Goal: Task Accomplishment & Management: Use online tool/utility

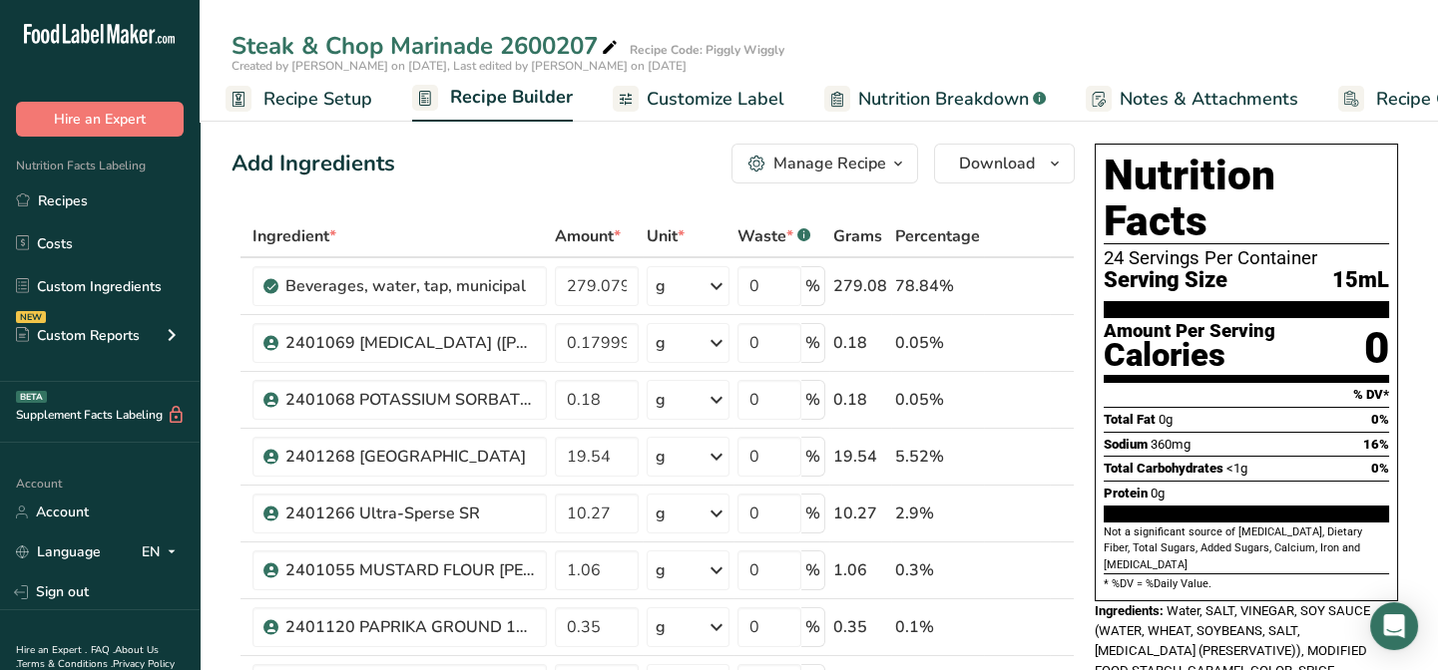
click at [884, 99] on span "Nutrition Breakdown" at bounding box center [943, 99] width 171 height 27
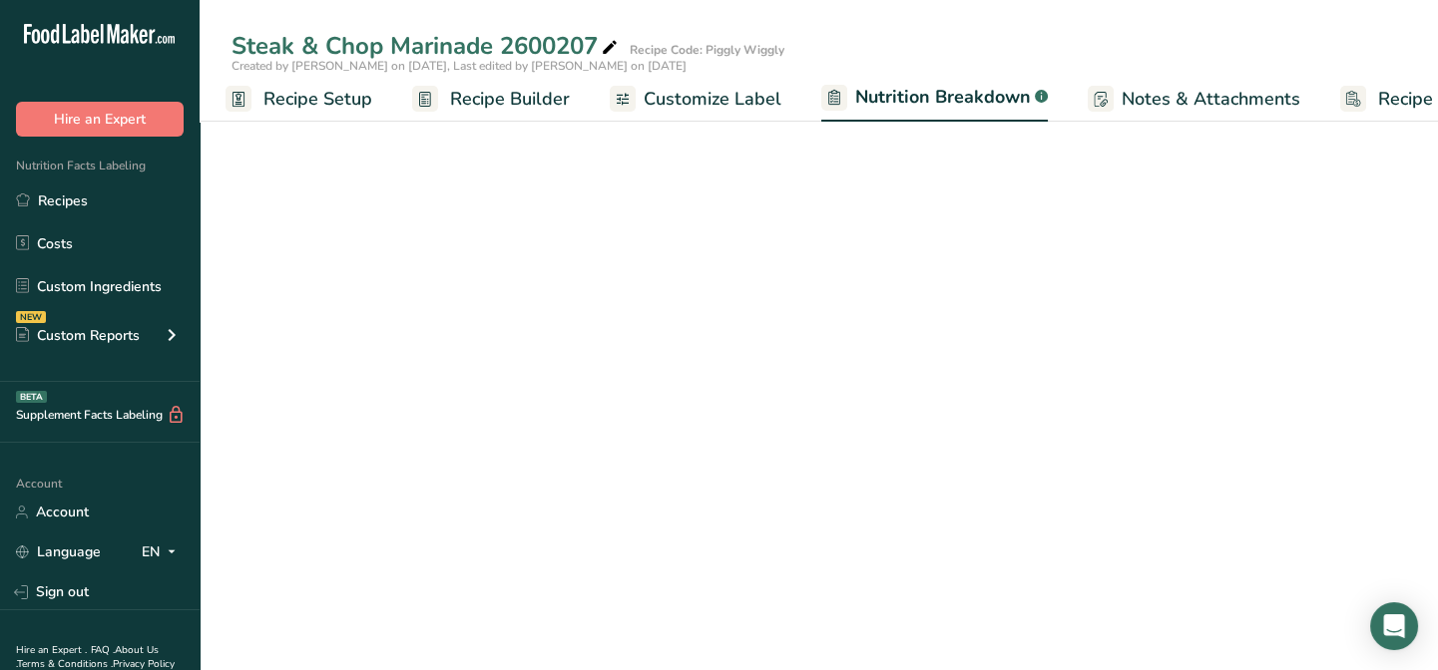
scroll to position [0, 99]
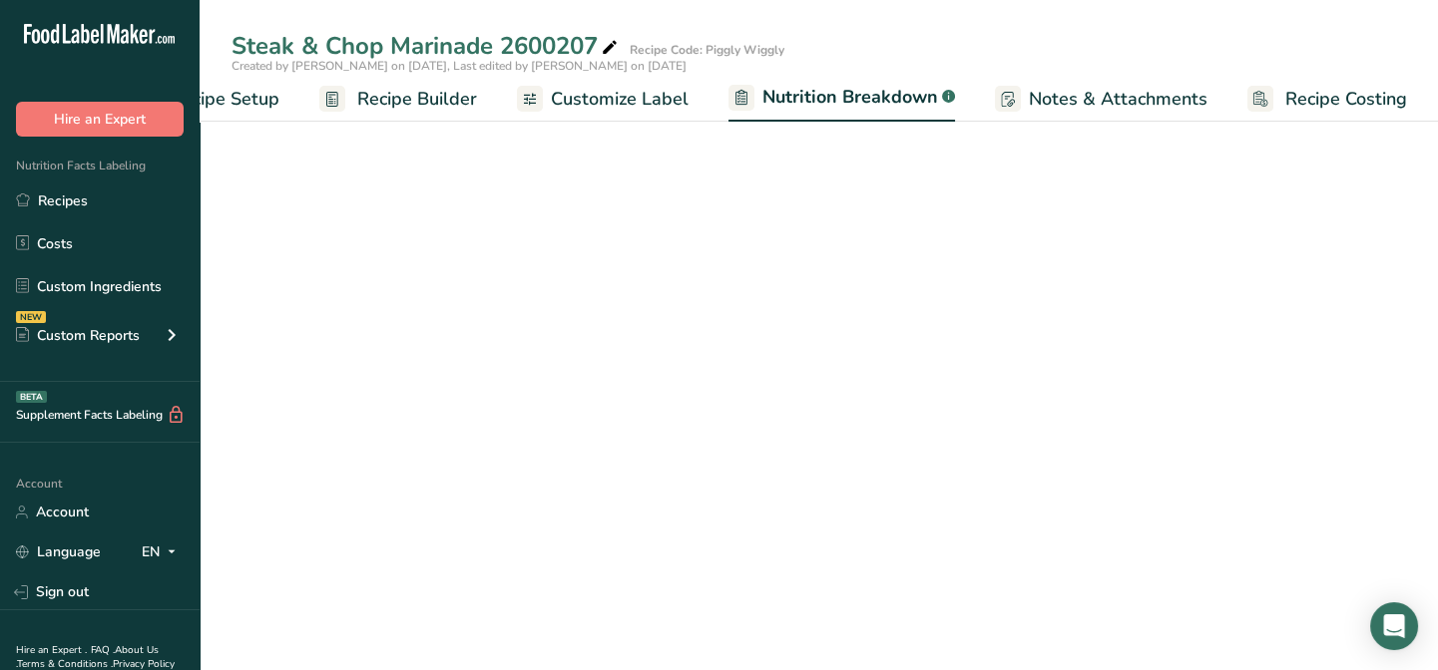
select select "Calories"
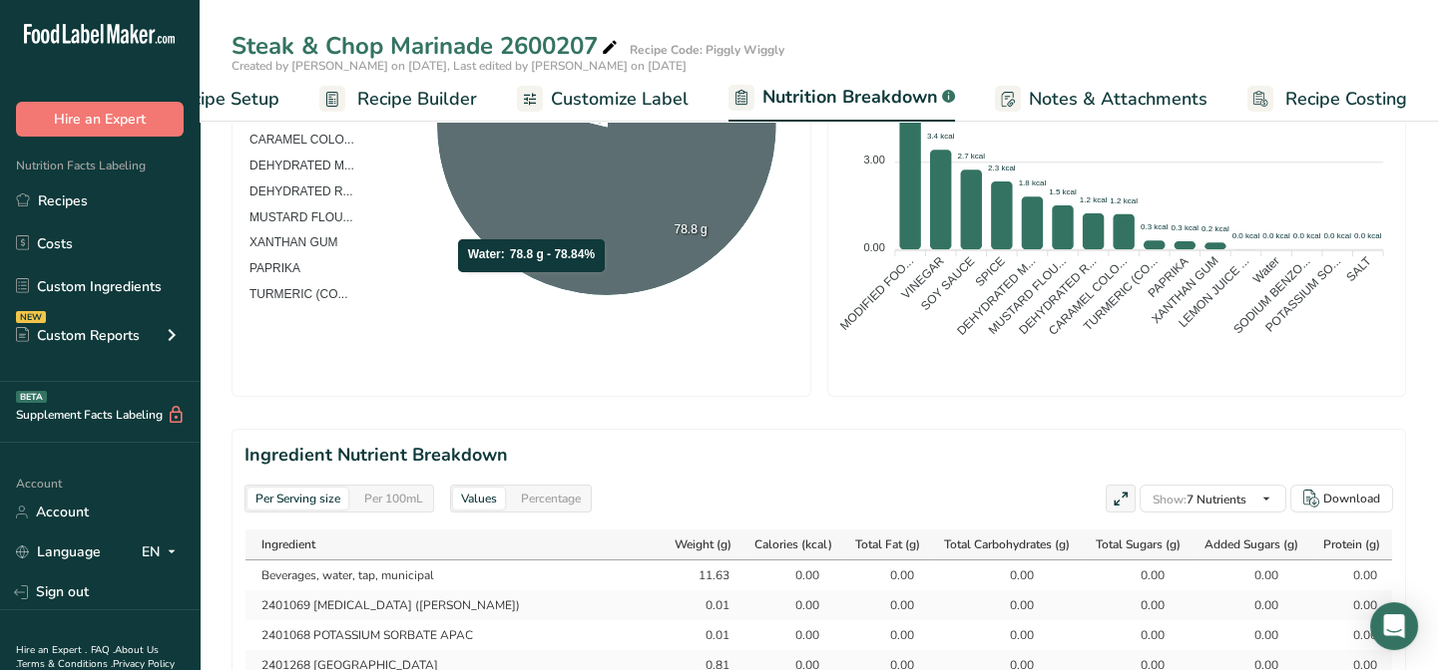
scroll to position [362, 0]
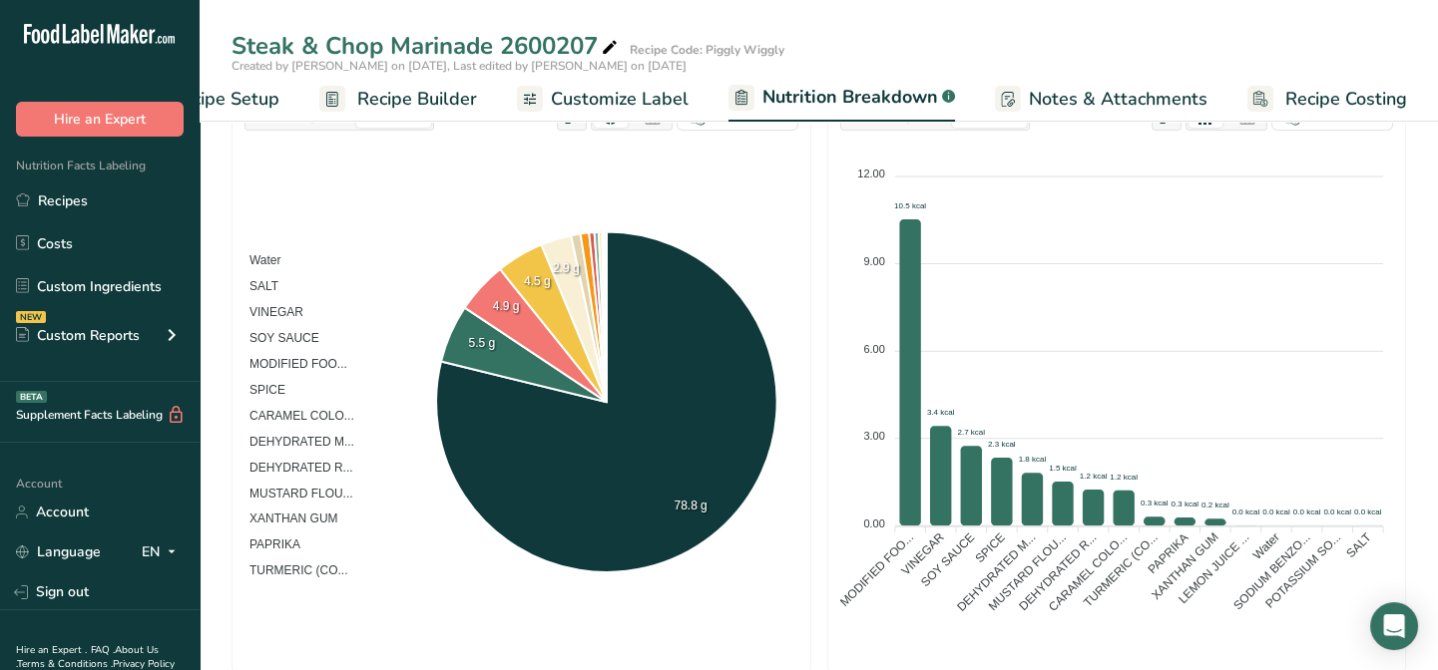
click at [390, 104] on span "Recipe Builder" at bounding box center [417, 99] width 120 height 27
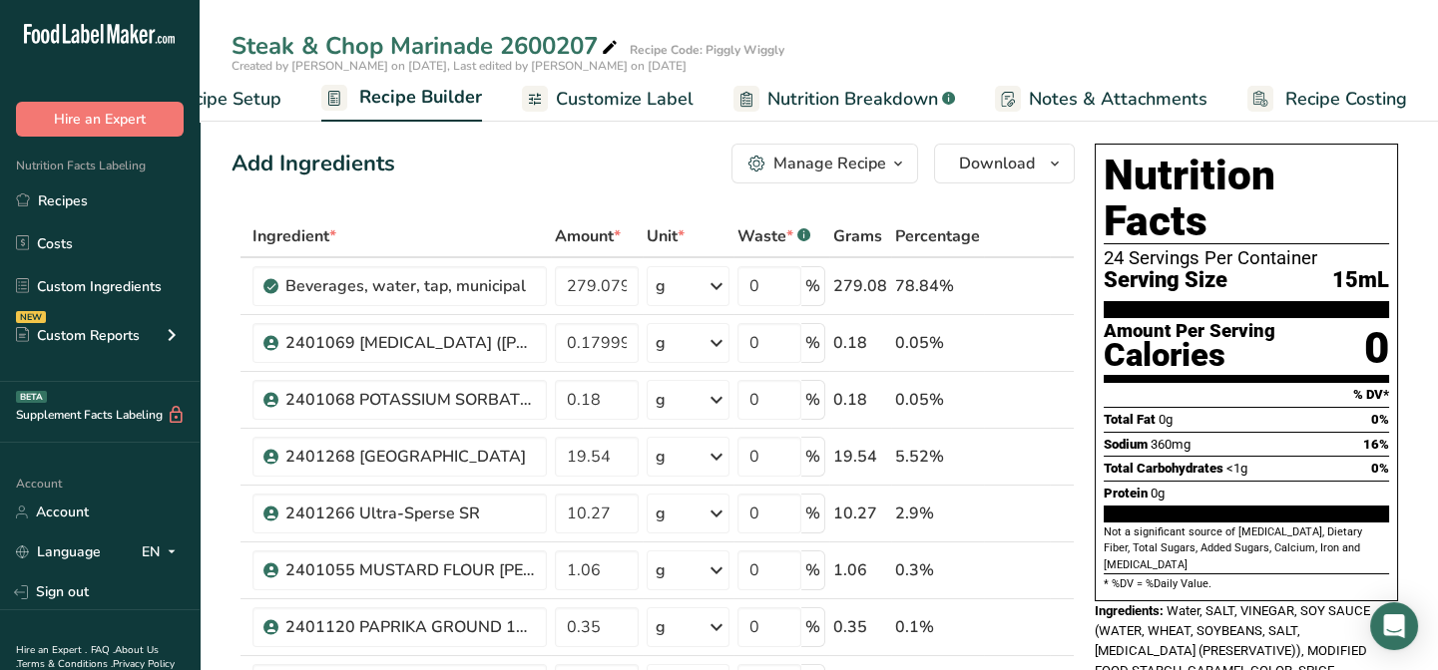
click at [574, 98] on span "Customize Label" at bounding box center [625, 99] width 138 height 27
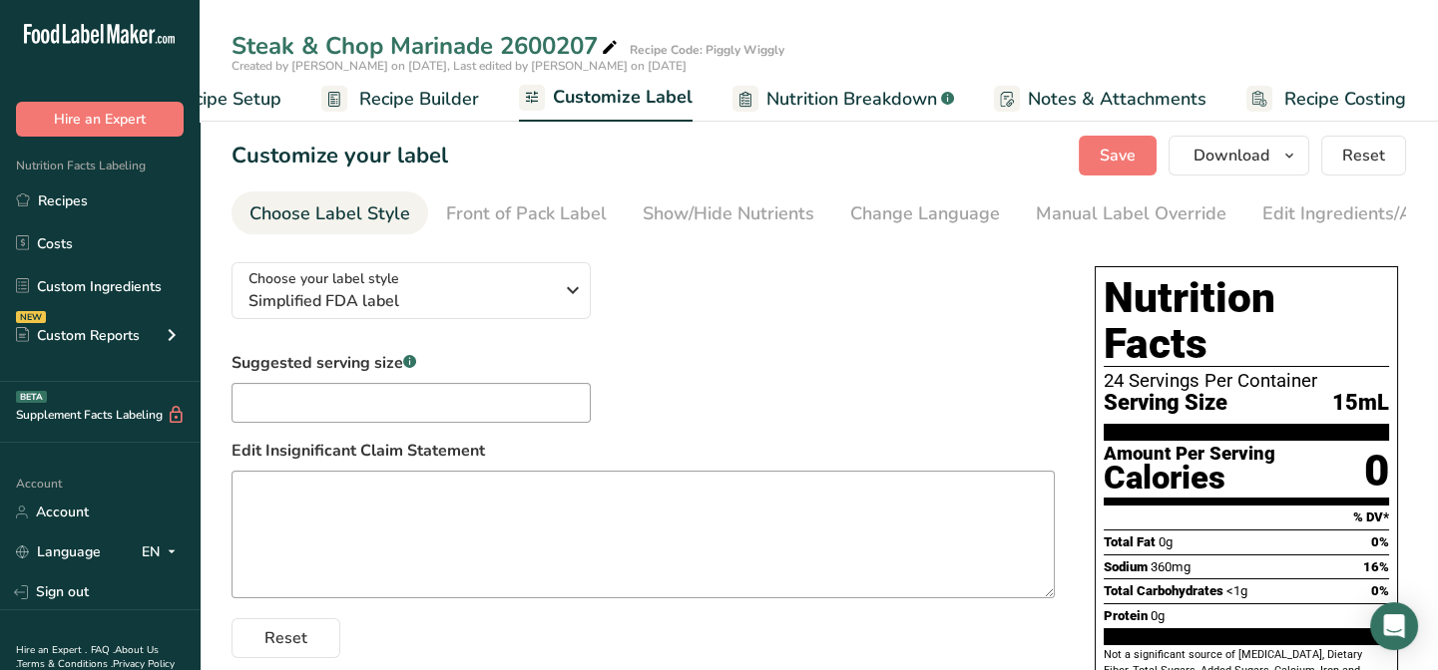
scroll to position [90, 0]
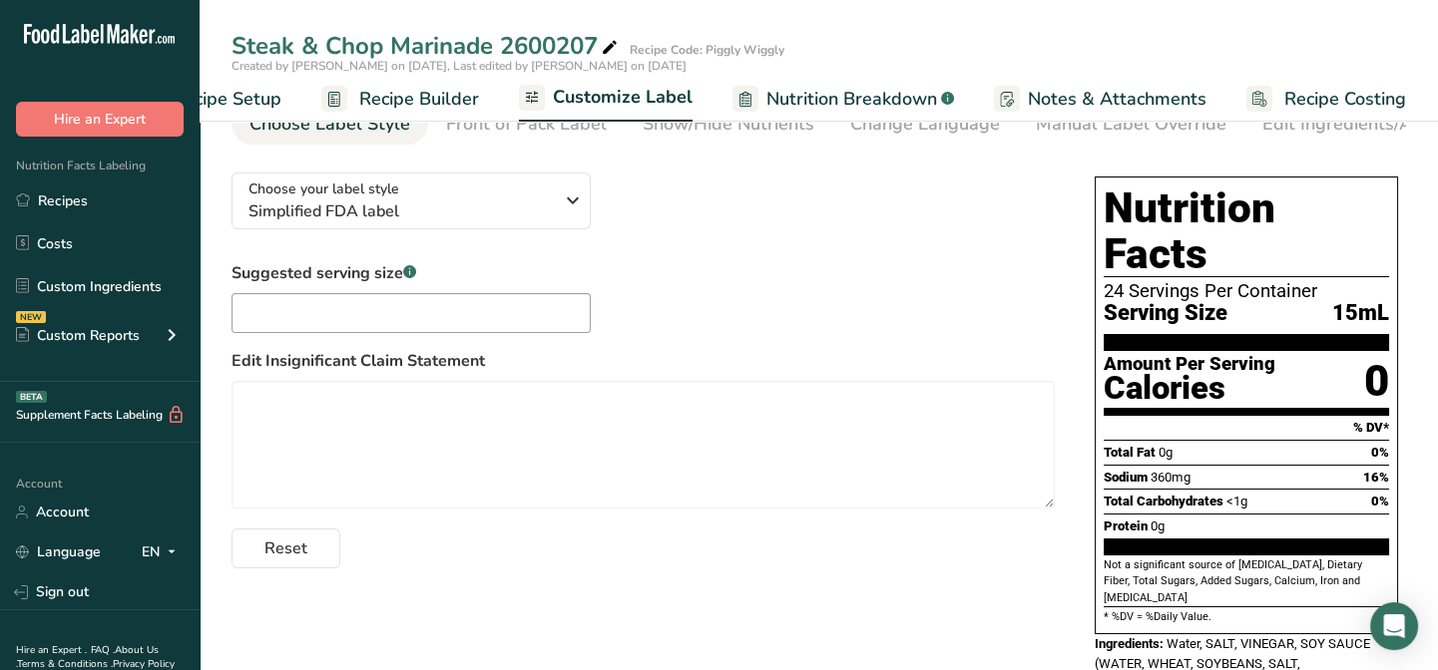
click at [436, 100] on span "Recipe Builder" at bounding box center [419, 99] width 120 height 27
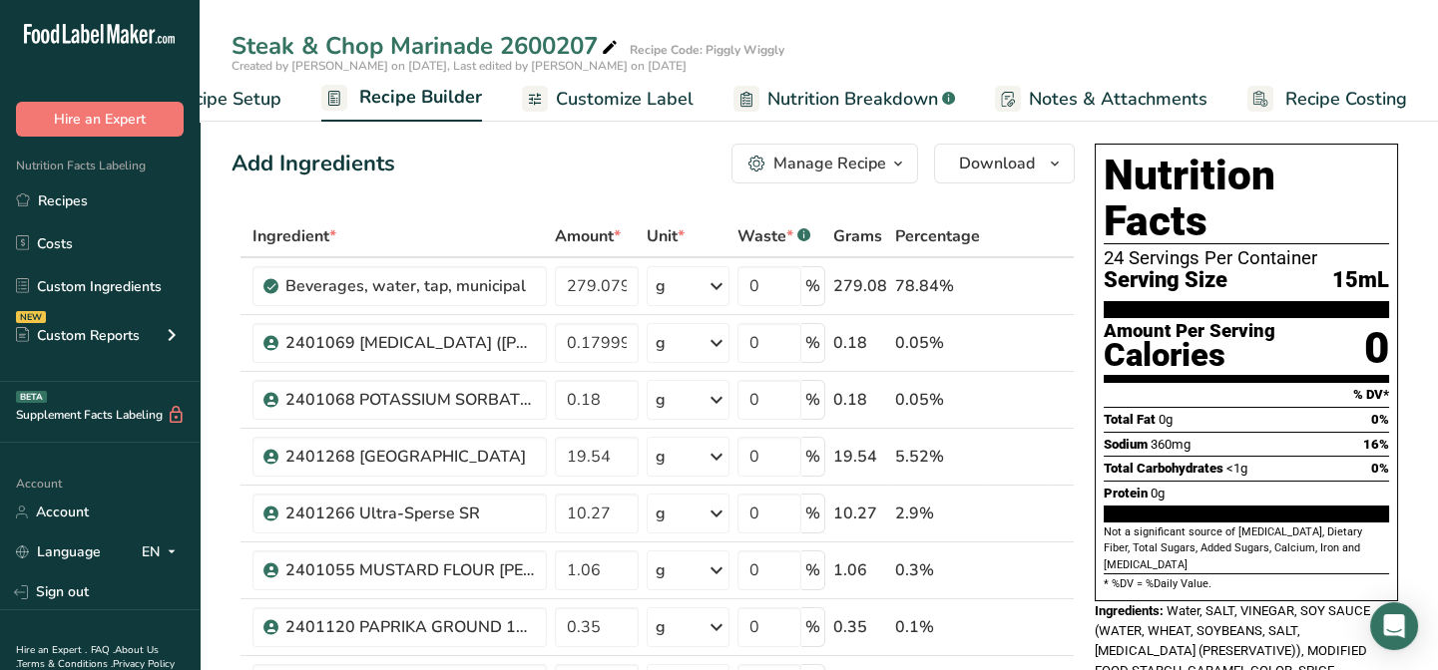
click at [633, 100] on span "Customize Label" at bounding box center [625, 99] width 138 height 27
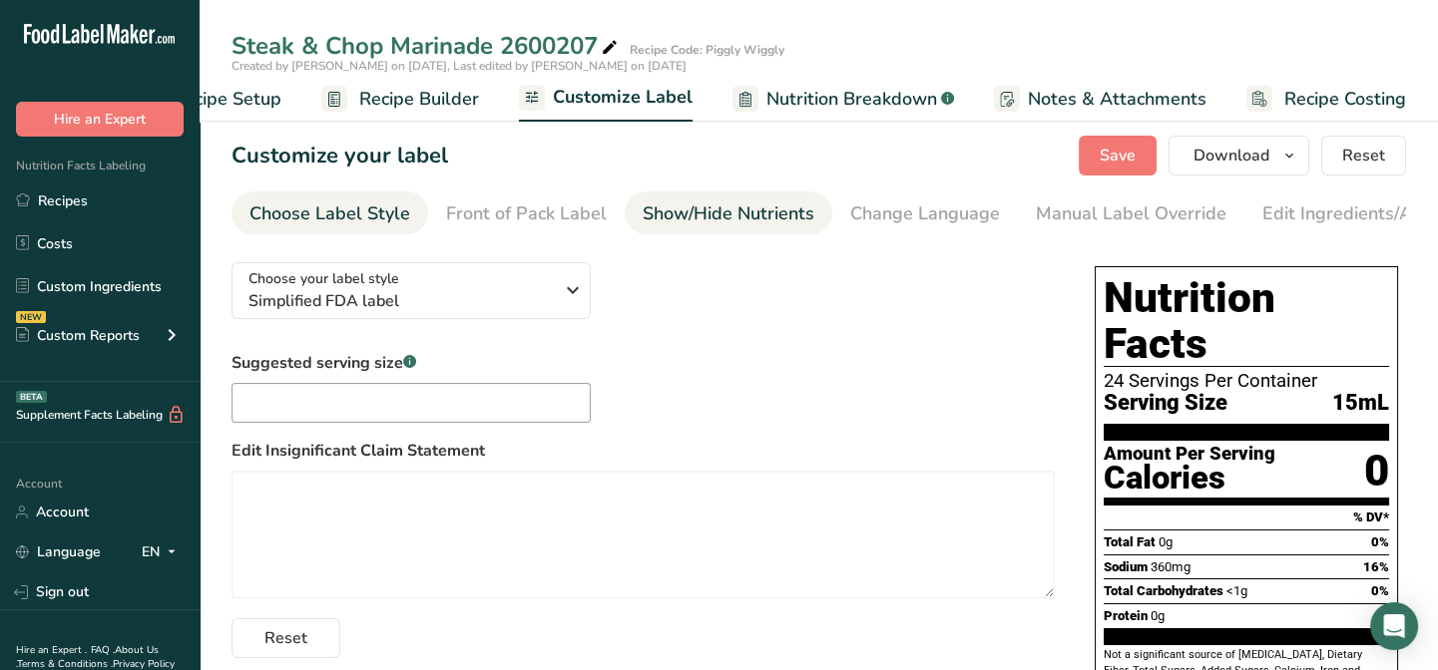
click at [757, 219] on div "Show/Hide Nutrients" at bounding box center [728, 214] width 172 height 27
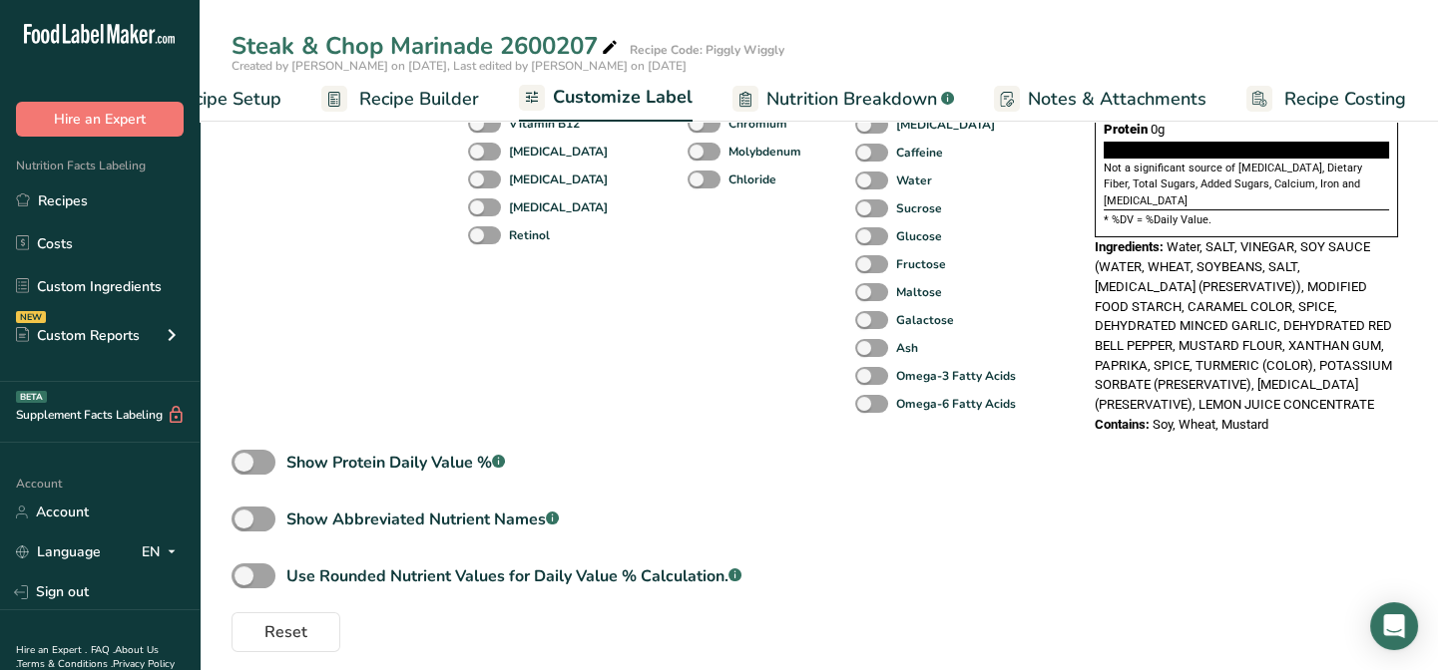
scroll to position [504, 0]
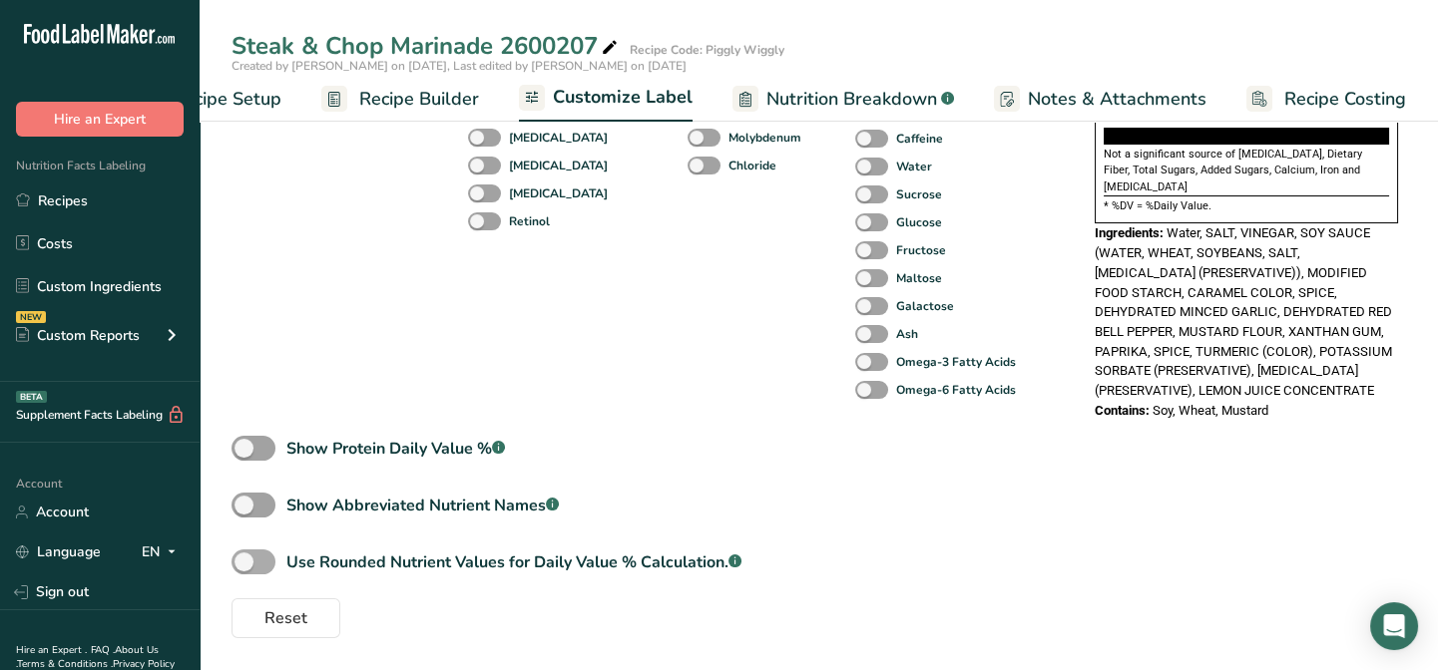
click at [238, 566] on span at bounding box center [253, 562] width 44 height 25
click at [238, 566] on input "Use Rounded Nutrient Values for Daily Value % Calculation. .a-a{fill:#347362;}.…" at bounding box center [237, 562] width 13 height 13
click at [269, 622] on span "Reset" at bounding box center [285, 619] width 43 height 24
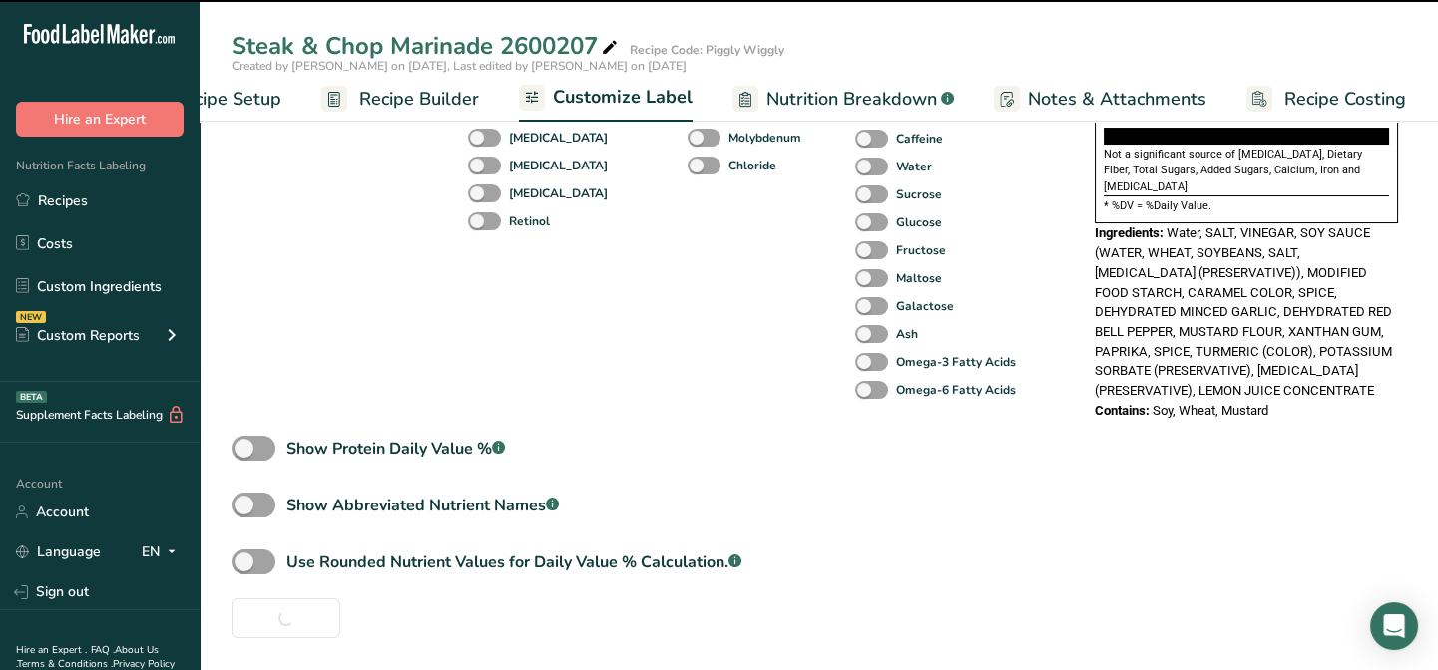
click at [467, 98] on span "Recipe Builder" at bounding box center [419, 99] width 120 height 27
checkbox input "false"
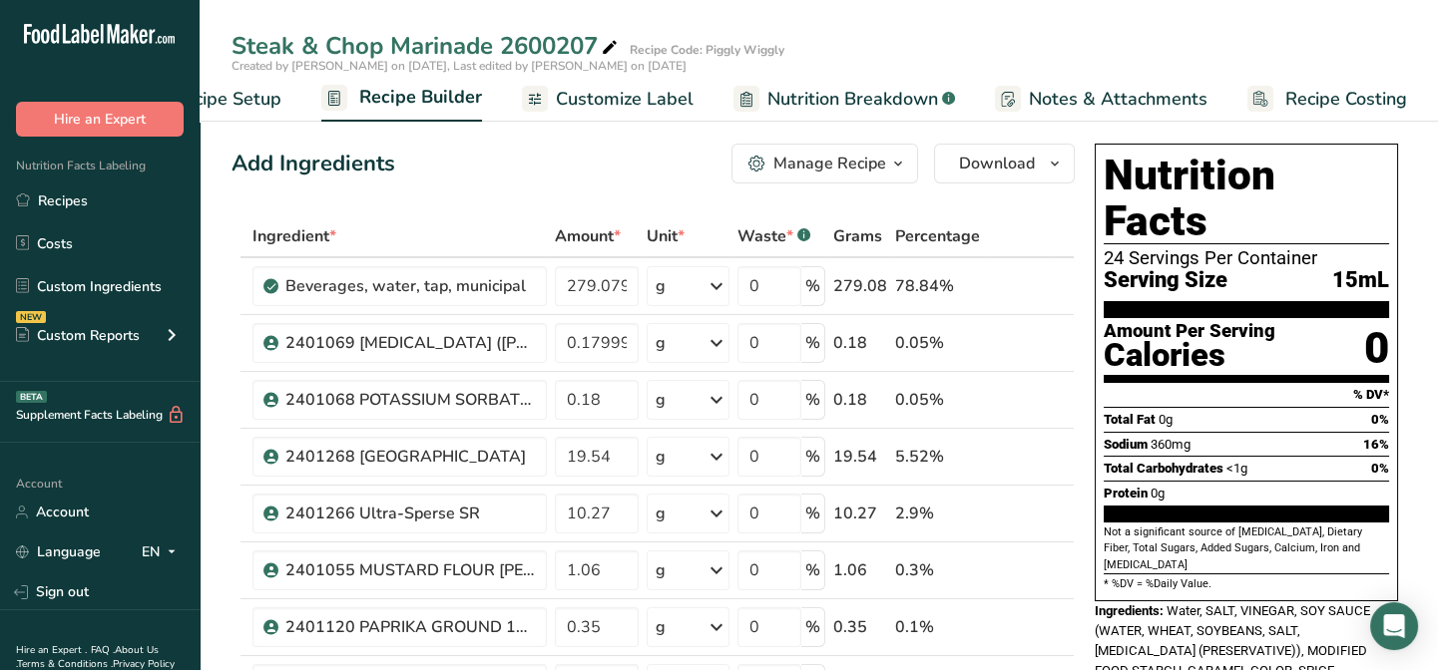
click at [855, 92] on span "Nutrition Breakdown" at bounding box center [852, 99] width 171 height 27
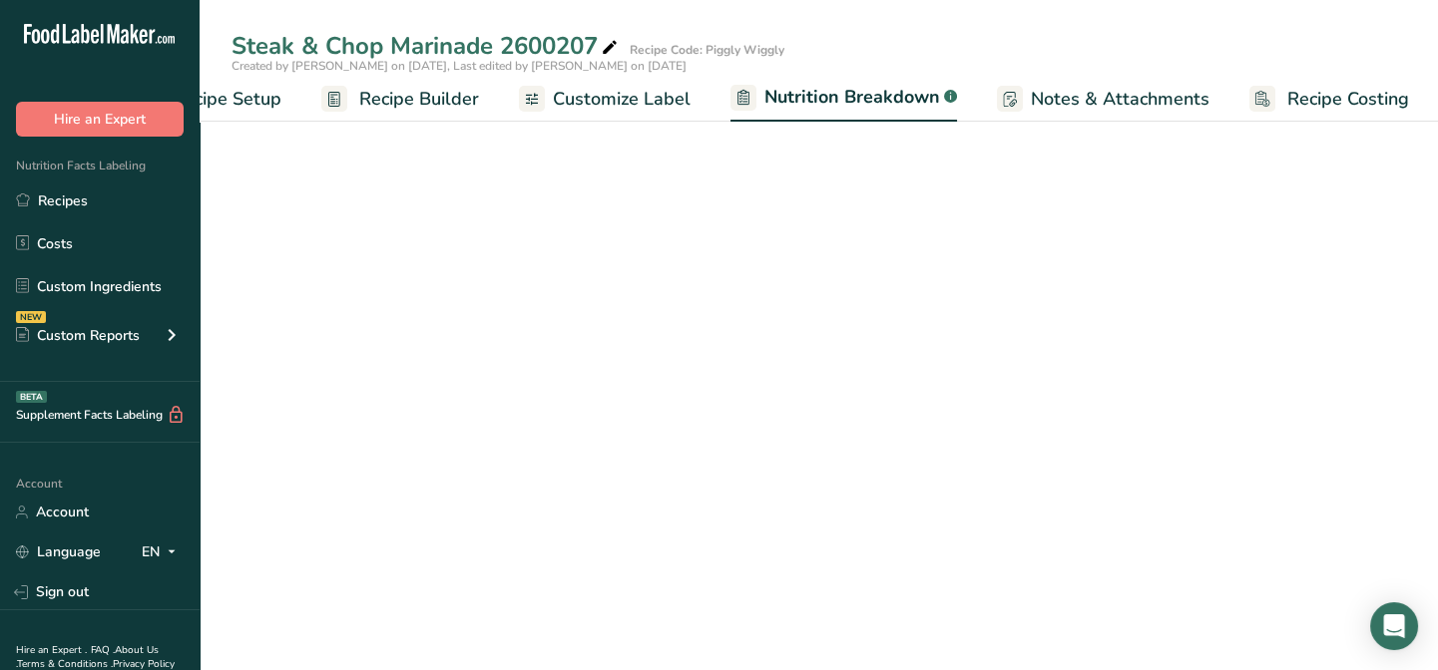
scroll to position [0, 99]
select select "Calories"
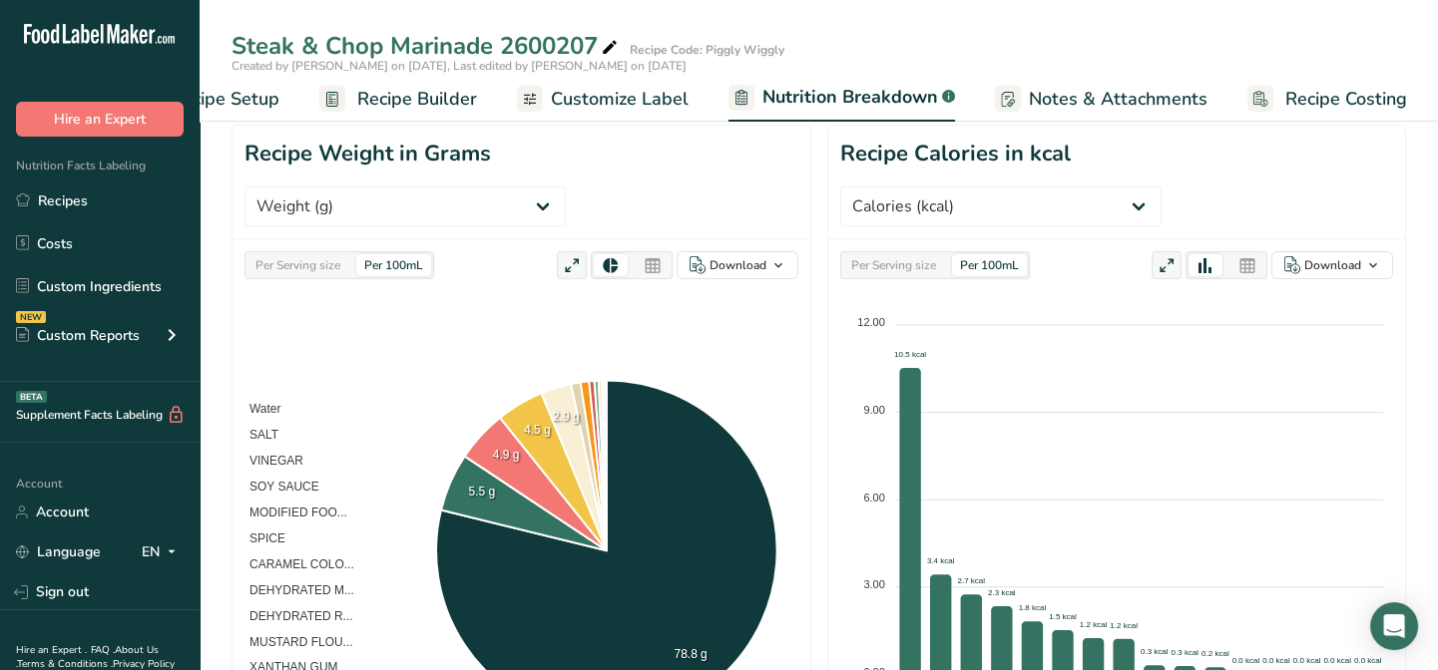
scroll to position [181, 0]
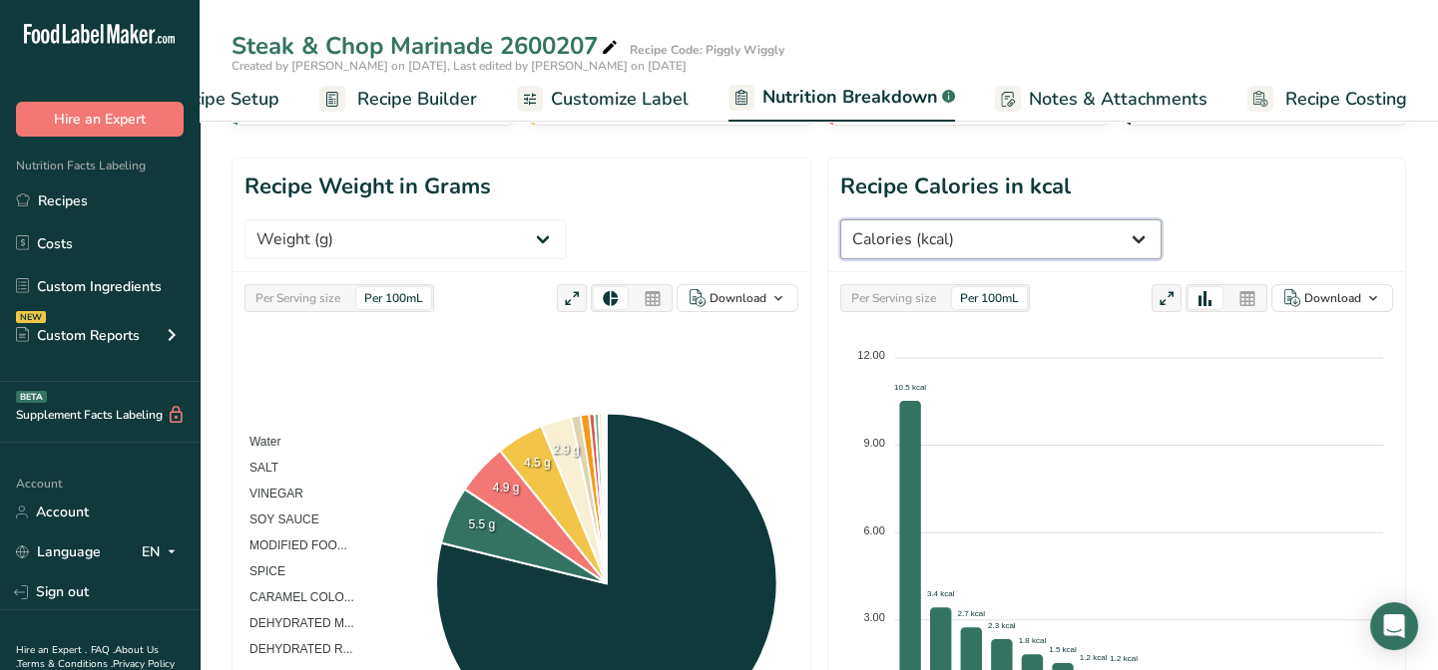
click at [1161, 219] on select "Weight (g) Calories (kcal) Energy KJ (kj) Total Fat (g) Saturated Fat (g) Trans…" at bounding box center [1000, 239] width 321 height 40
drag, startPoint x: 1372, startPoint y: 190, endPoint x: 1076, endPoint y: 373, distance: 347.7
click at [1161, 219] on select "Weight (g) Calories (kcal) Energy KJ (kj) Total Fat (g) Saturated Fat (g) Trans…" at bounding box center [1000, 239] width 321 height 40
click at [1146, 219] on select "Weight (g) Calories (kcal) Energy KJ (kj) Total Fat (g) Saturated Fat (g) Trans…" at bounding box center [1000, 239] width 321 height 40
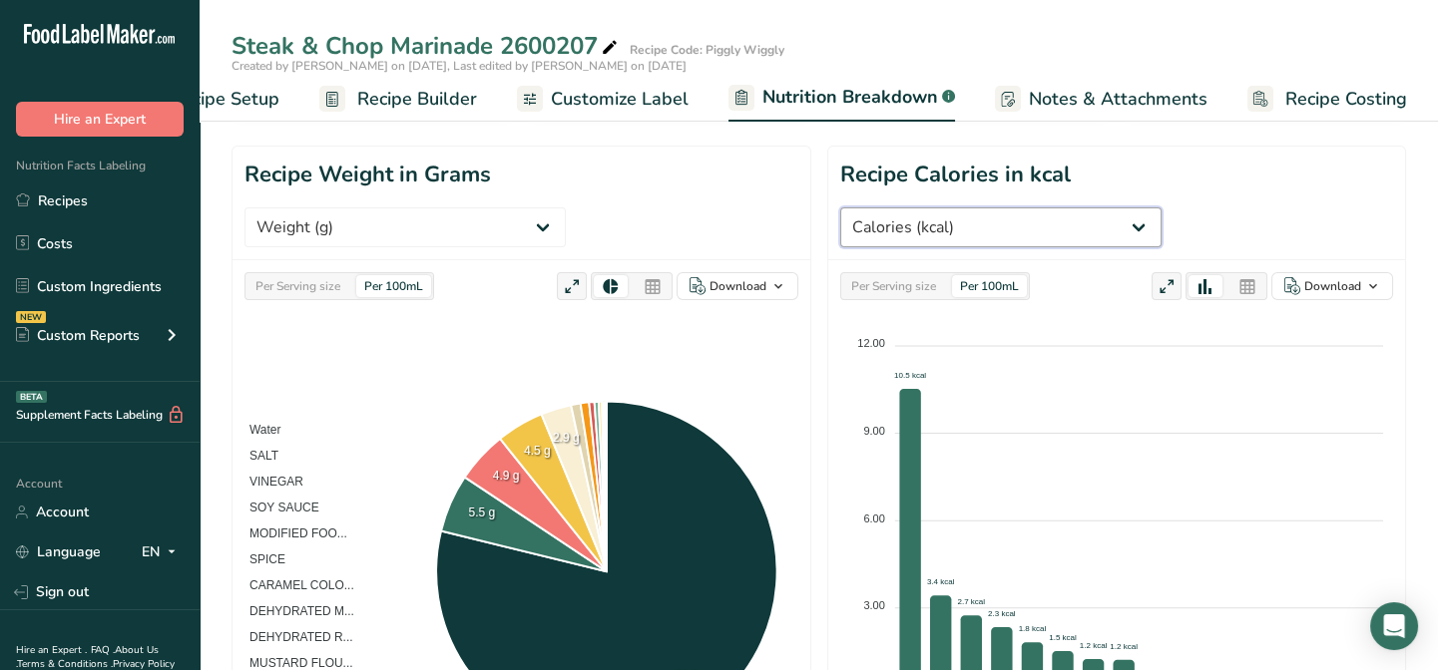
scroll to position [90, 0]
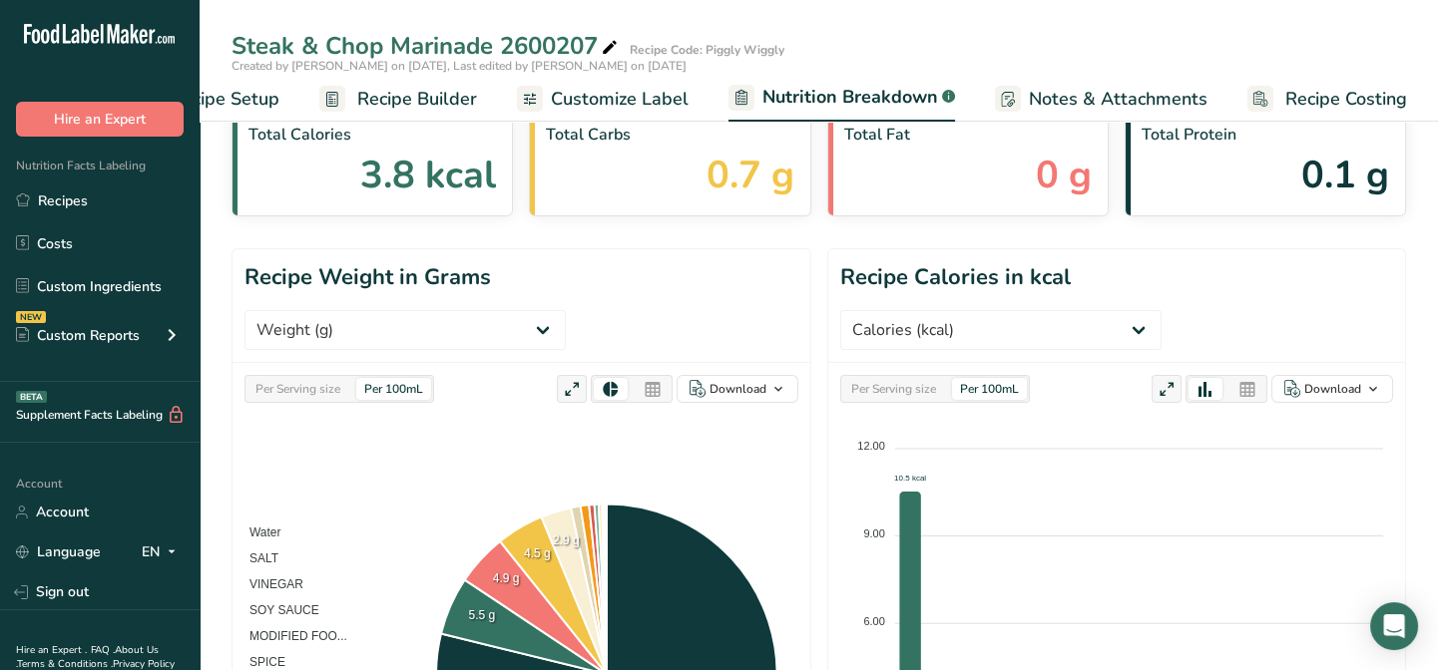
click at [219, 100] on span "Recipe Setup" at bounding box center [225, 99] width 109 height 27
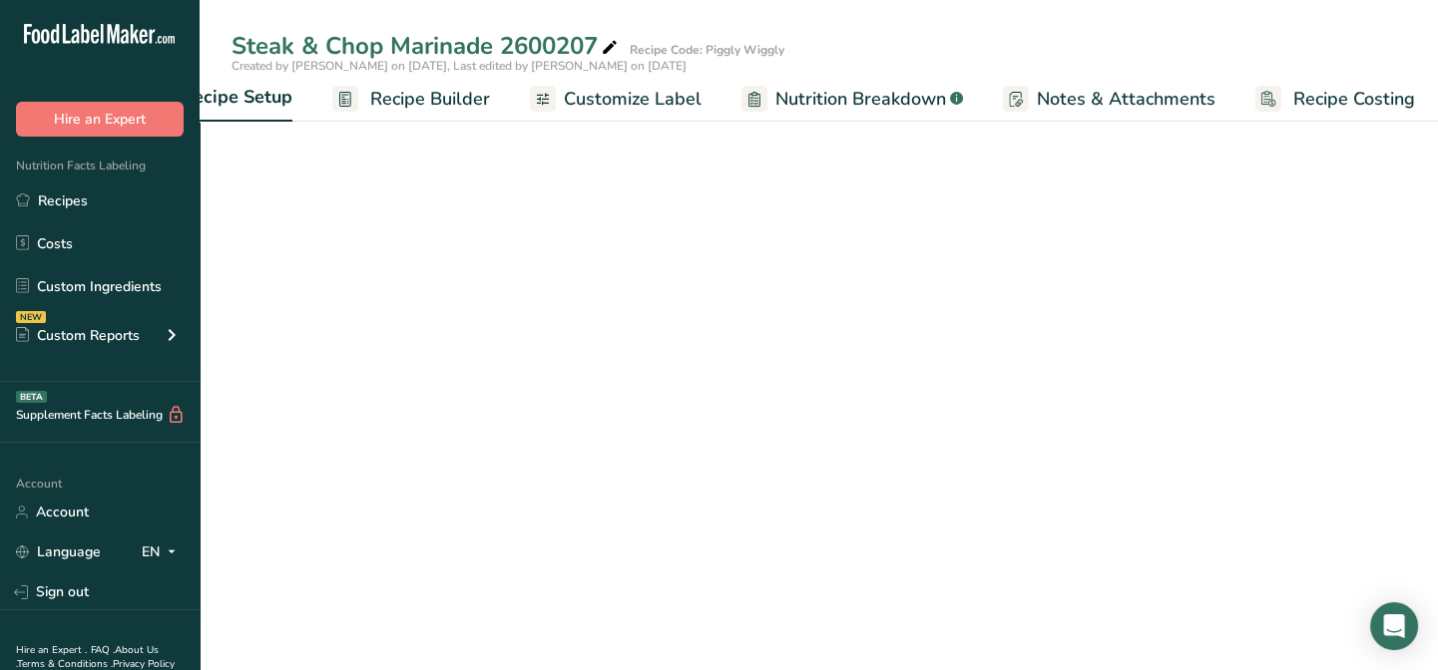
scroll to position [0, 6]
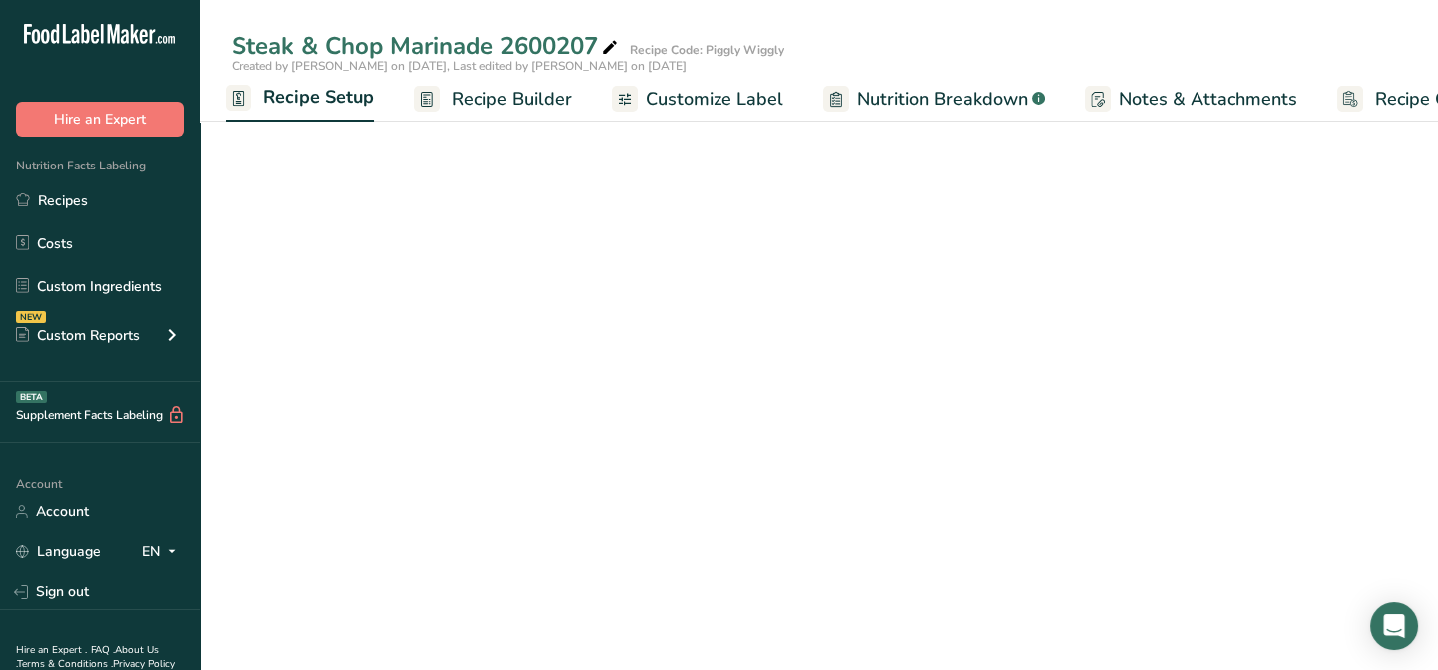
select select "22"
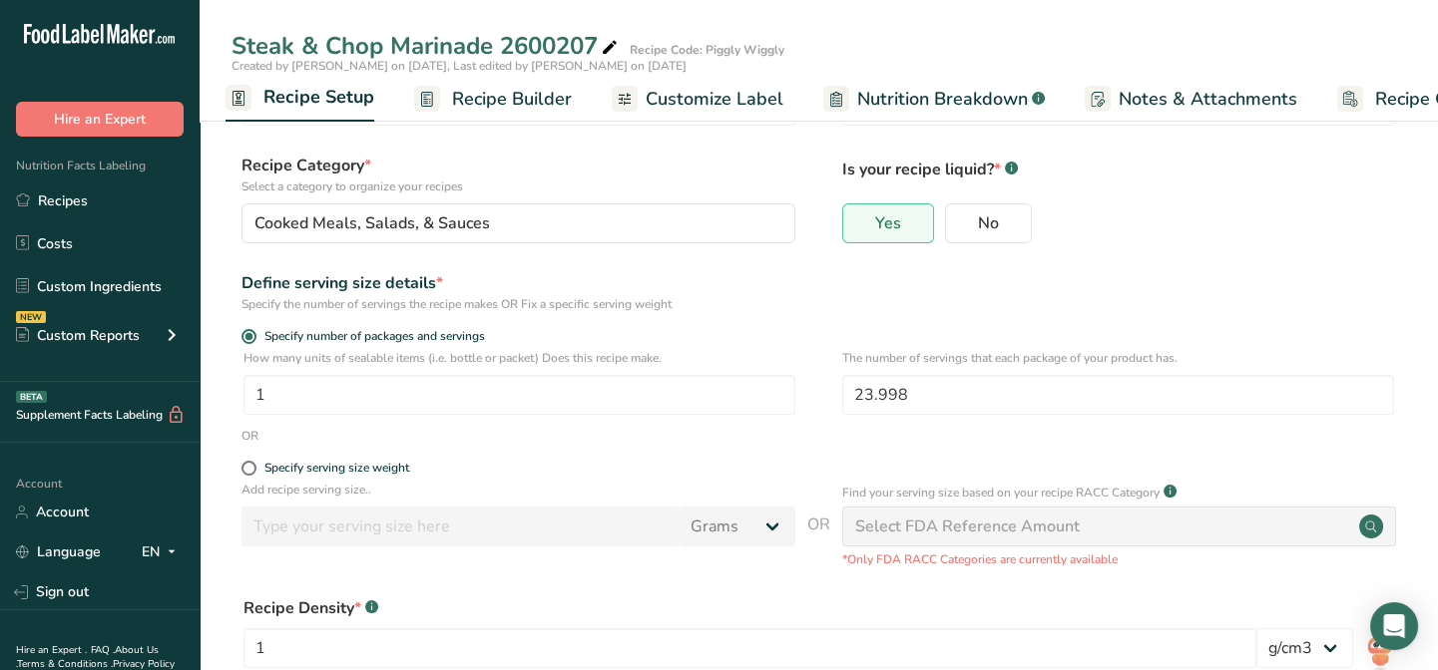
scroll to position [0, 0]
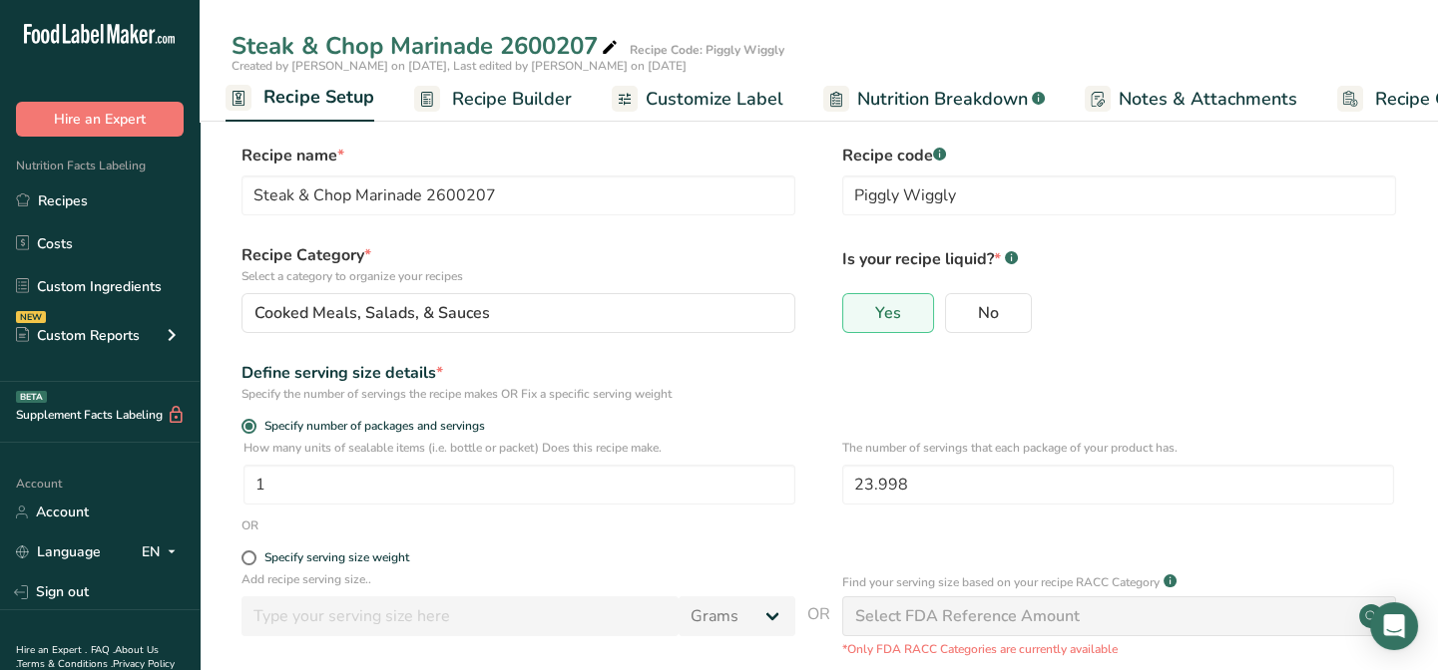
click at [508, 89] on span "Recipe Builder" at bounding box center [512, 99] width 120 height 27
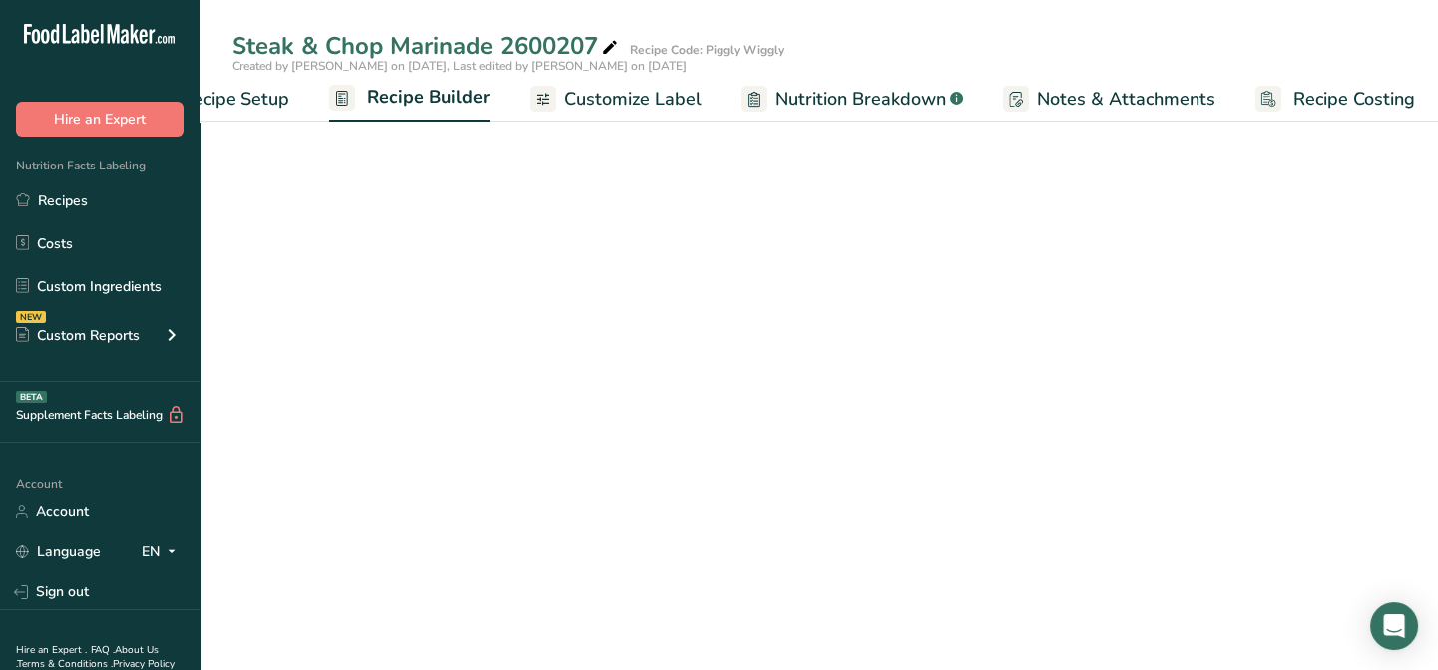
scroll to position [0, 97]
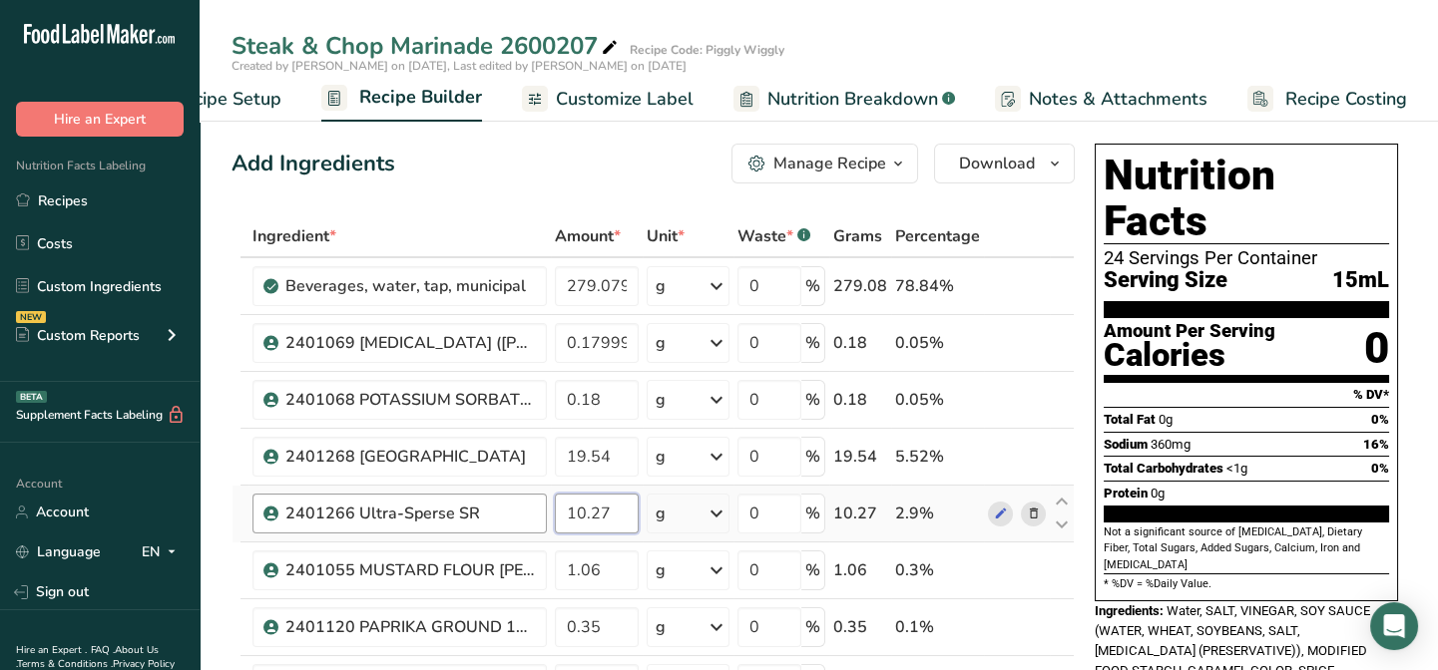
drag, startPoint x: 614, startPoint y: 512, endPoint x: 539, endPoint y: 517, distance: 75.0
click at [539, 517] on tr "2401266 Ultra-Sperse SR 10.27 g Weight Units g kg mg See more Volume Units l Vo…" at bounding box center [652, 514] width 841 height 57
drag, startPoint x: 609, startPoint y: 515, endPoint x: 556, endPoint y: 513, distance: 52.9
click at [556, 513] on input "10.50" at bounding box center [597, 514] width 84 height 40
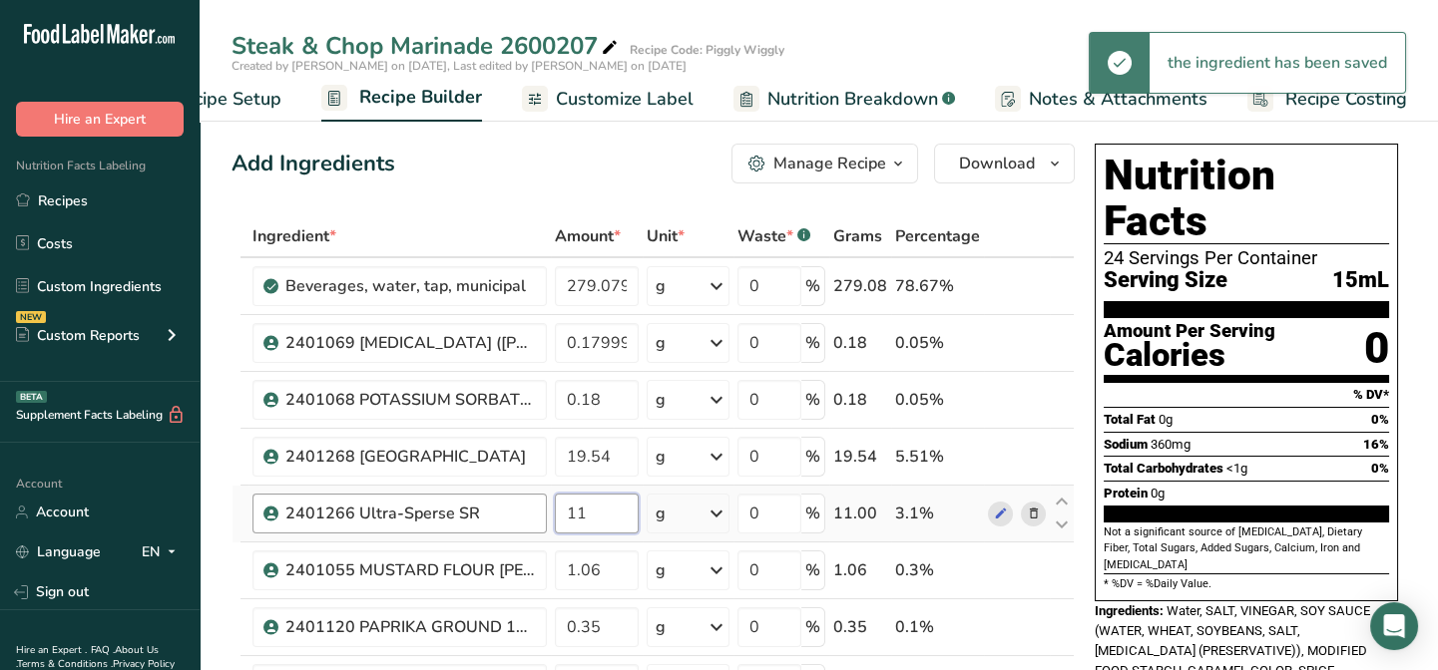
drag, startPoint x: 590, startPoint y: 503, endPoint x: 546, endPoint y: 512, distance: 44.8
click at [551, 511] on td "11" at bounding box center [597, 514] width 92 height 57
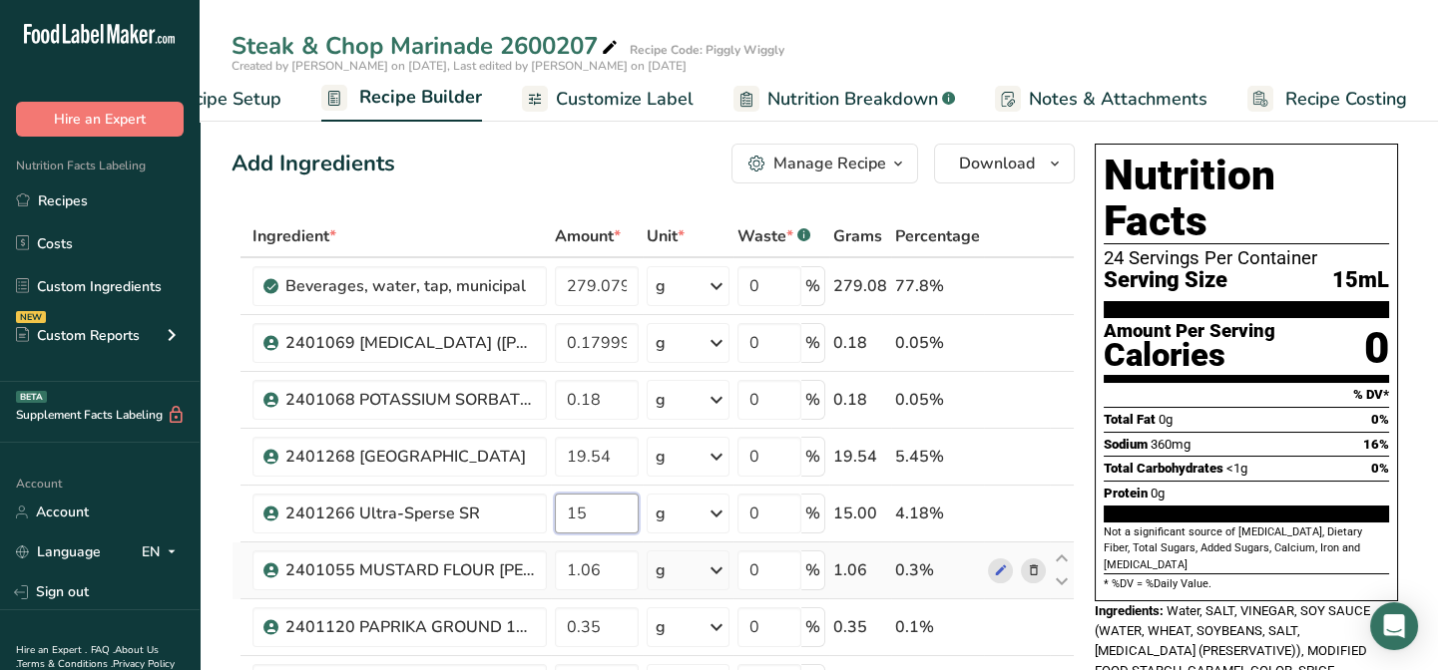
type input "15"
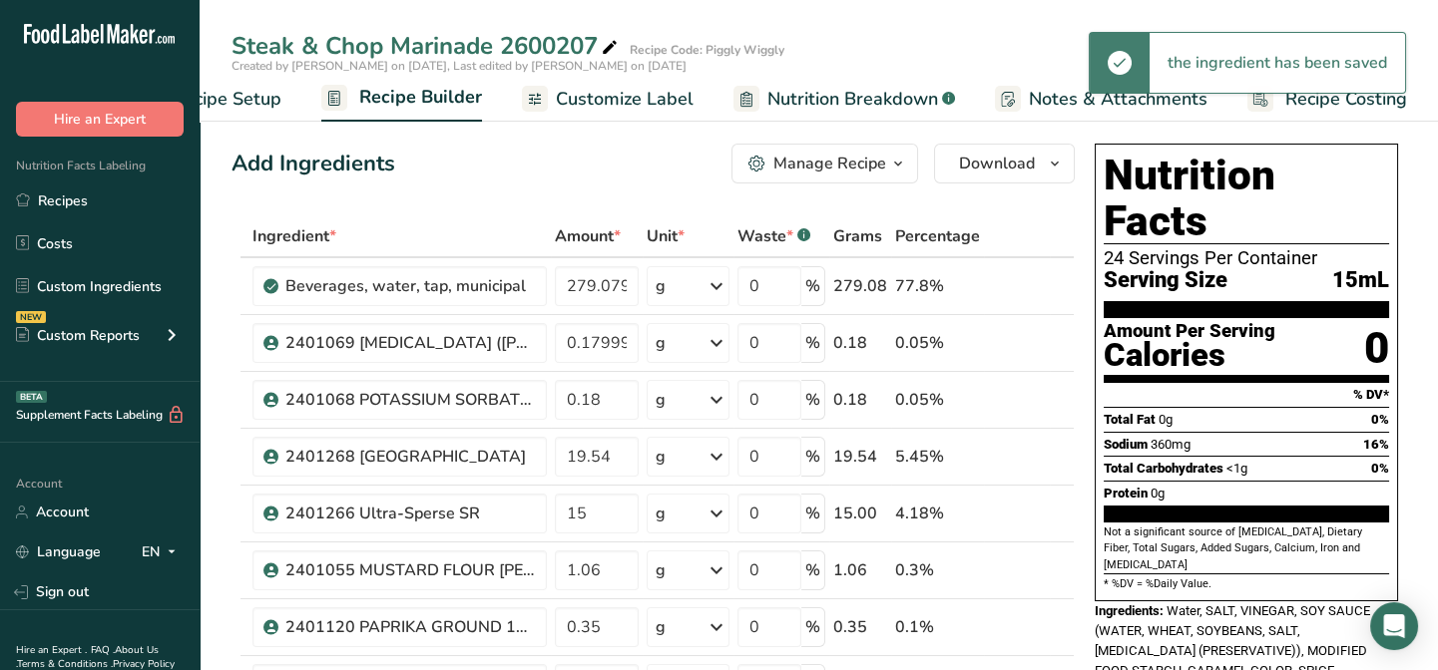
click at [561, 100] on span "Customize Label" at bounding box center [625, 99] width 138 height 27
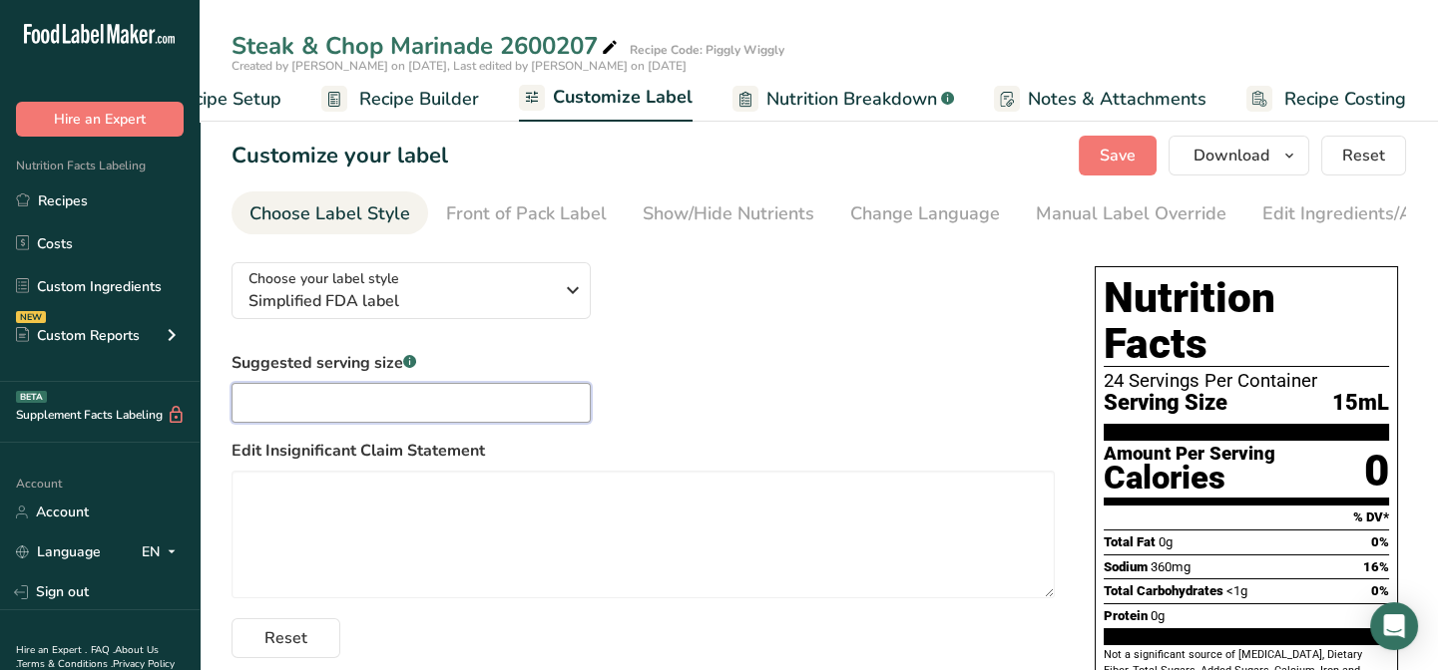
click at [323, 397] on input "text" at bounding box center [410, 403] width 359 height 40
type input "1 Tbsp"
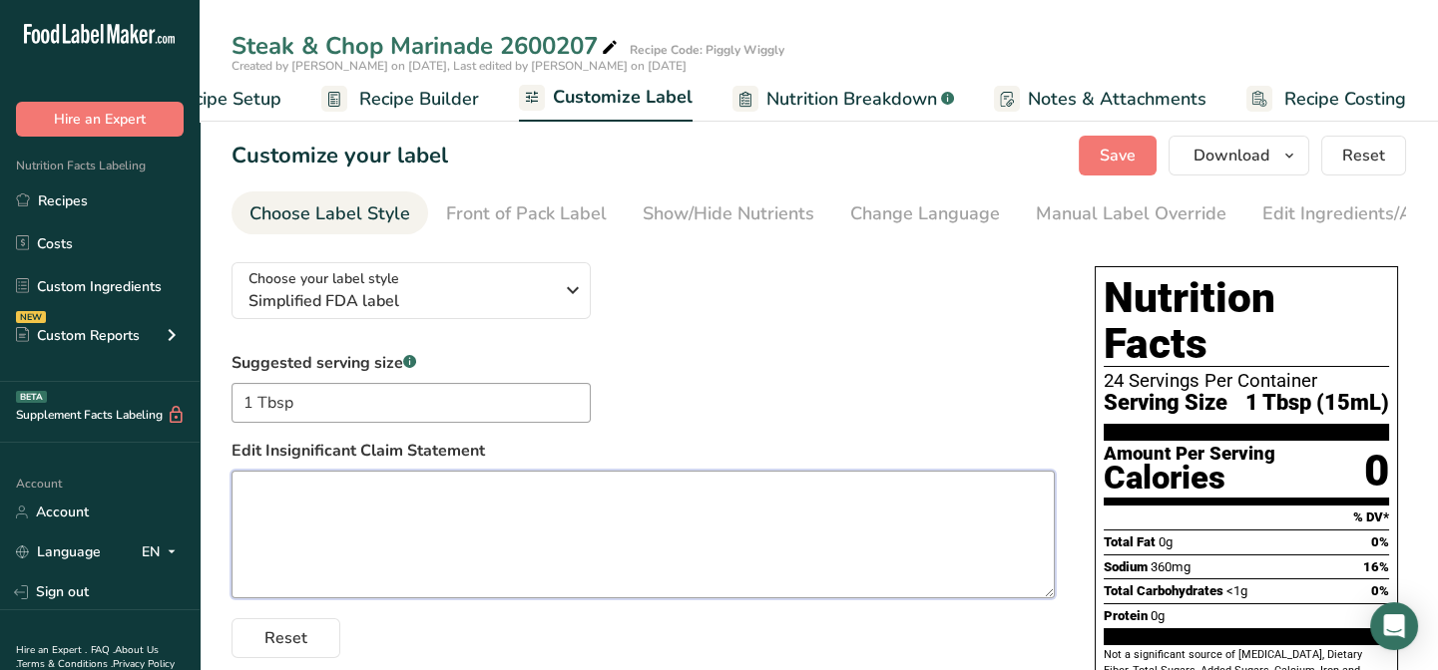
click at [631, 506] on textarea at bounding box center [642, 535] width 823 height 128
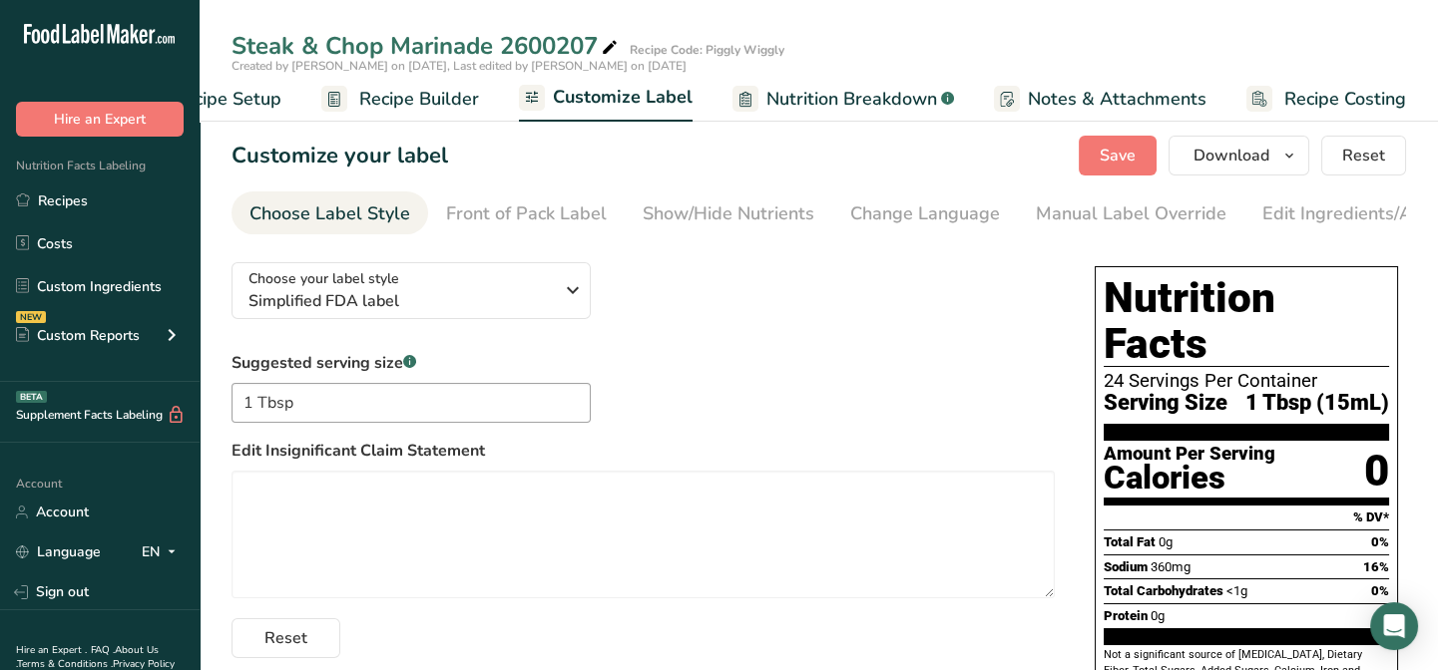
click at [420, 104] on span "Recipe Builder" at bounding box center [419, 99] width 120 height 27
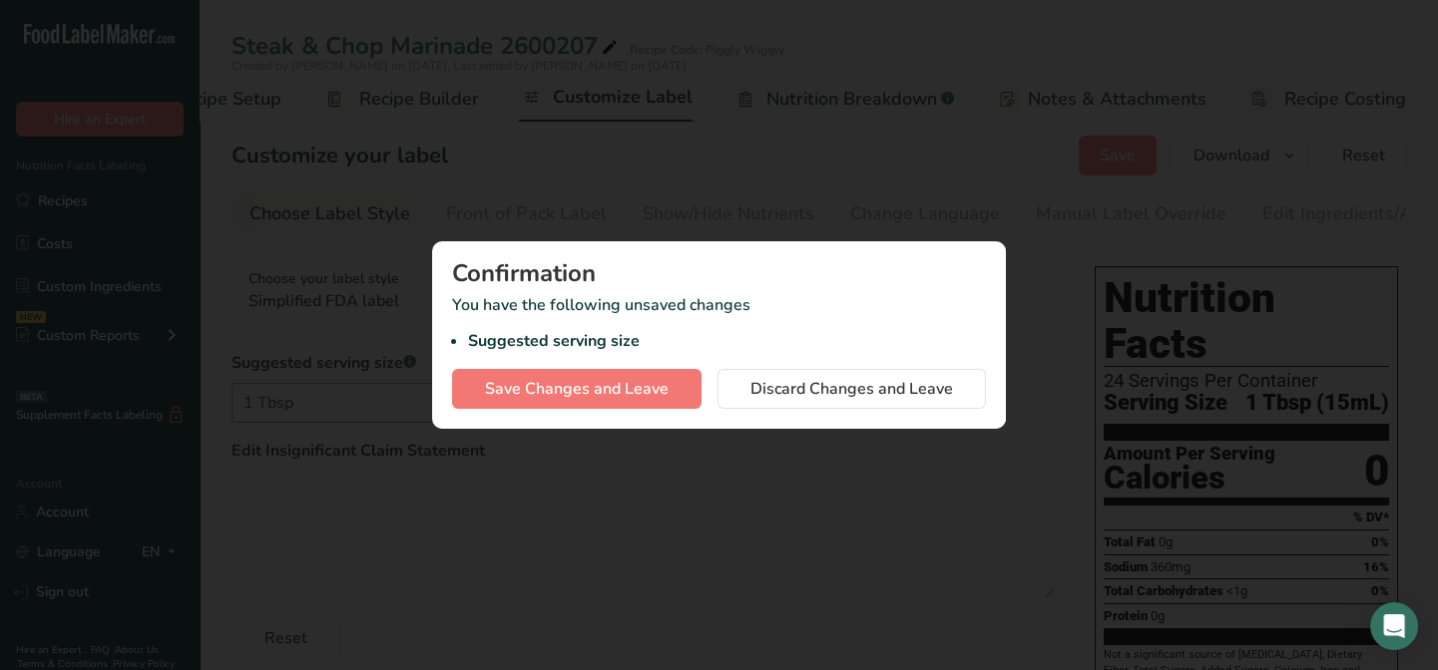
scroll to position [0, 83]
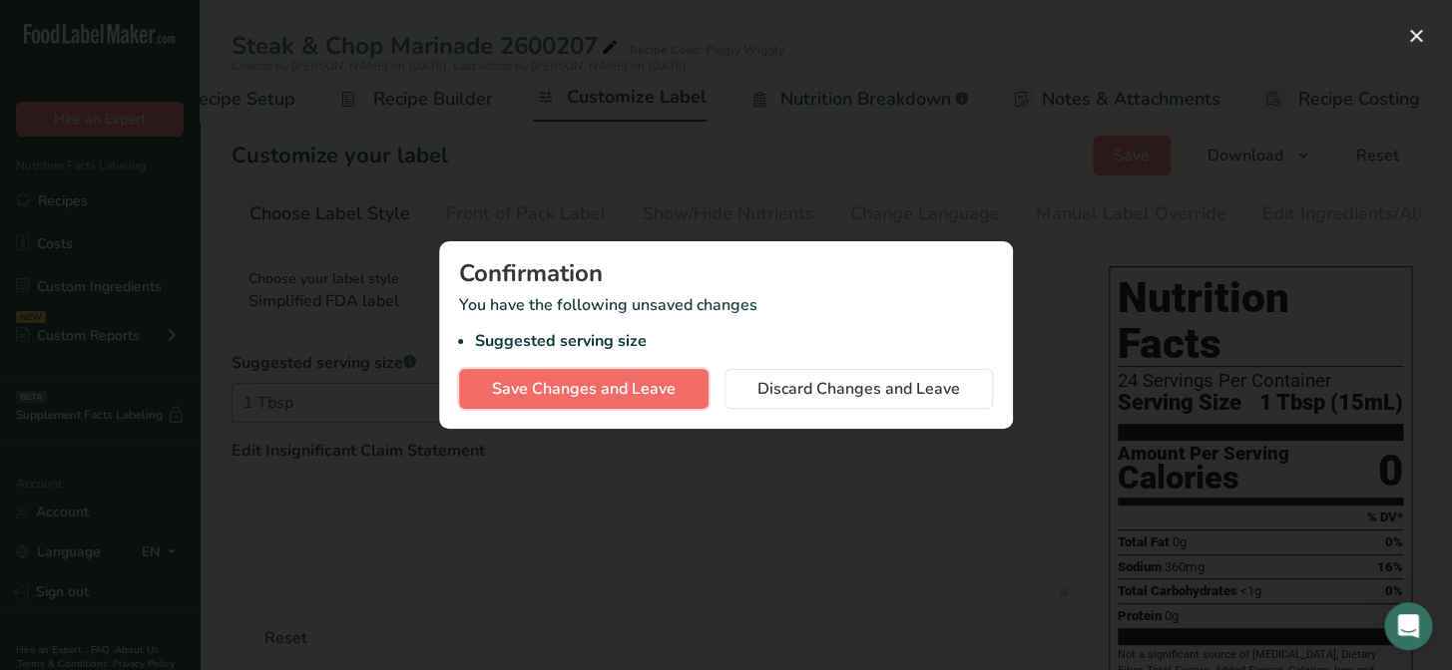
click at [585, 399] on span "Save Changes and Leave" at bounding box center [584, 389] width 184 height 24
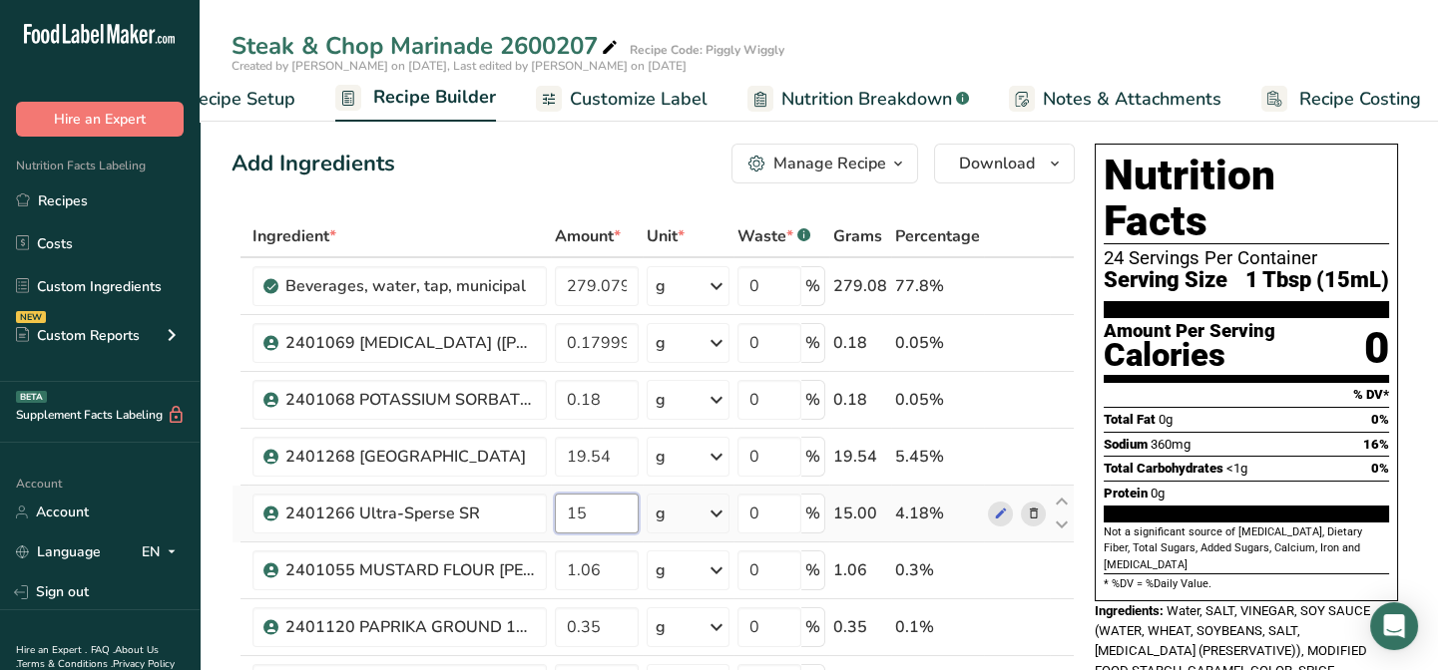
drag, startPoint x: 586, startPoint y: 513, endPoint x: 565, endPoint y: 515, distance: 21.0
click at [565, 514] on input "15" at bounding box center [597, 514] width 84 height 40
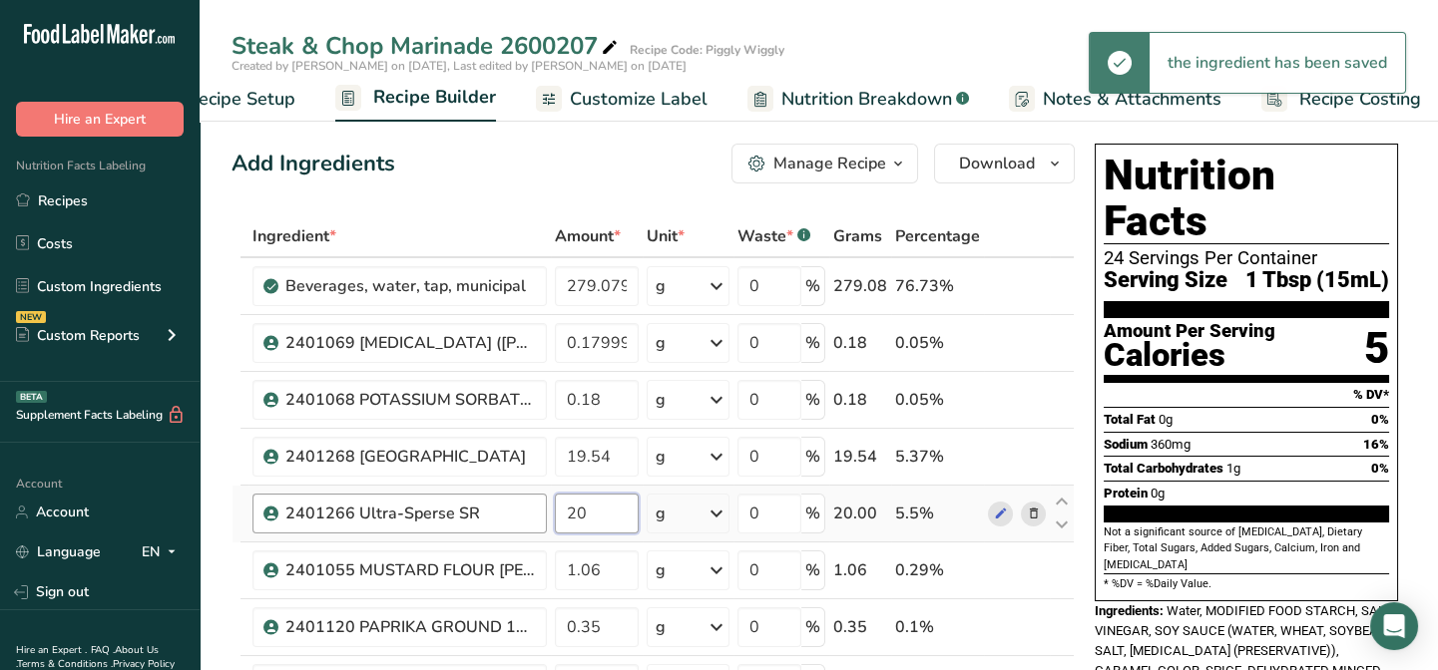
drag, startPoint x: 590, startPoint y: 512, endPoint x: 540, endPoint y: 519, distance: 50.4
click at [540, 519] on tr "2401266 Ultra-Sperse SR 20 g Weight Units g kg mg See more Volume Units l Volum…" at bounding box center [652, 514] width 841 height 57
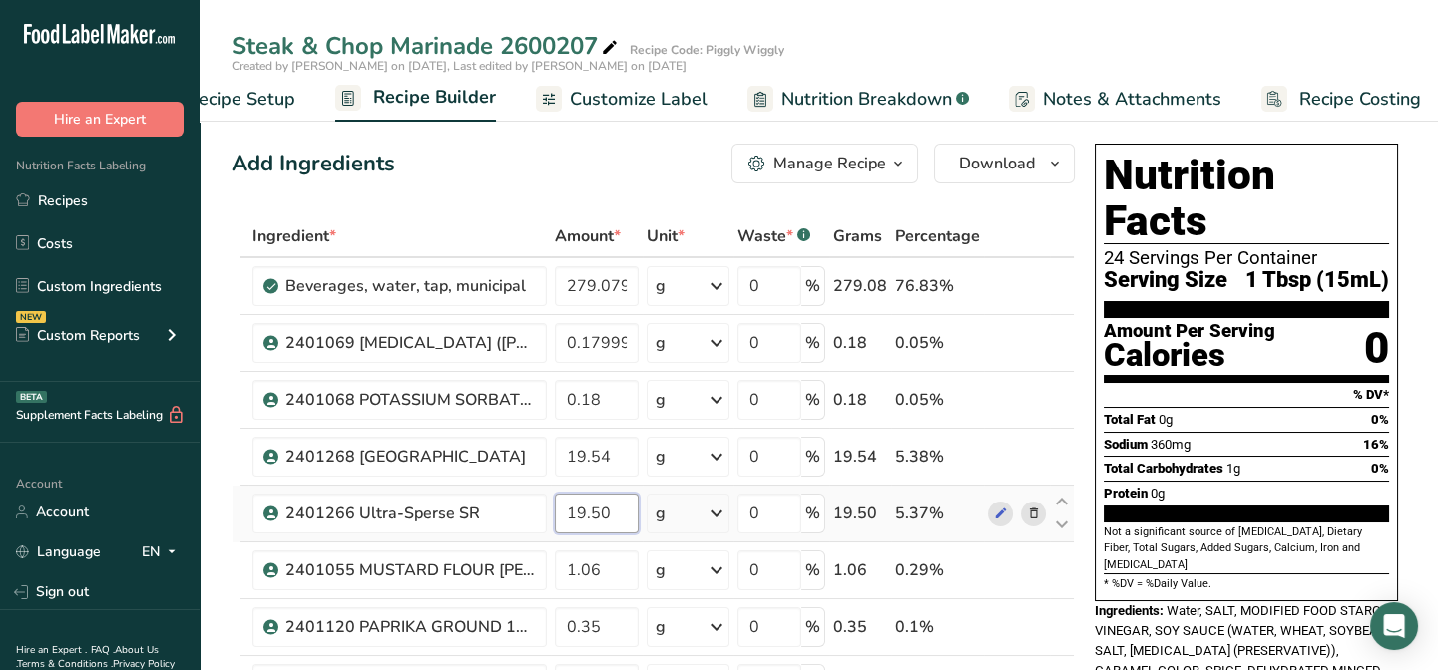
click at [621, 494] on input "19.50" at bounding box center [597, 514] width 84 height 40
drag, startPoint x: 609, startPoint y: 508, endPoint x: 592, endPoint y: 510, distance: 17.1
click at [592, 510] on input "19.50" at bounding box center [597, 514] width 84 height 40
type input "19.80"
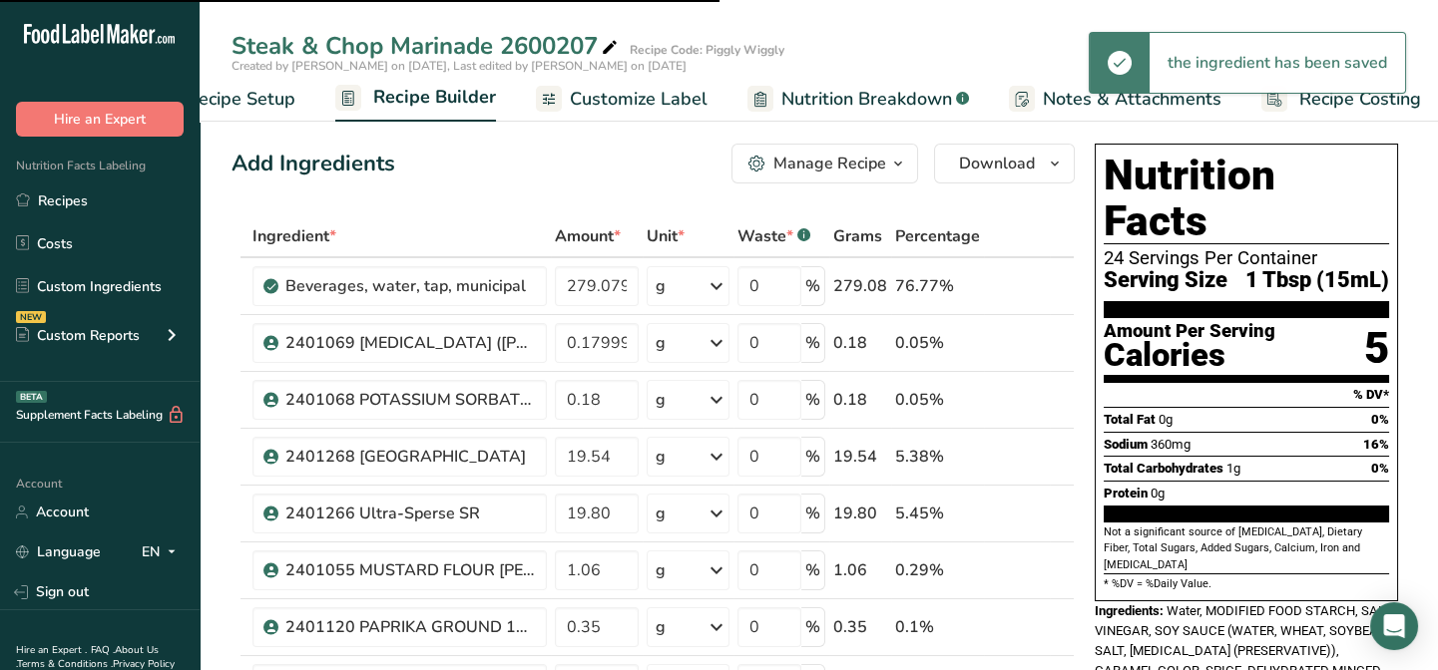
click at [642, 106] on span "Customize Label" at bounding box center [639, 99] width 138 height 27
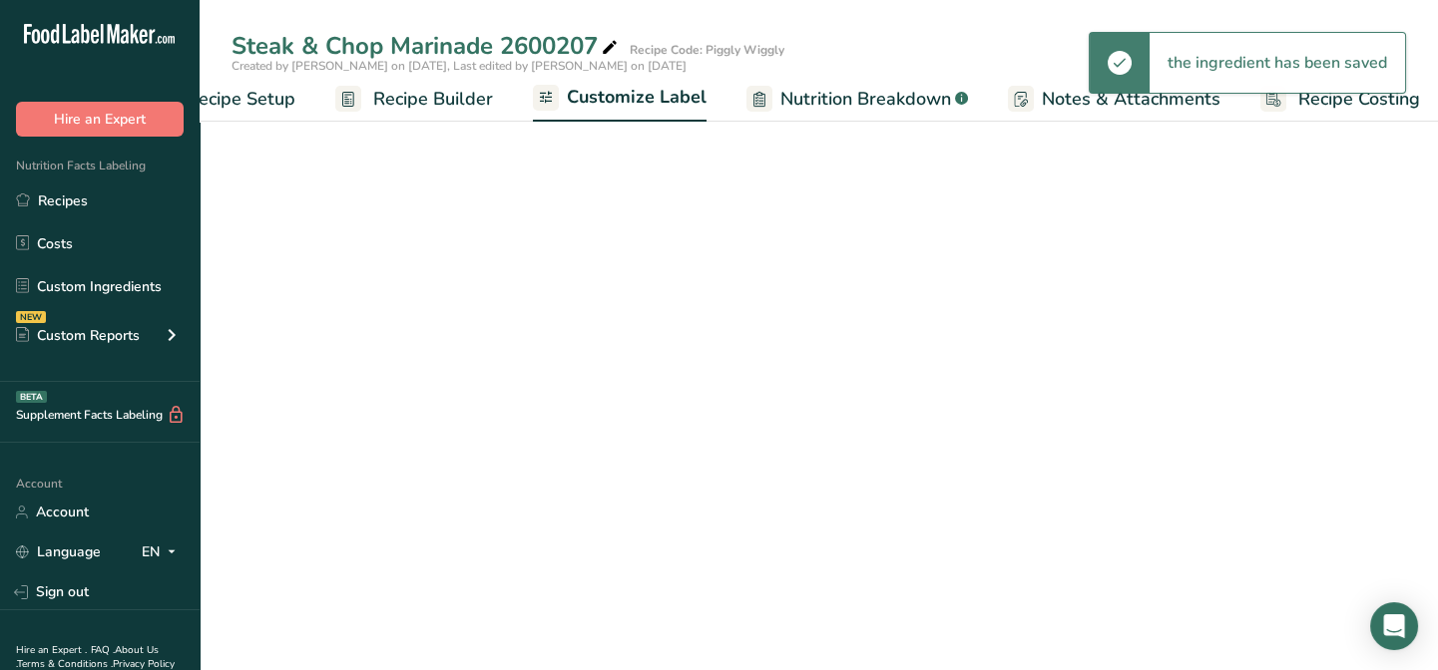
click at [835, 101] on span "Nutrition Breakdown" at bounding box center [865, 99] width 171 height 27
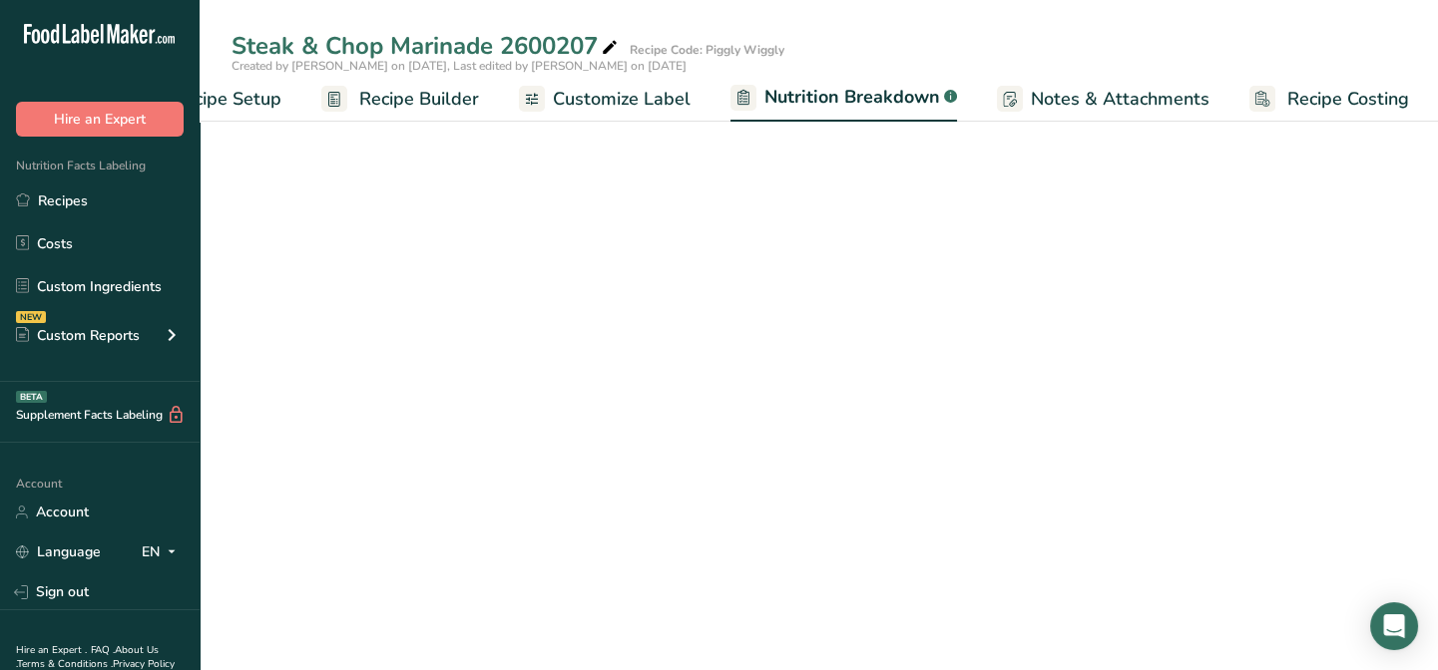
scroll to position [0, 99]
select select "Calories"
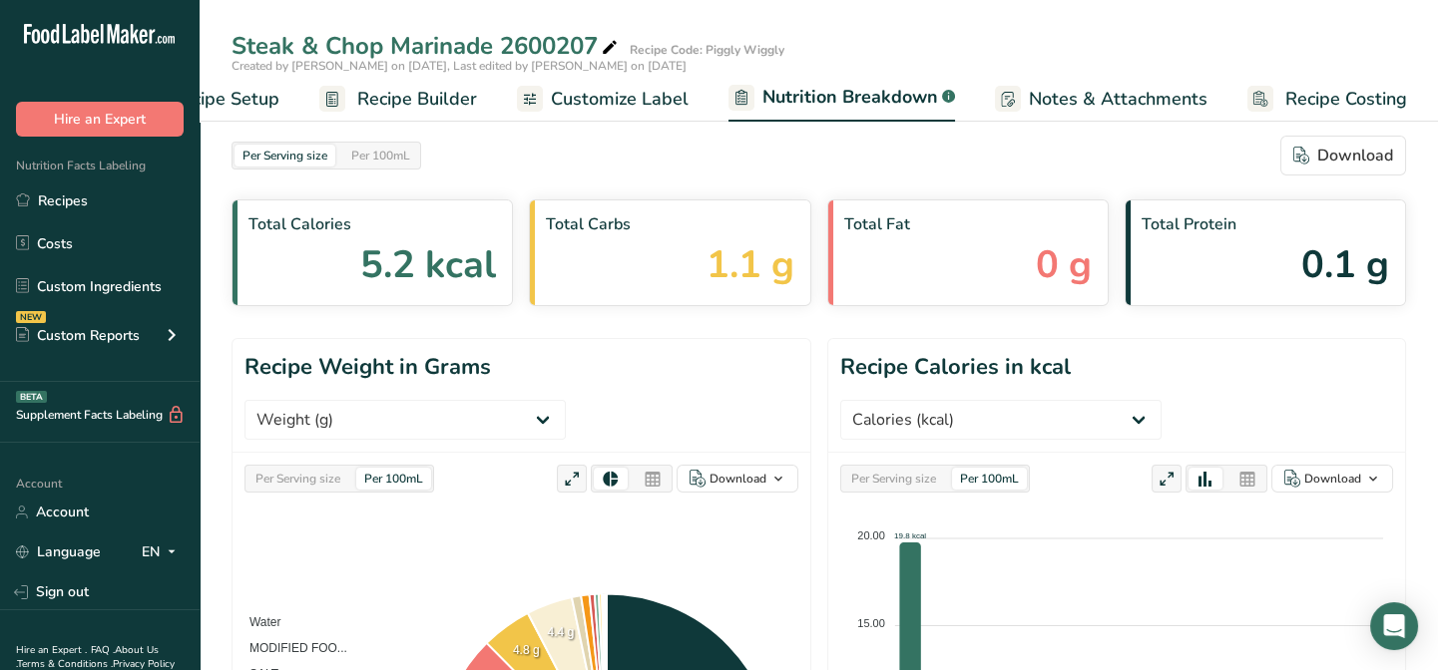
click at [449, 95] on span "Recipe Builder" at bounding box center [417, 99] width 120 height 27
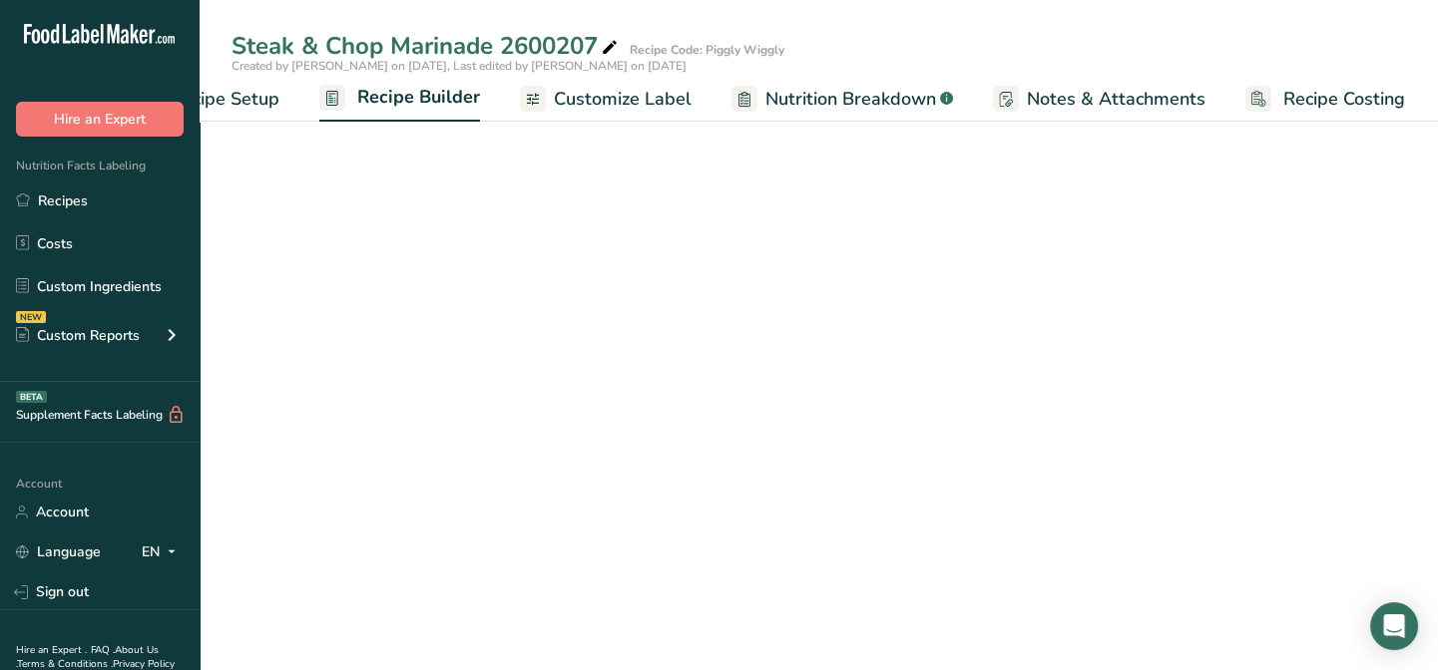
scroll to position [0, 97]
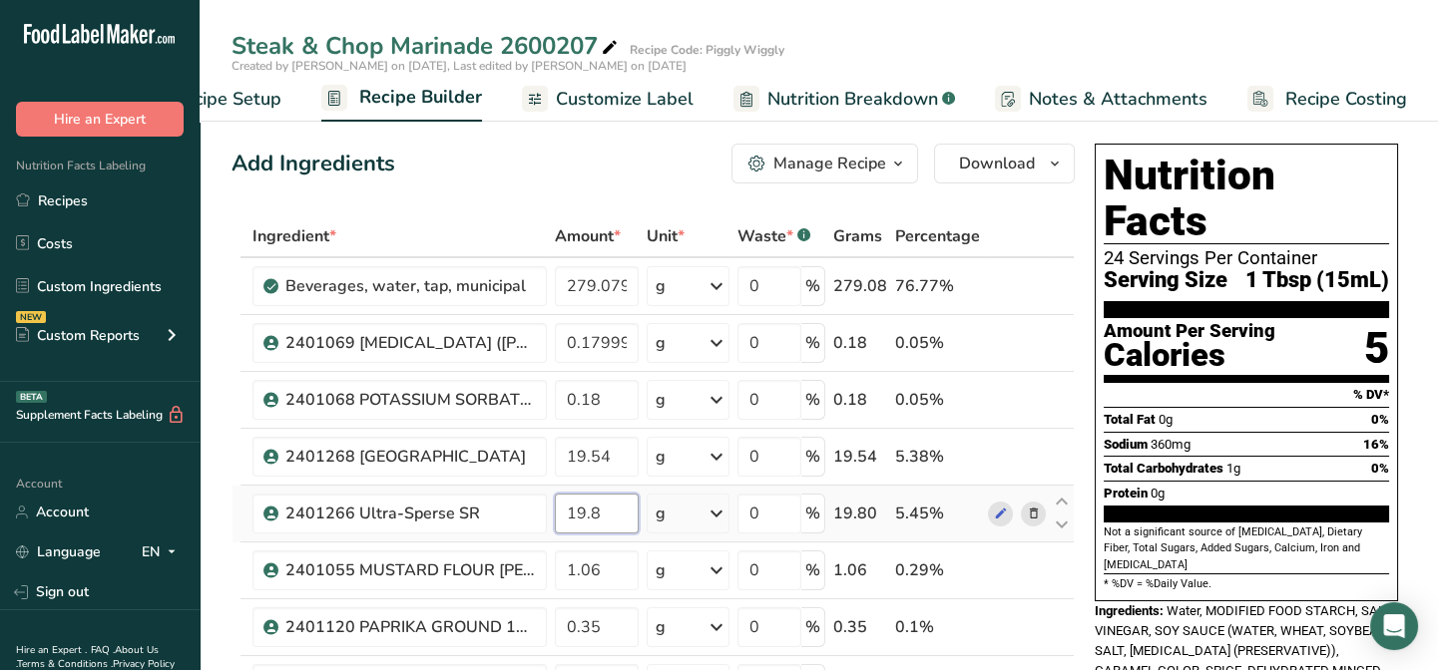
drag, startPoint x: 609, startPoint y: 517, endPoint x: 591, endPoint y: 519, distance: 18.1
click at [591, 518] on input "19.8" at bounding box center [597, 514] width 84 height 40
type input "19.7"
click at [887, 99] on span "Nutrition Breakdown" at bounding box center [852, 99] width 171 height 27
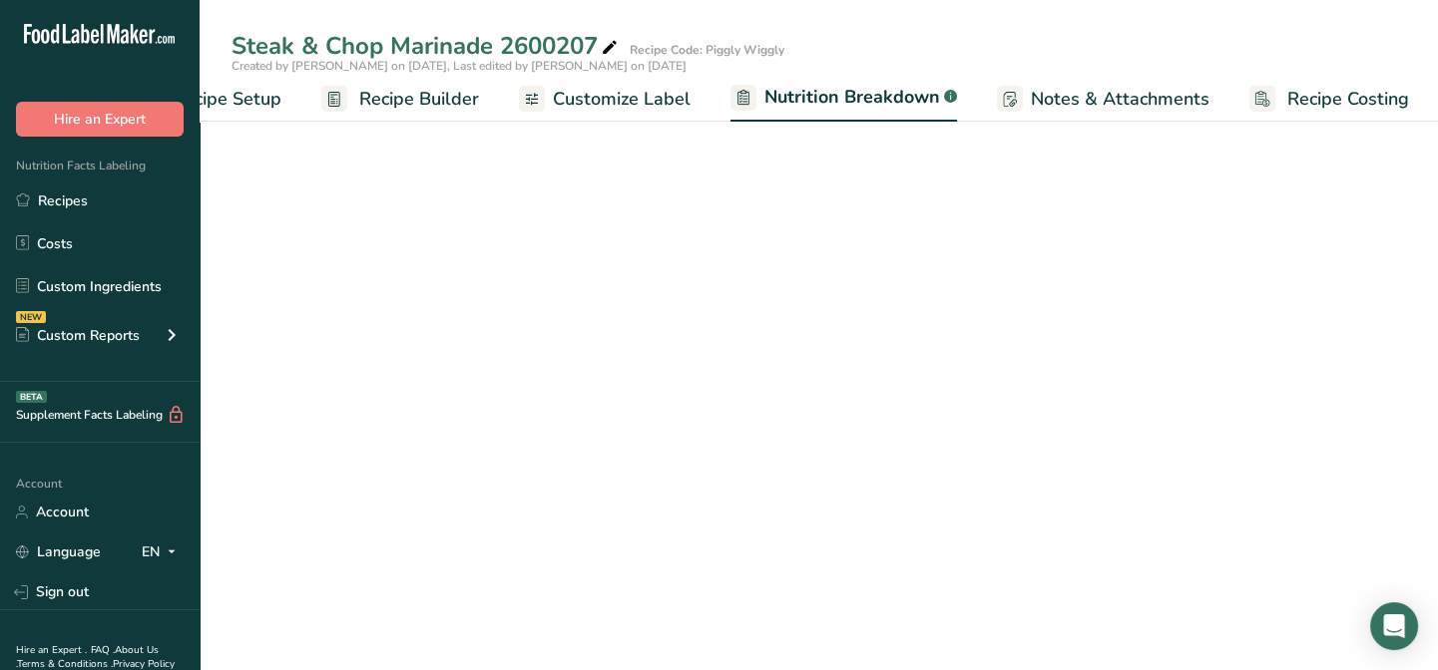
scroll to position [0, 99]
select select "Calories"
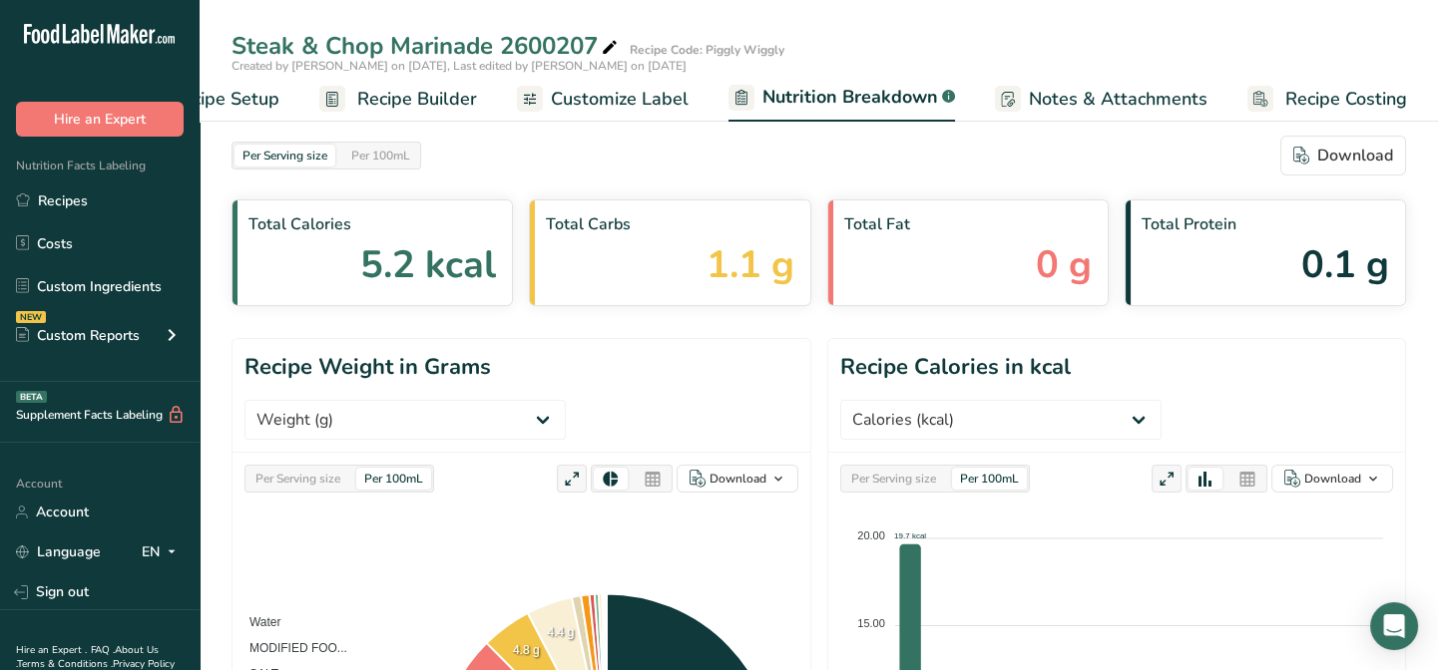
click at [447, 105] on span "Recipe Builder" at bounding box center [417, 99] width 120 height 27
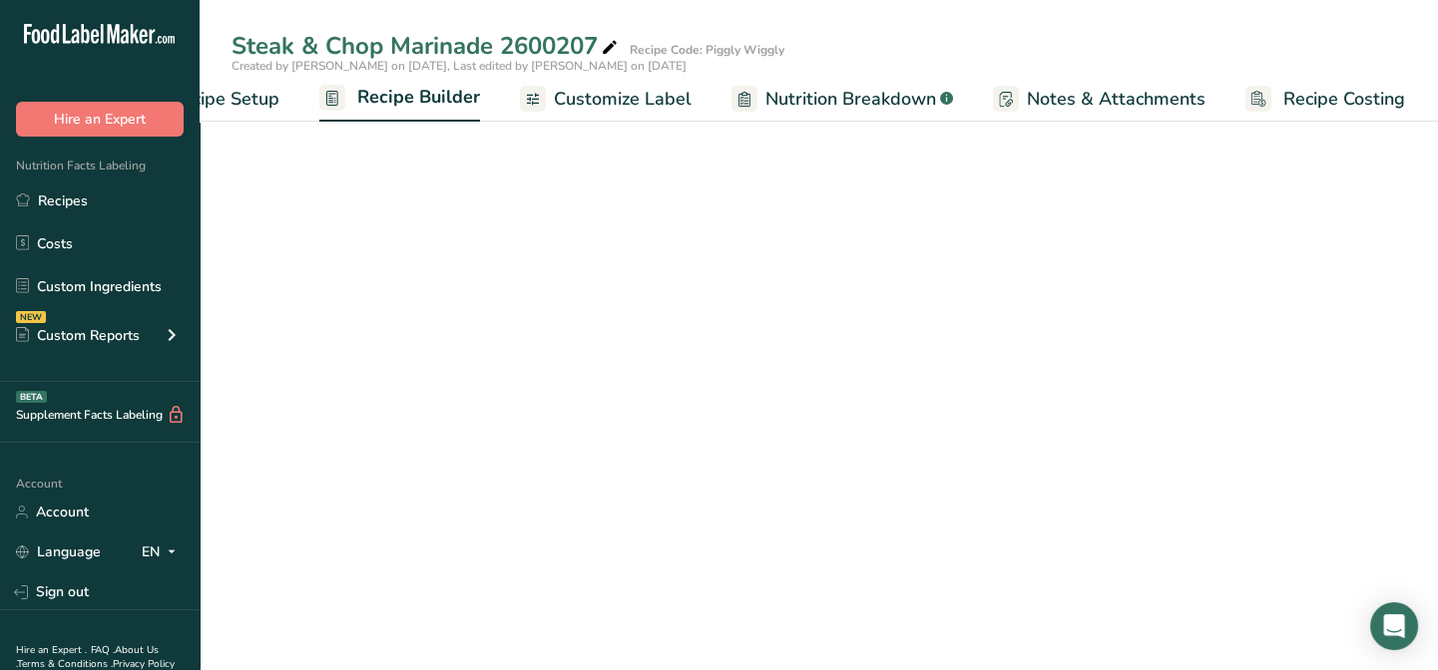
scroll to position [0, 97]
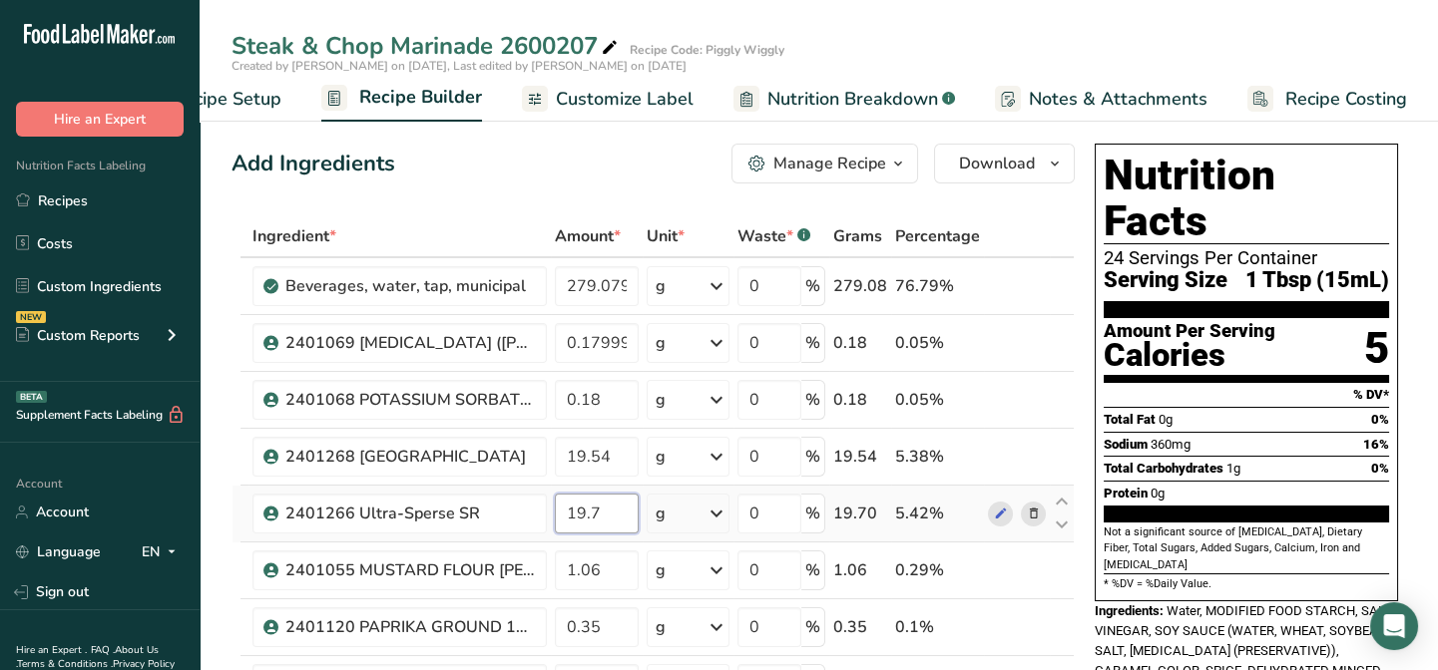
click at [599, 511] on input "19.7" at bounding box center [597, 514] width 84 height 40
type input "19.60"
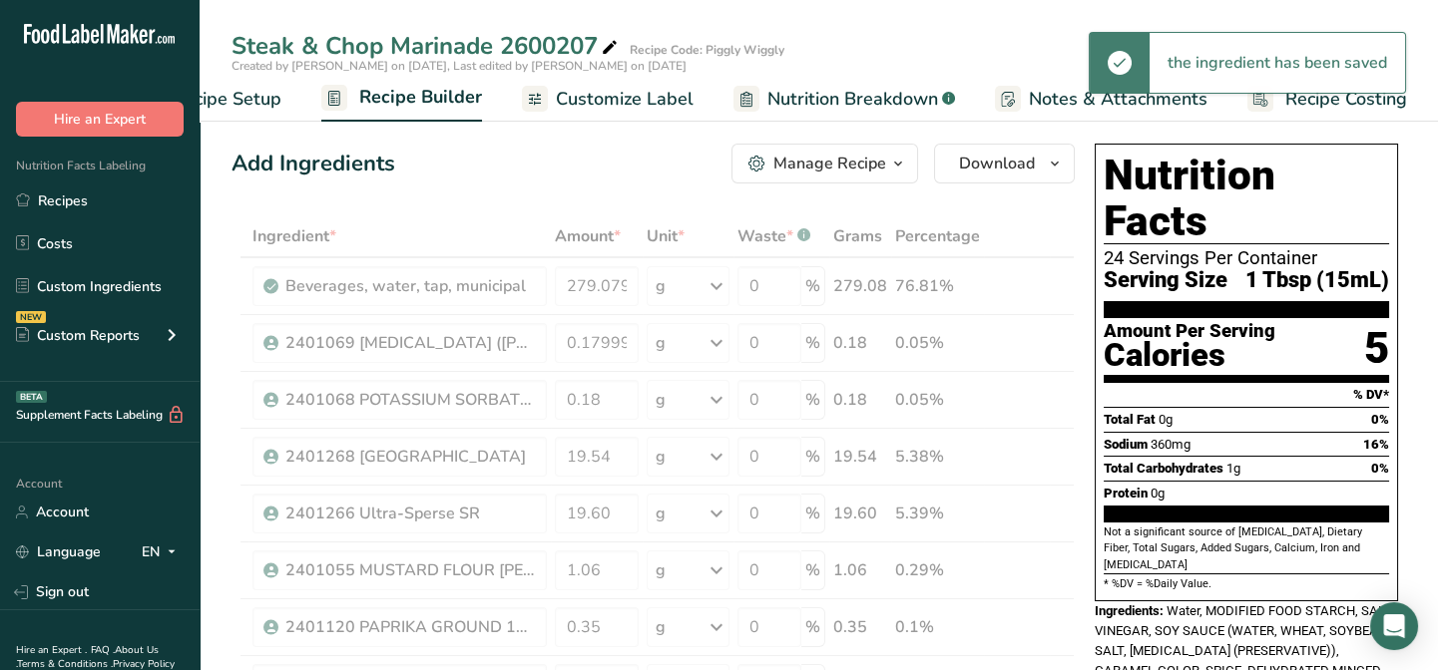
click at [817, 99] on span "Nutrition Breakdown" at bounding box center [852, 99] width 171 height 27
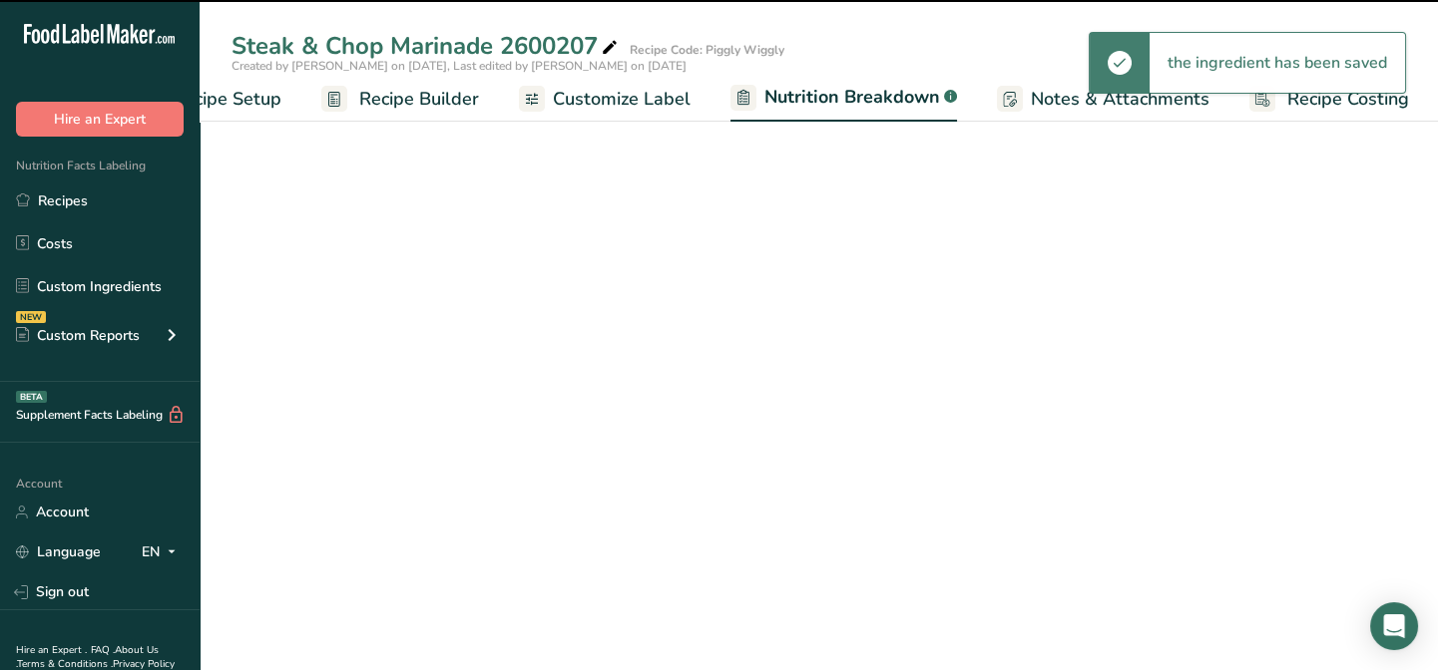
scroll to position [0, 99]
select select "Calories"
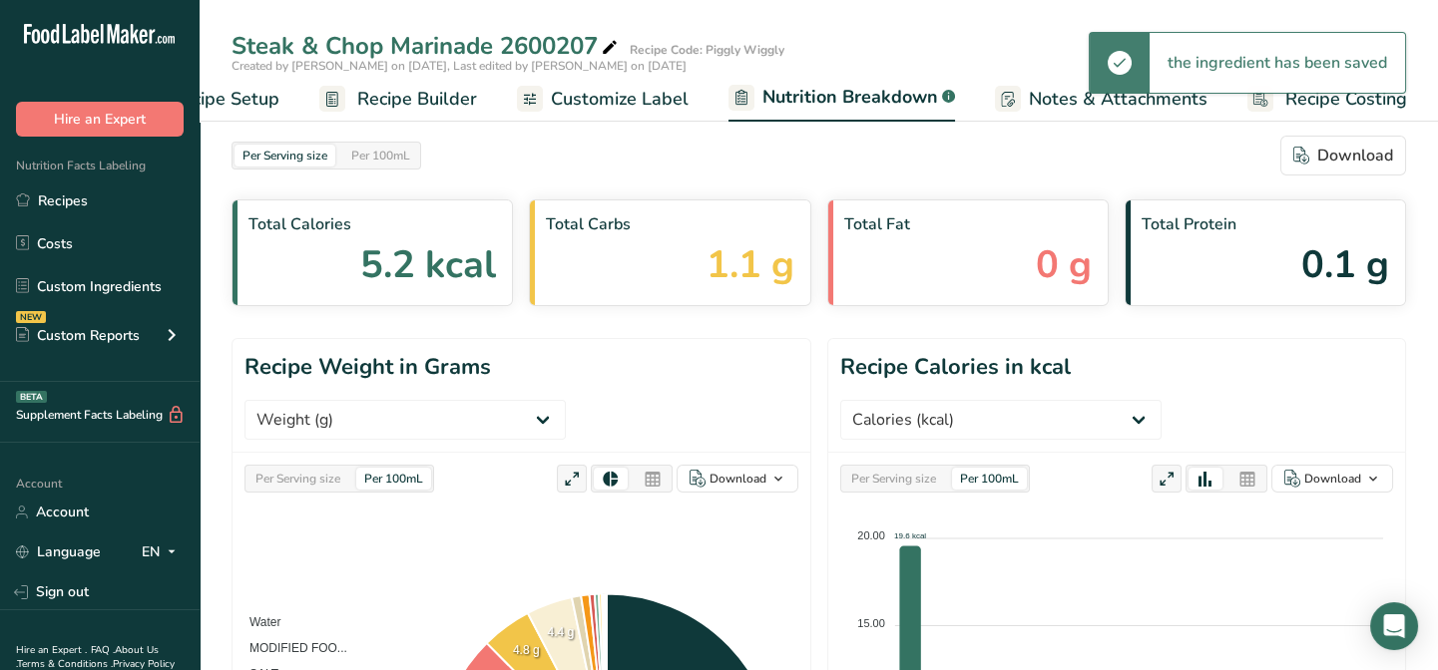
click at [601, 102] on span "Customize Label" at bounding box center [620, 99] width 138 height 27
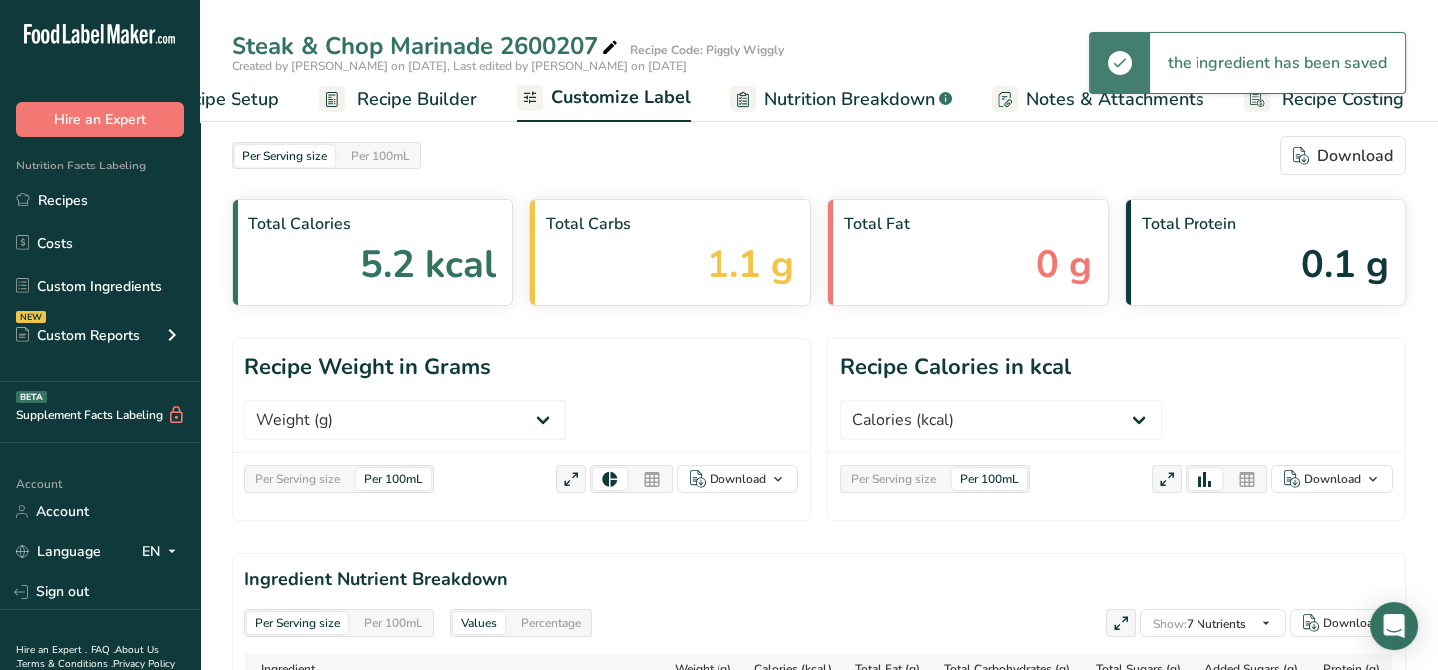
scroll to position [0, 97]
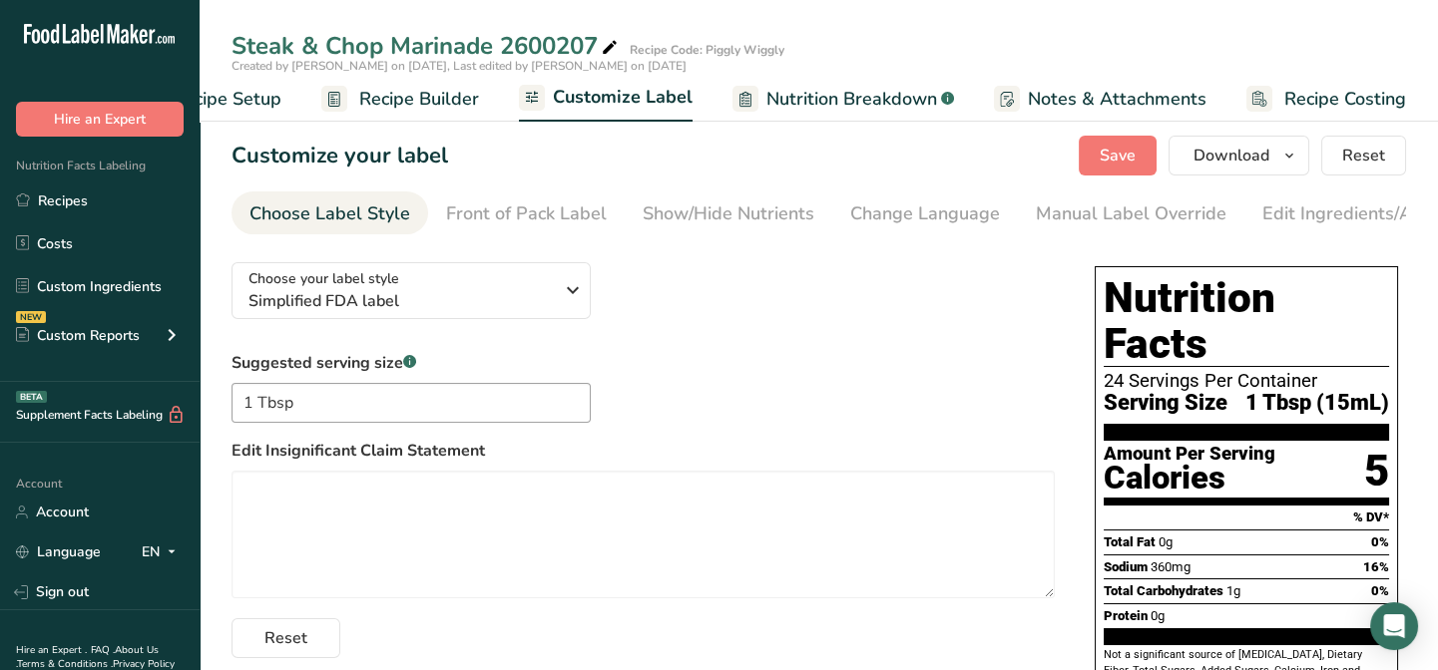
click at [409, 100] on span "Recipe Builder" at bounding box center [419, 99] width 120 height 27
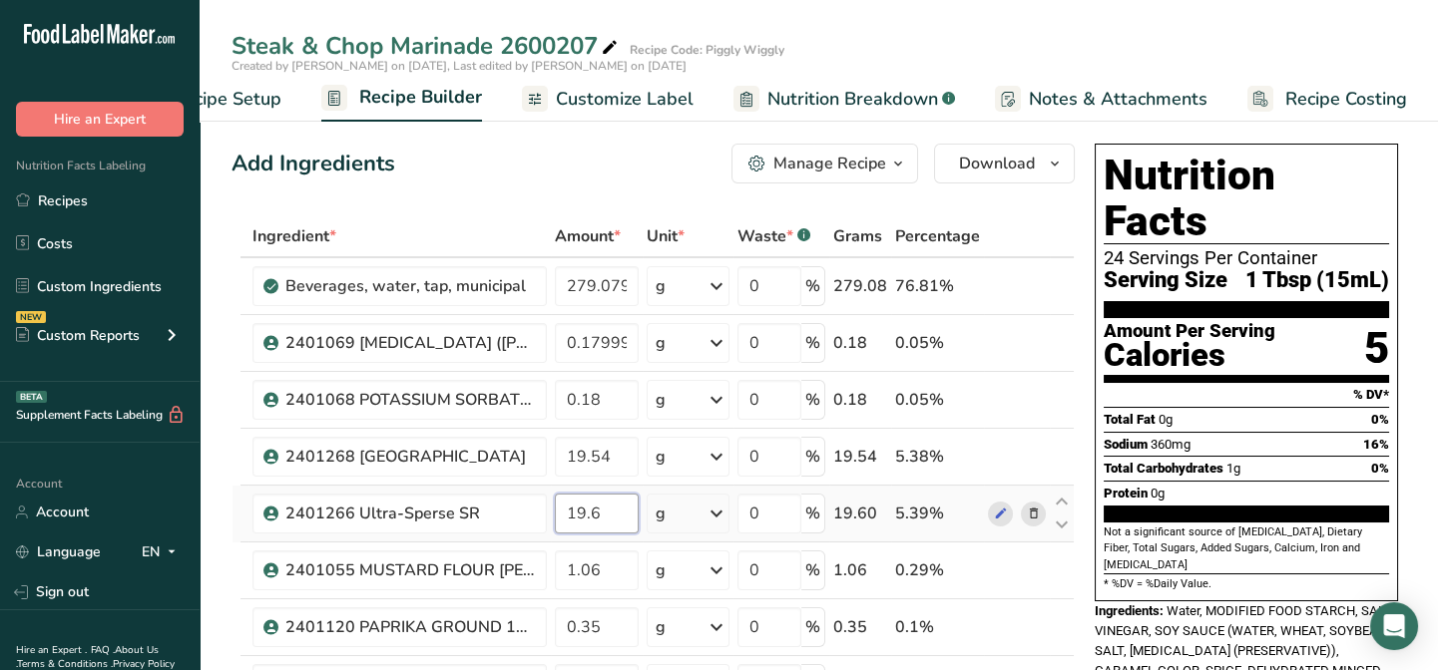
drag, startPoint x: 590, startPoint y: 516, endPoint x: 608, endPoint y: 512, distance: 18.4
click at [608, 512] on input "19.6" at bounding box center [597, 514] width 84 height 40
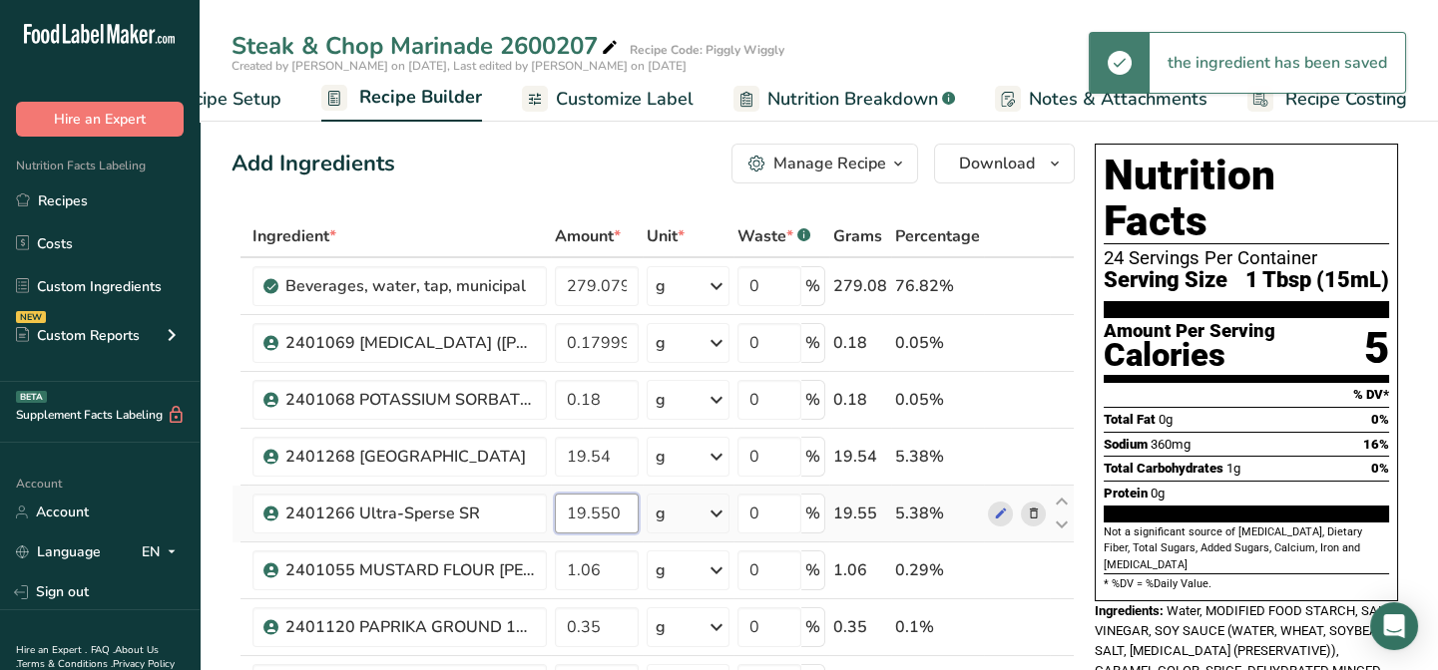
click at [610, 509] on input "19.550" at bounding box center [597, 514] width 84 height 40
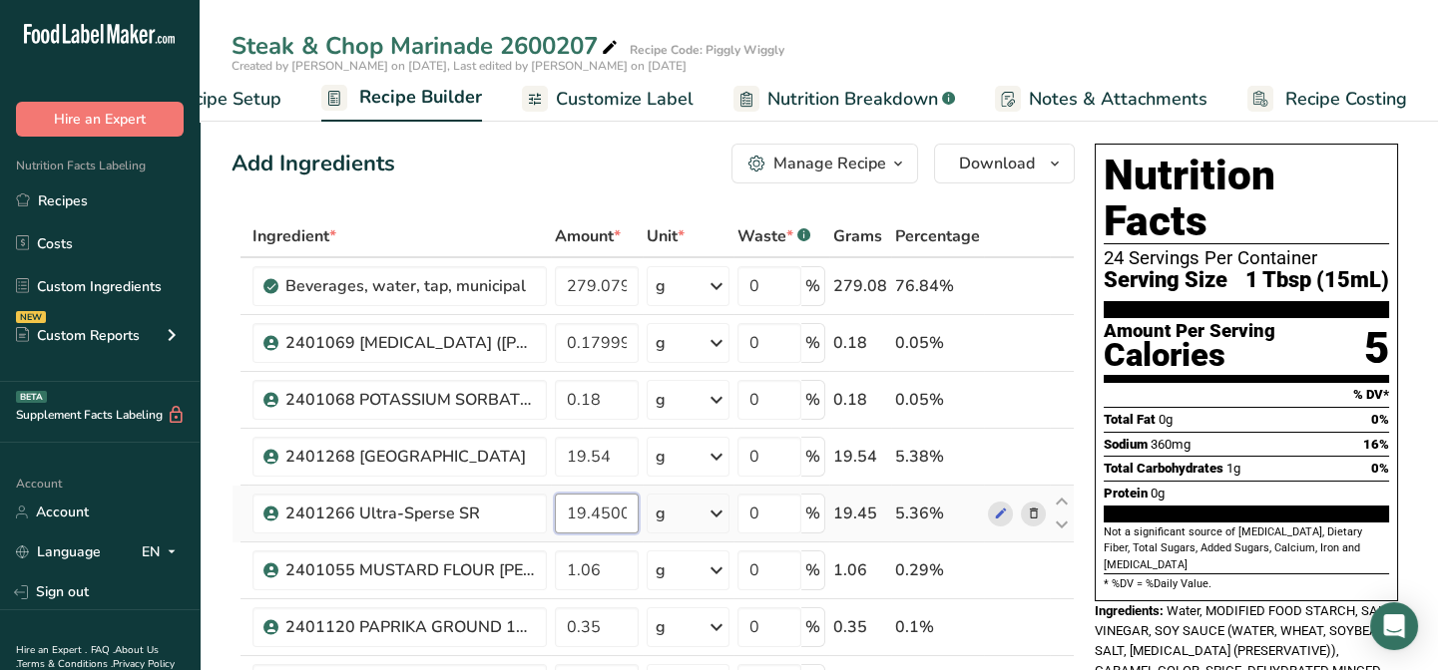
type input "19.450001"
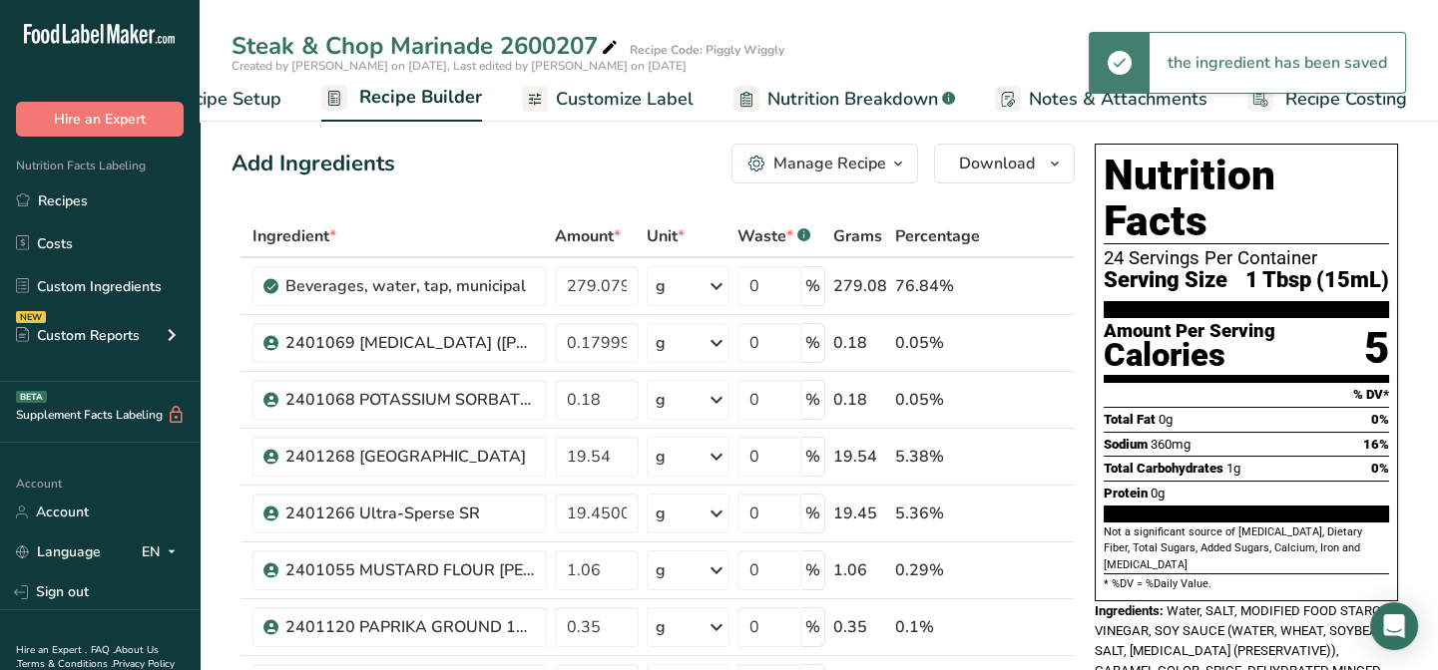
click at [808, 98] on span "Nutrition Breakdown" at bounding box center [852, 99] width 171 height 27
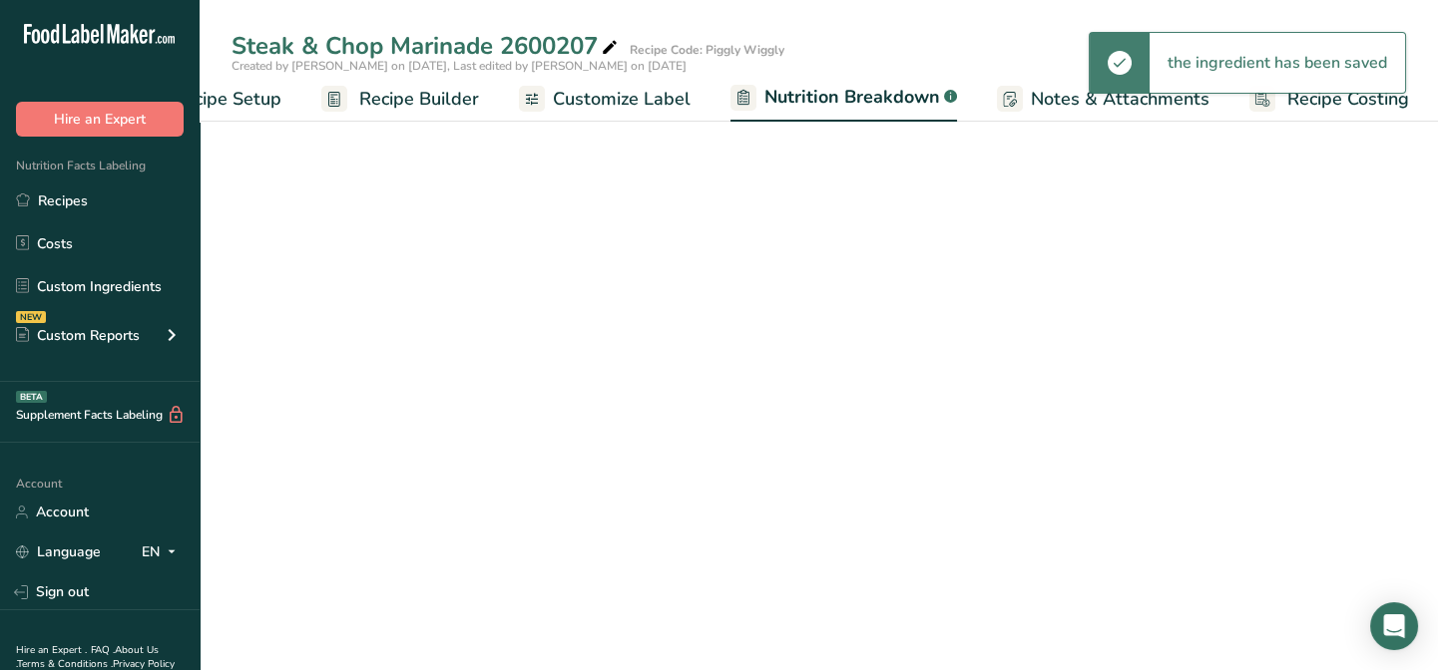
scroll to position [0, 99]
select select "Calories"
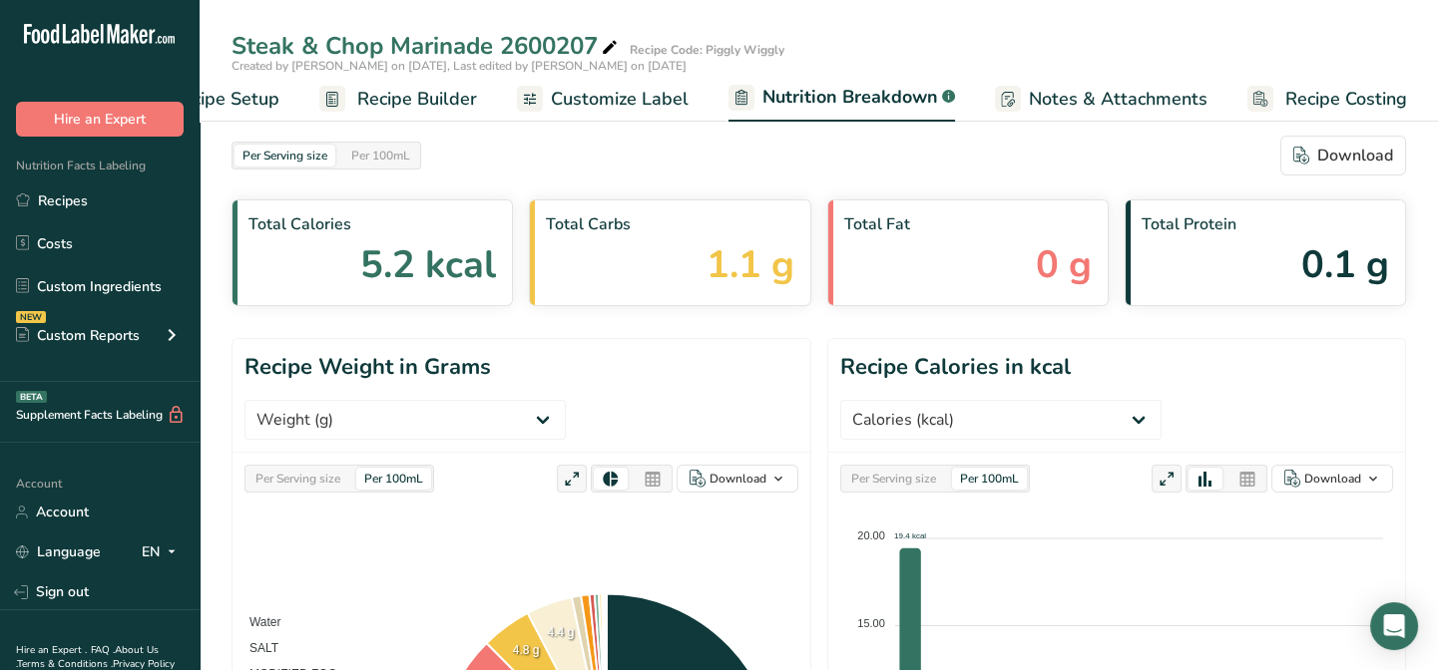
click at [665, 100] on span "Customize Label" at bounding box center [620, 99] width 138 height 27
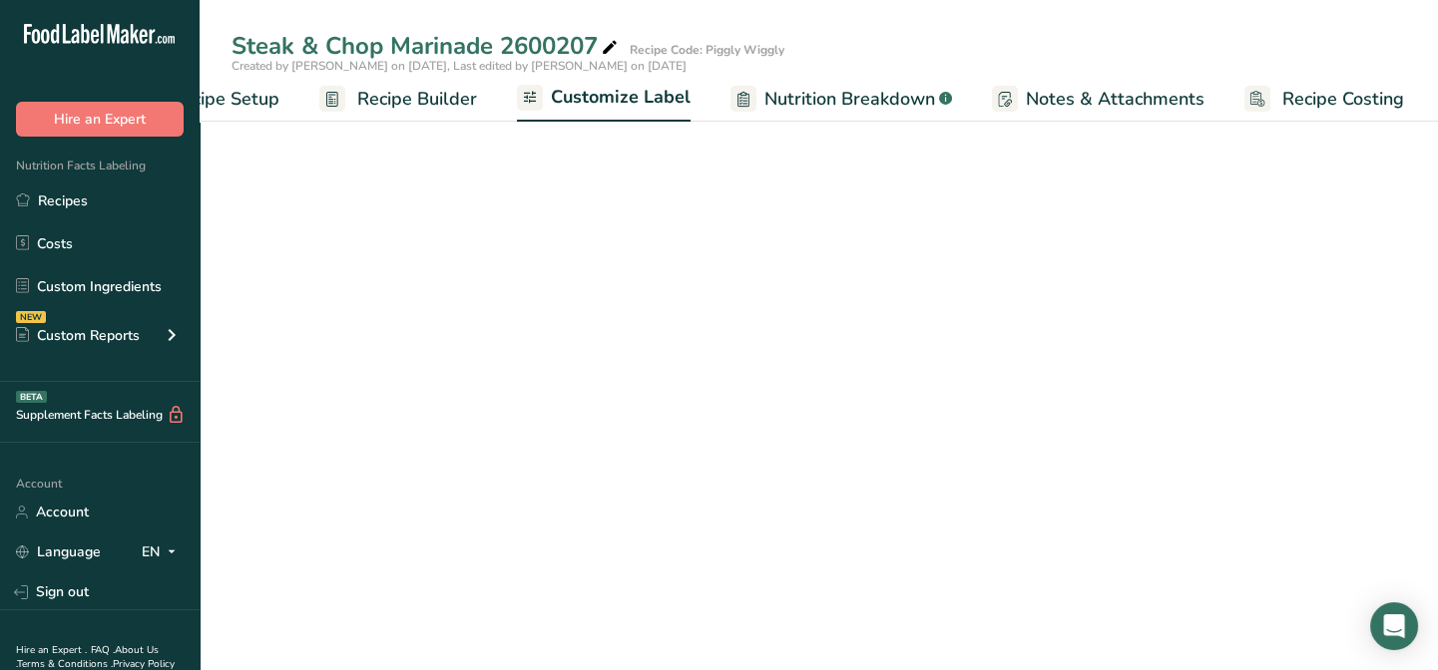
scroll to position [0, 97]
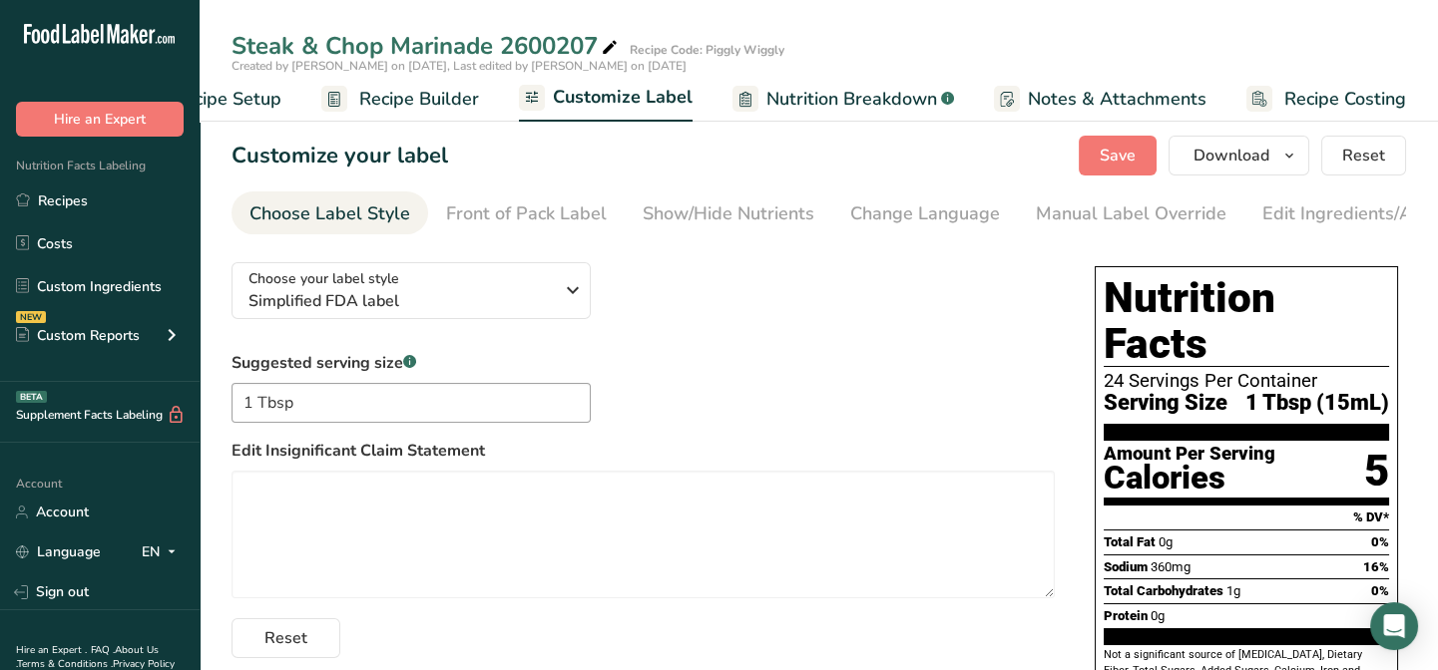
click at [488, 99] on ul "Recipe Setup Recipe Builder Customize Label Nutrition Breakdown .a-a{fill:#3473…" at bounding box center [774, 98] width 1343 height 47
click at [461, 98] on span "Recipe Builder" at bounding box center [419, 99] width 120 height 27
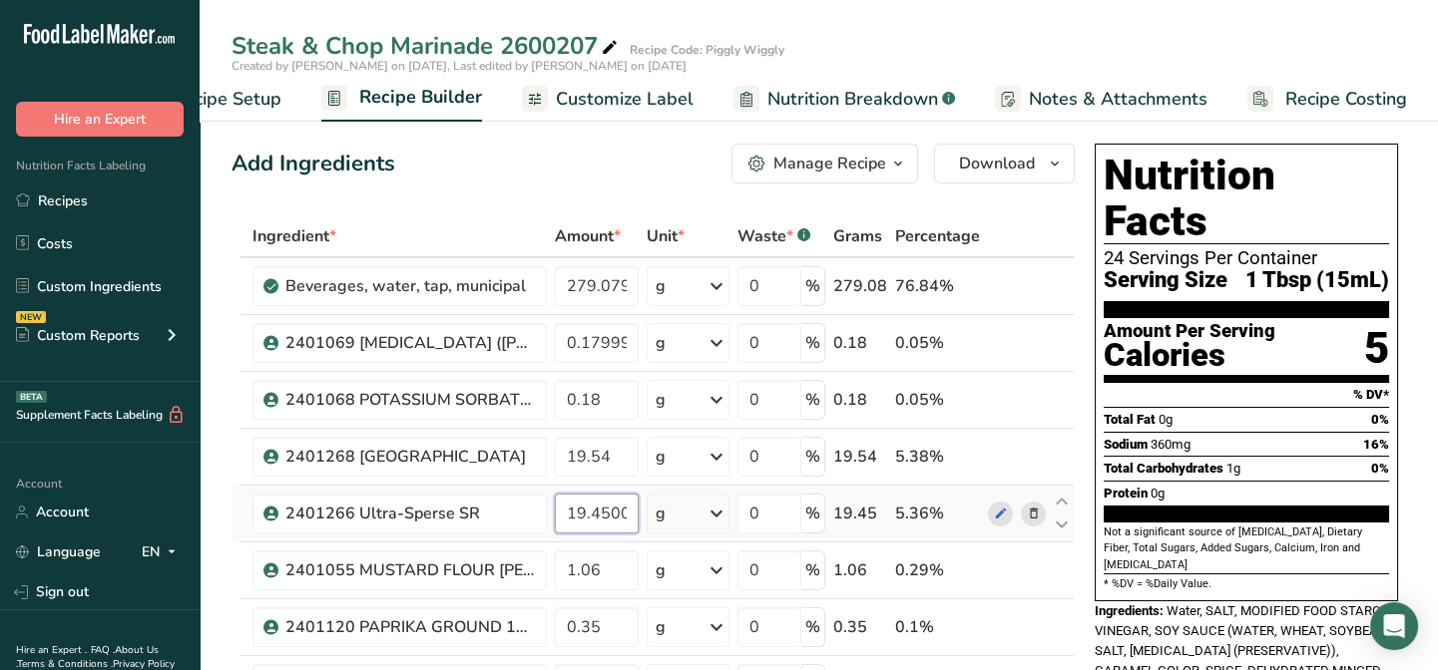
scroll to position [0, 19]
drag, startPoint x: 630, startPoint y: 513, endPoint x: 595, endPoint y: 513, distance: 34.9
click at [595, 513] on input "19.450001" at bounding box center [597, 514] width 84 height 40
click at [574, 506] on input "19.450001" at bounding box center [597, 514] width 84 height 40
drag, startPoint x: 567, startPoint y: 512, endPoint x: 757, endPoint y: 488, distance: 192.1
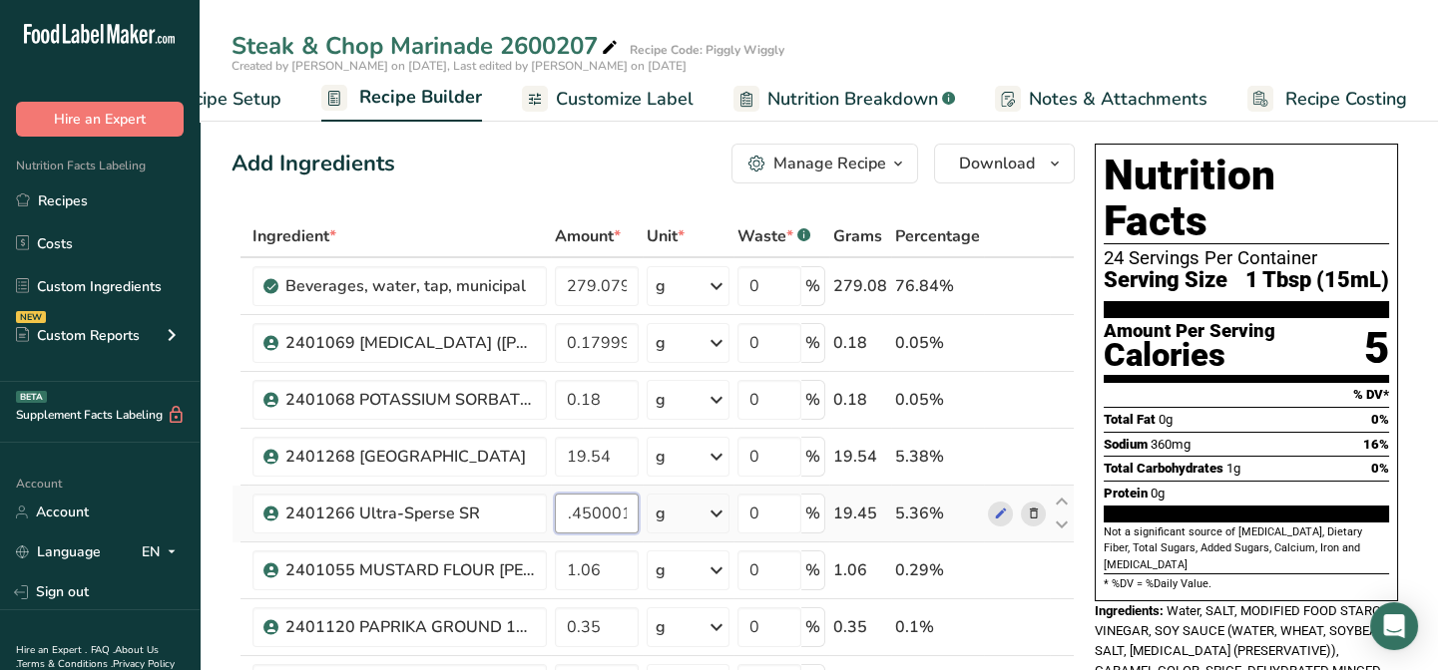
click at [757, 488] on tr "2401266 Ultra-Sperse SR 19.450001 g Weight Units g kg mg See more Volume Units …" at bounding box center [652, 514] width 841 height 57
type input "1"
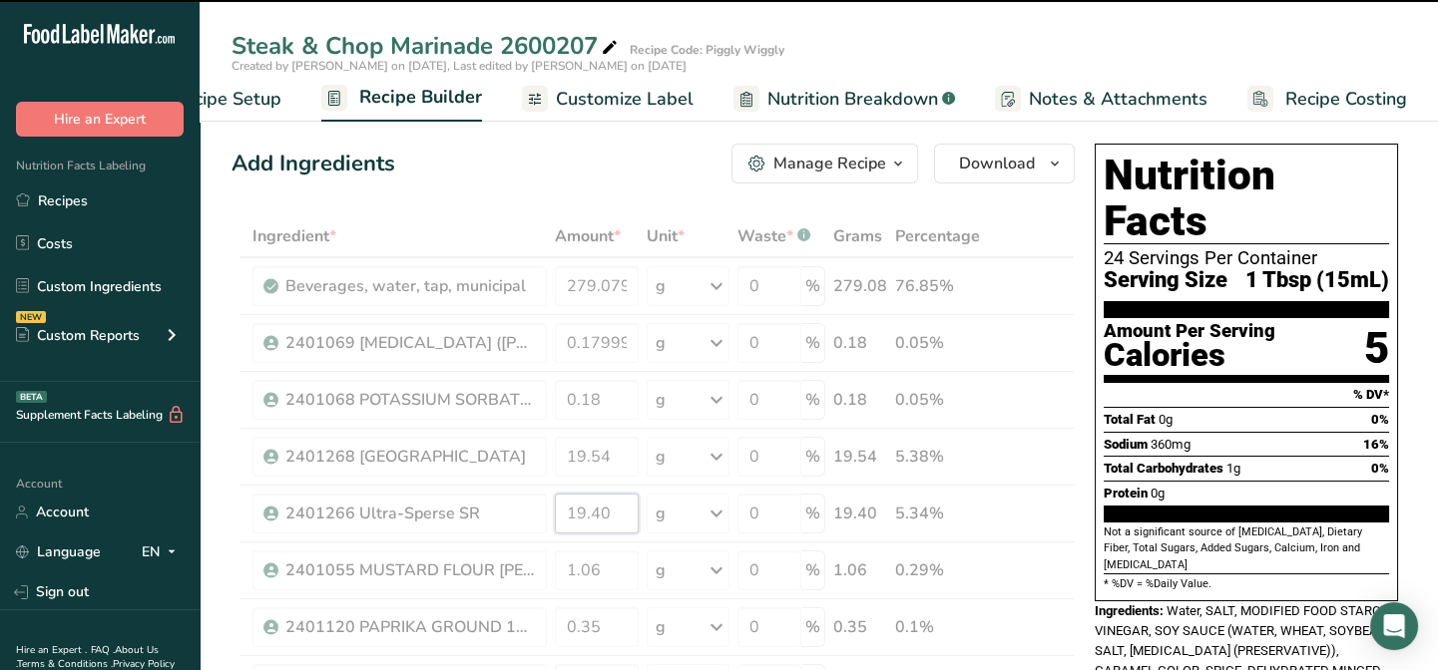
drag, startPoint x: 615, startPoint y: 510, endPoint x: 562, endPoint y: 508, distance: 52.9
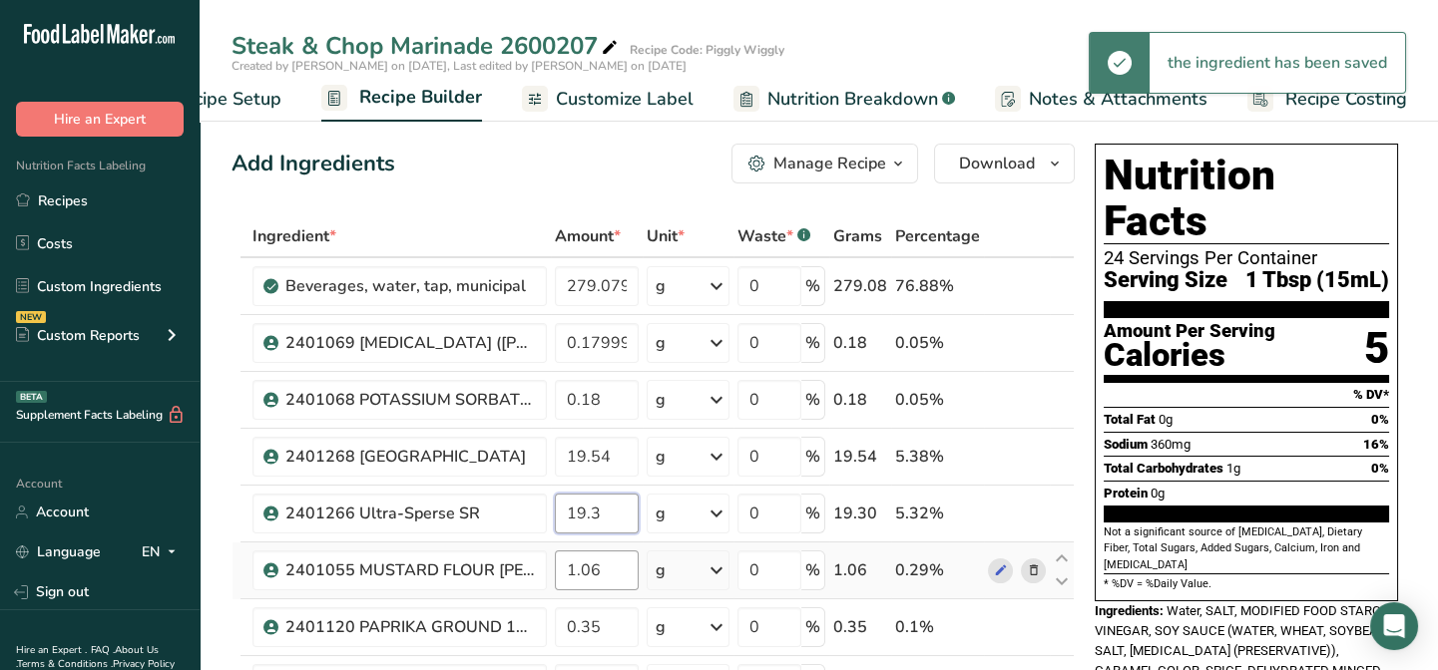
type input "19.3"
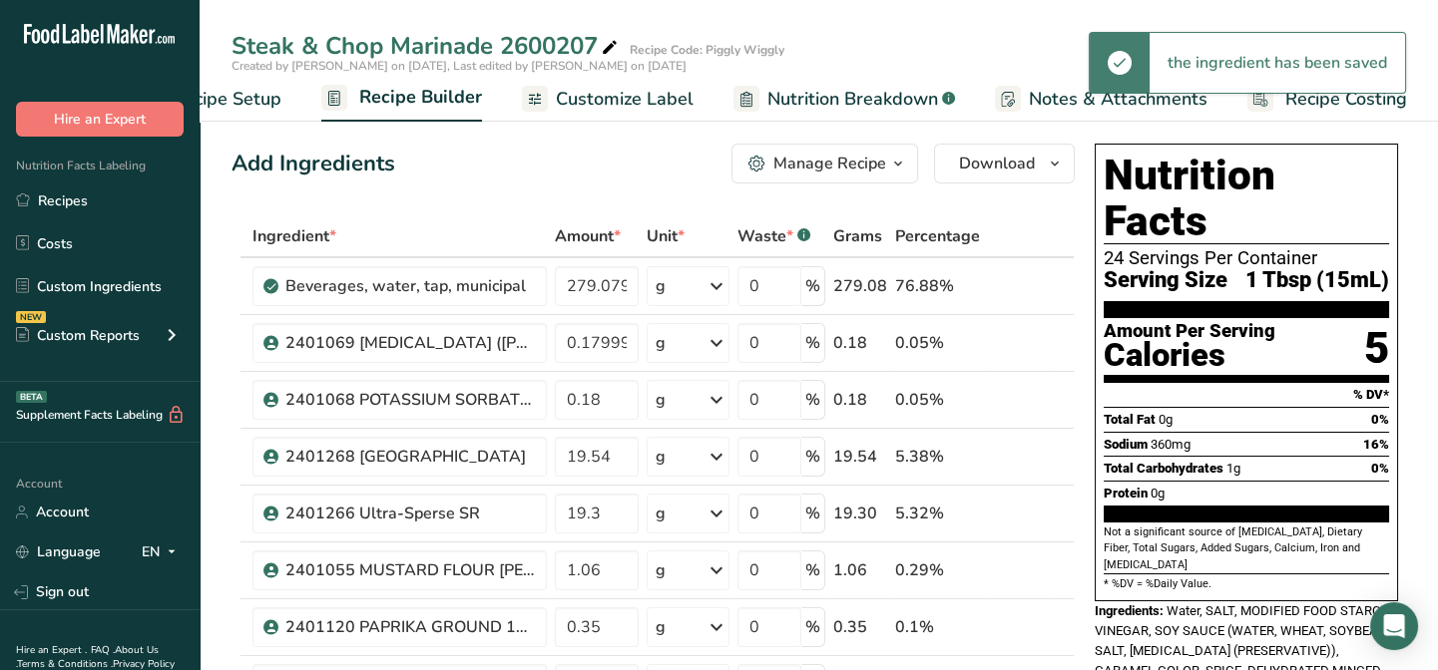
click at [782, 94] on span "Nutrition Breakdown" at bounding box center [852, 99] width 171 height 27
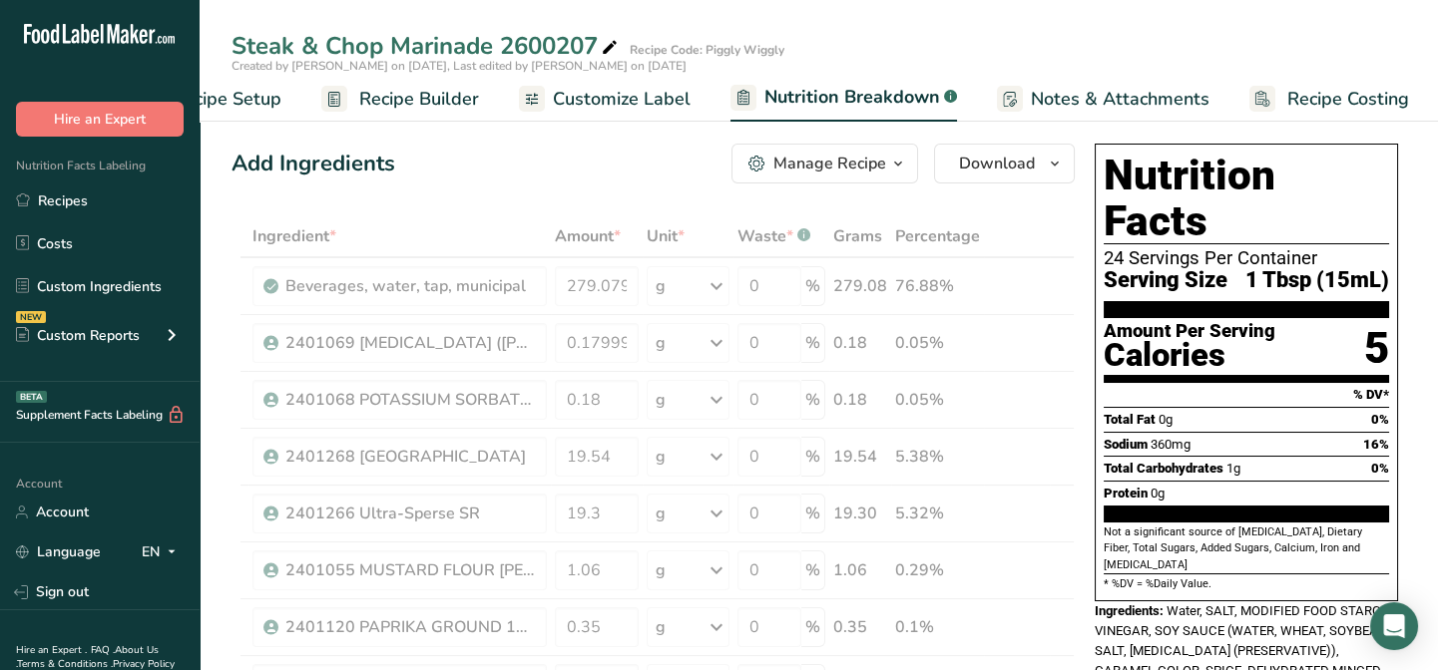
scroll to position [0, 99]
select select "Calories"
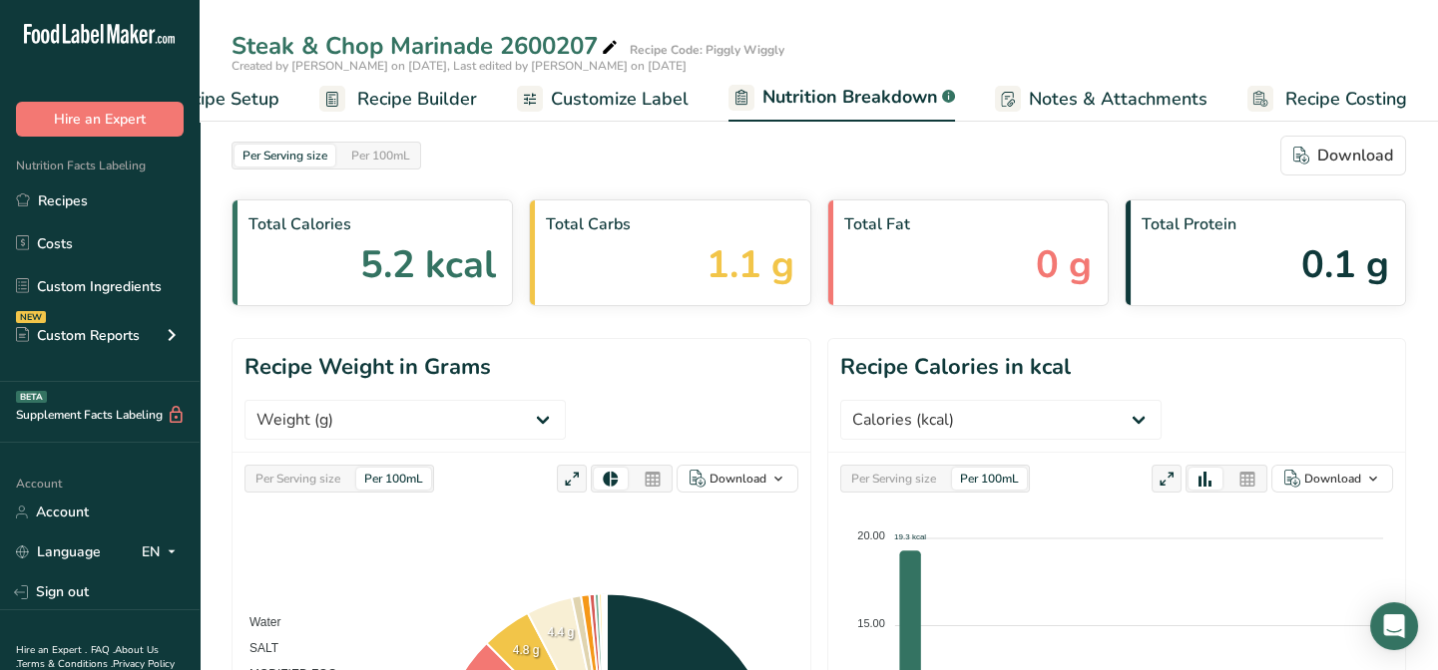
click at [444, 99] on span "Recipe Builder" at bounding box center [417, 99] width 120 height 27
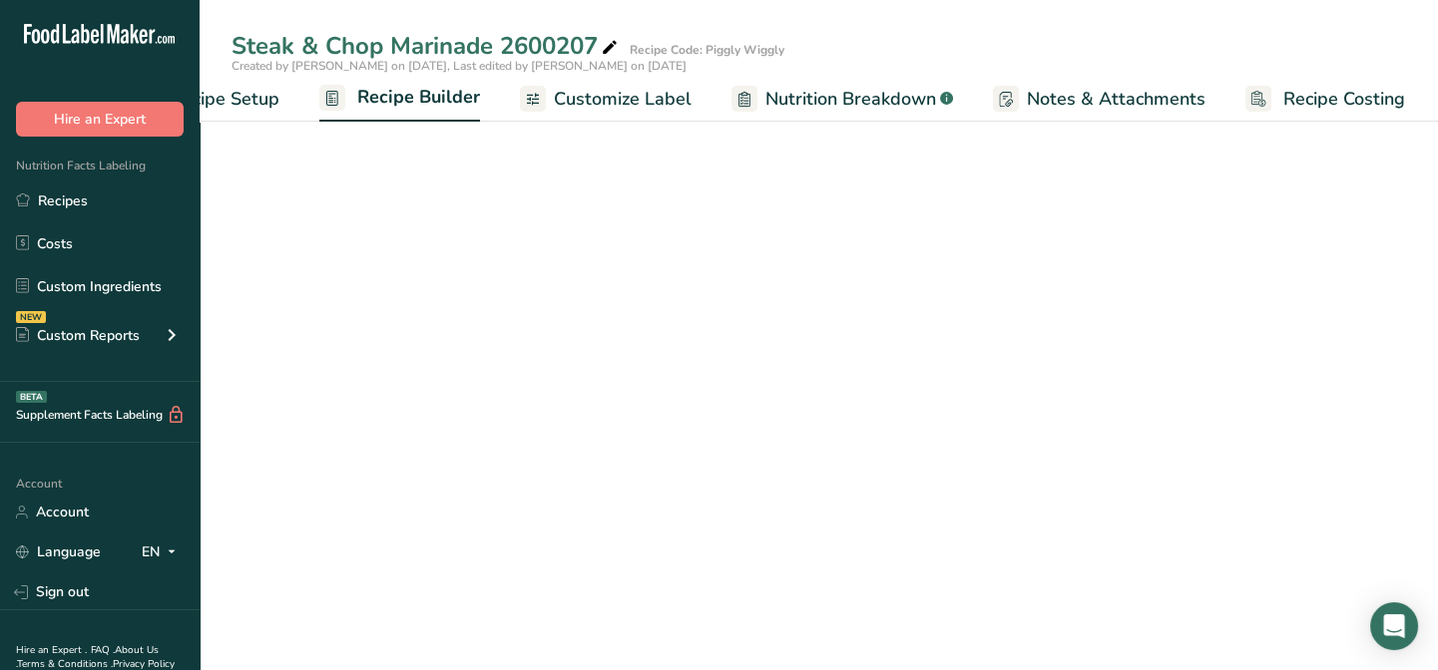
scroll to position [0, 97]
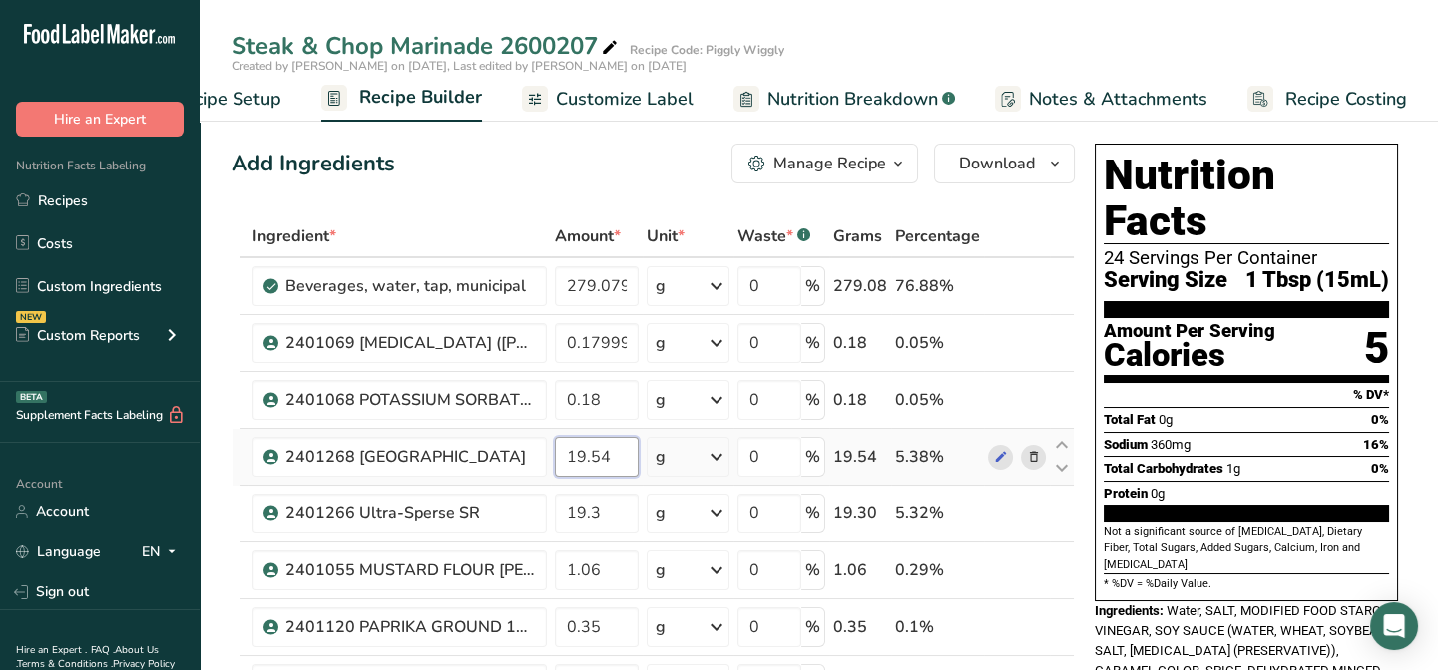
drag, startPoint x: 609, startPoint y: 458, endPoint x: 568, endPoint y: 455, distance: 41.0
click at [568, 455] on input "19.54" at bounding box center [597, 457] width 84 height 40
type input "18.3"
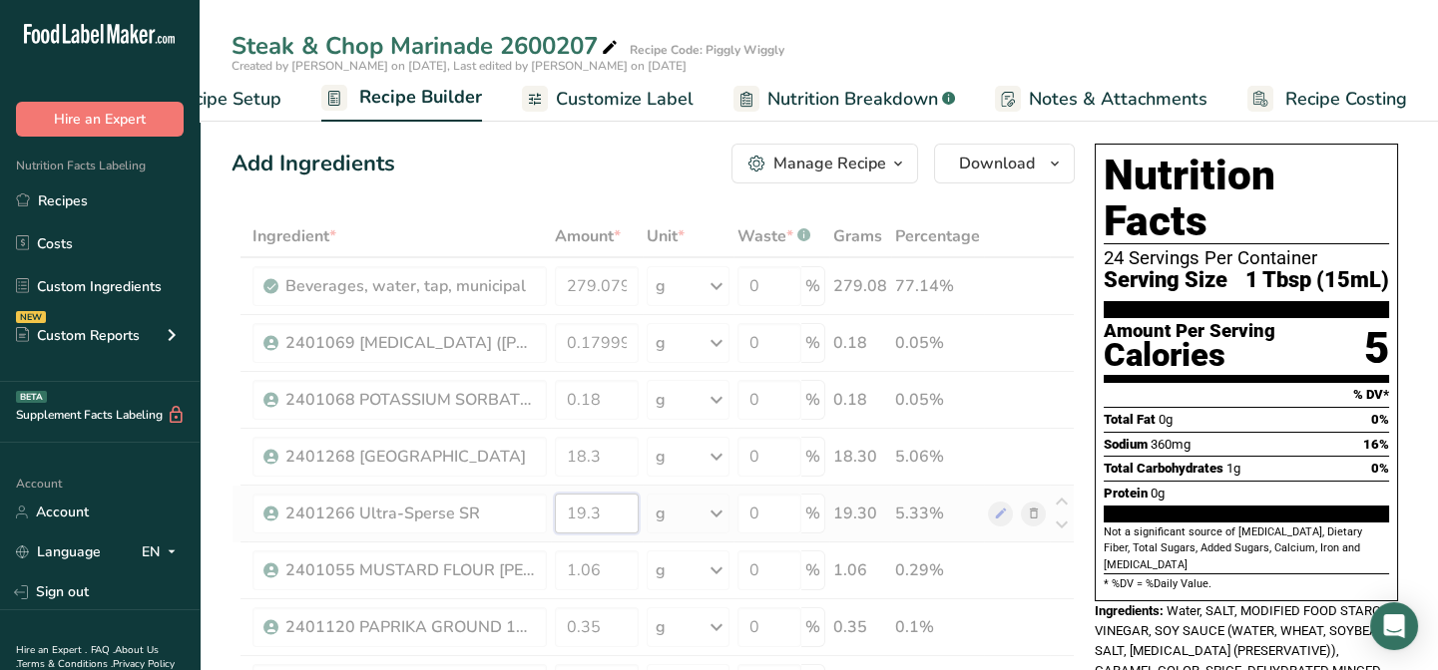
click at [775, 100] on span "Nutrition Breakdown" at bounding box center [852, 99] width 171 height 27
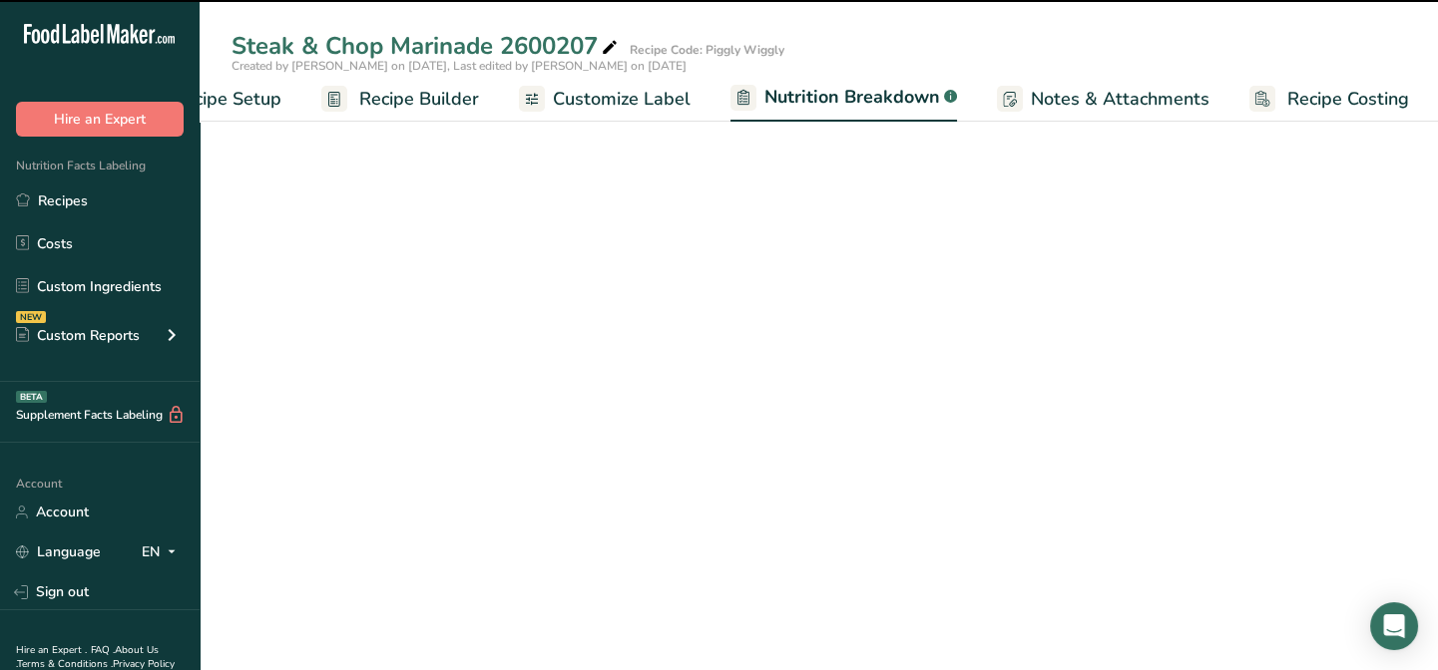
scroll to position [0, 99]
select select "Calories"
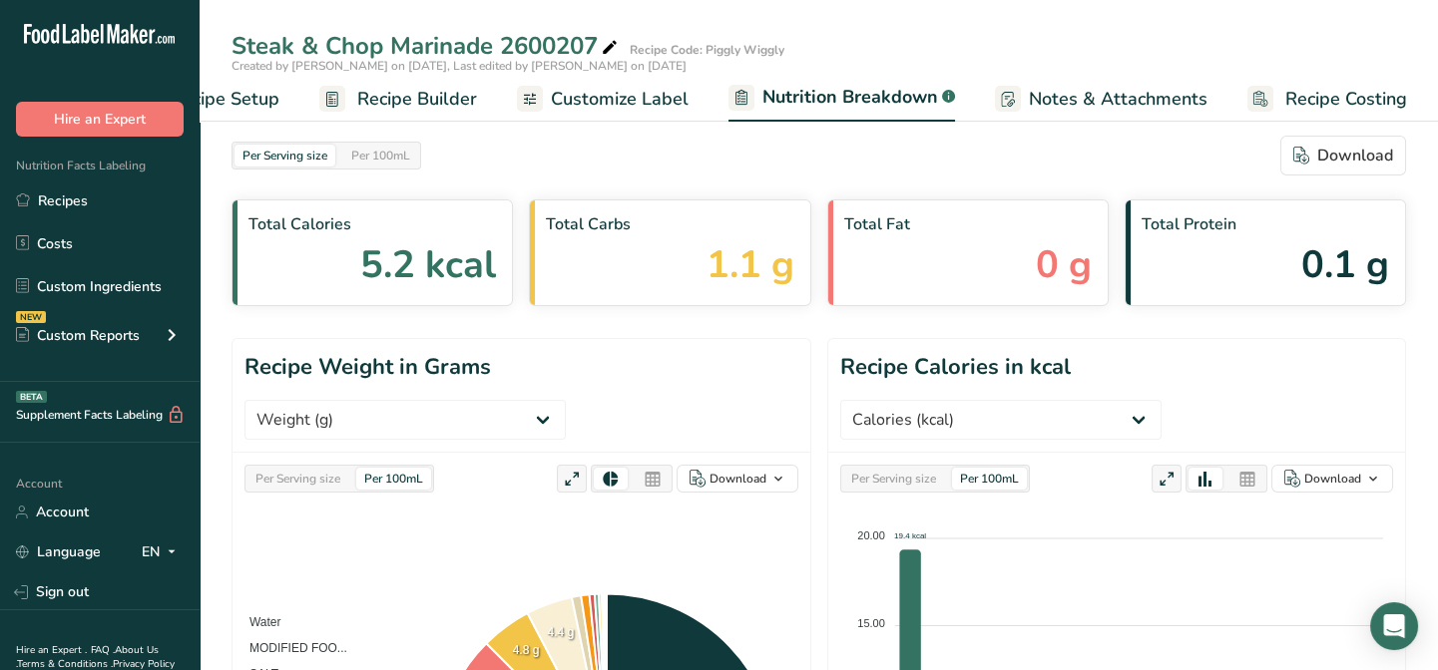
click at [428, 99] on span "Recipe Builder" at bounding box center [417, 99] width 120 height 27
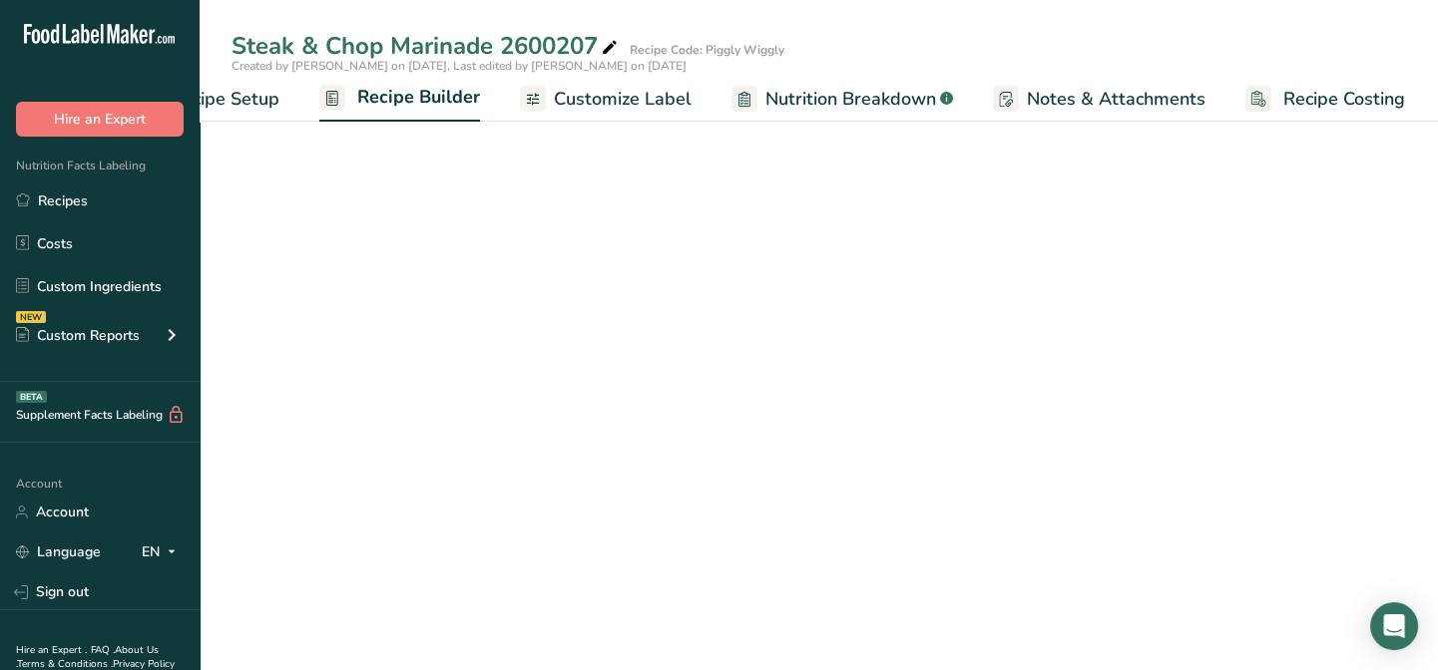
scroll to position [0, 97]
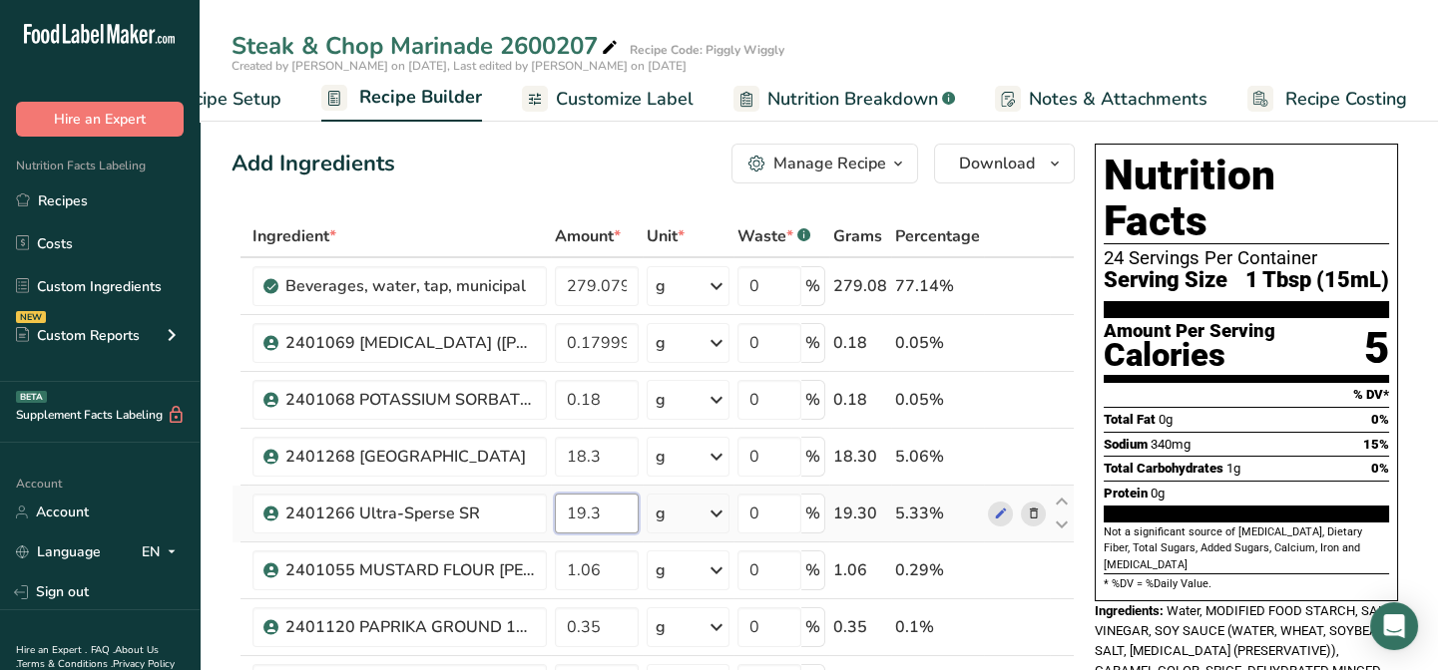
drag, startPoint x: 603, startPoint y: 523, endPoint x: 563, endPoint y: 519, distance: 40.1
click at [563, 519] on input "19.3" at bounding box center [597, 514] width 84 height 40
type input "18"
click at [867, 96] on span "Nutrition Breakdown" at bounding box center [852, 99] width 171 height 27
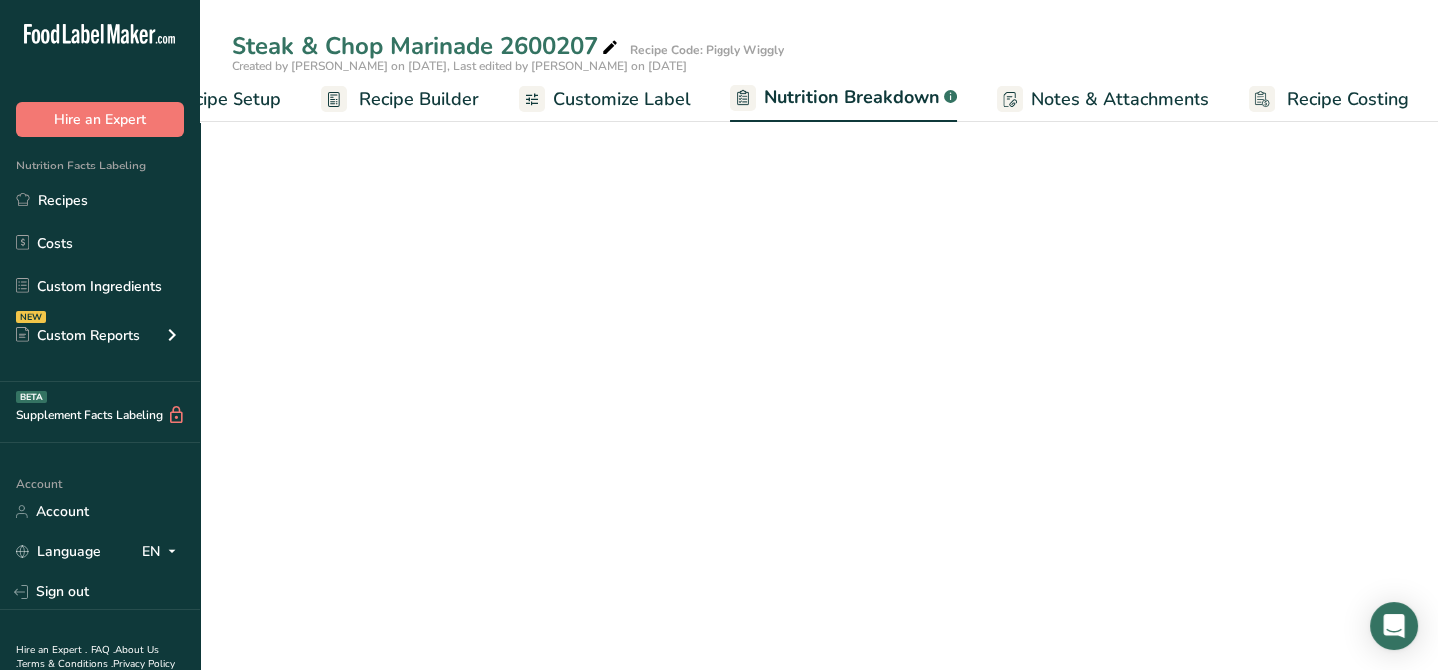
scroll to position [0, 99]
select select "Calories"
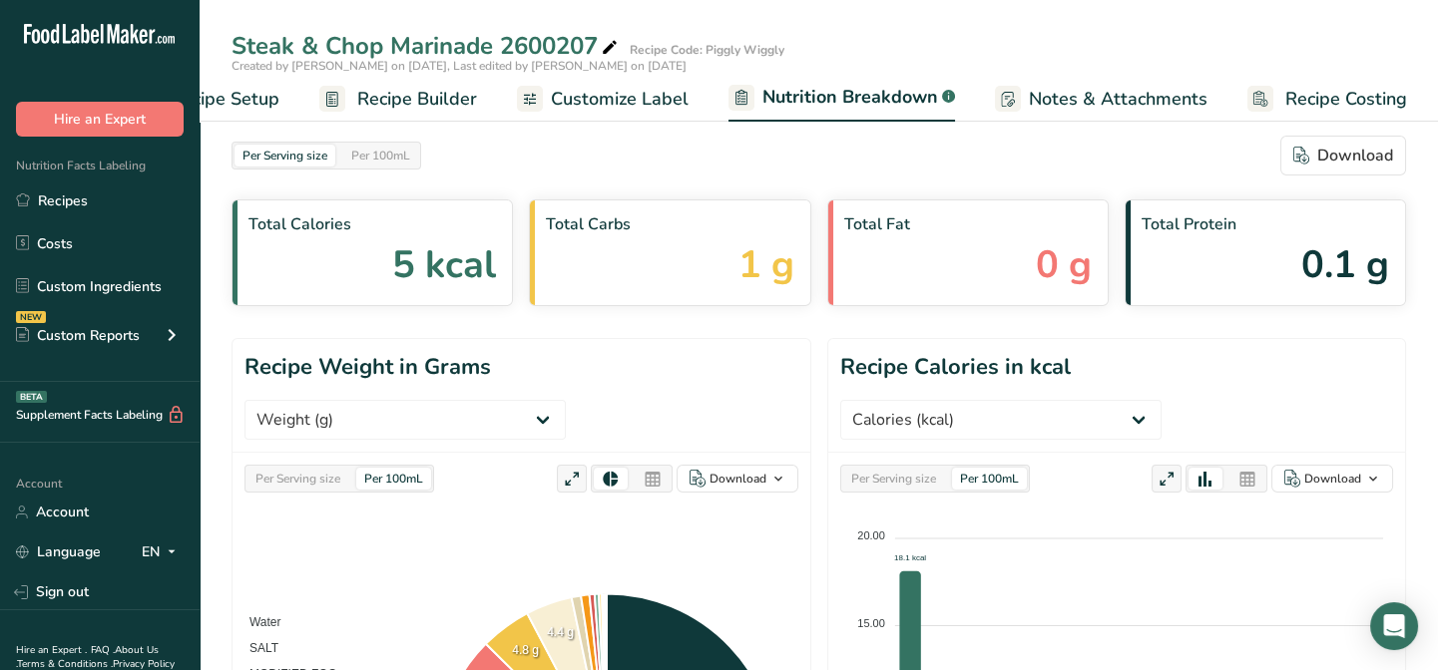
click at [454, 96] on span "Recipe Builder" at bounding box center [417, 99] width 120 height 27
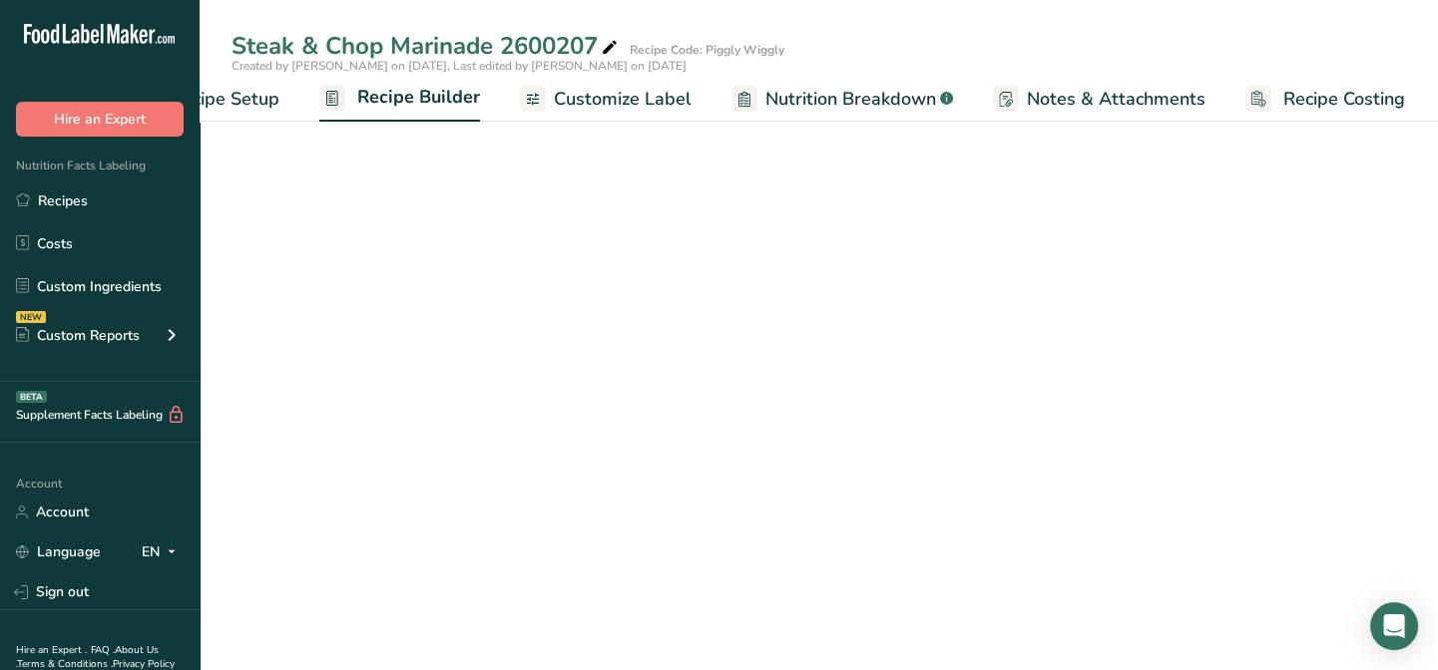
scroll to position [0, 97]
click at [801, 92] on span "Nutrition Breakdown" at bounding box center [852, 99] width 171 height 27
select select "Calories"
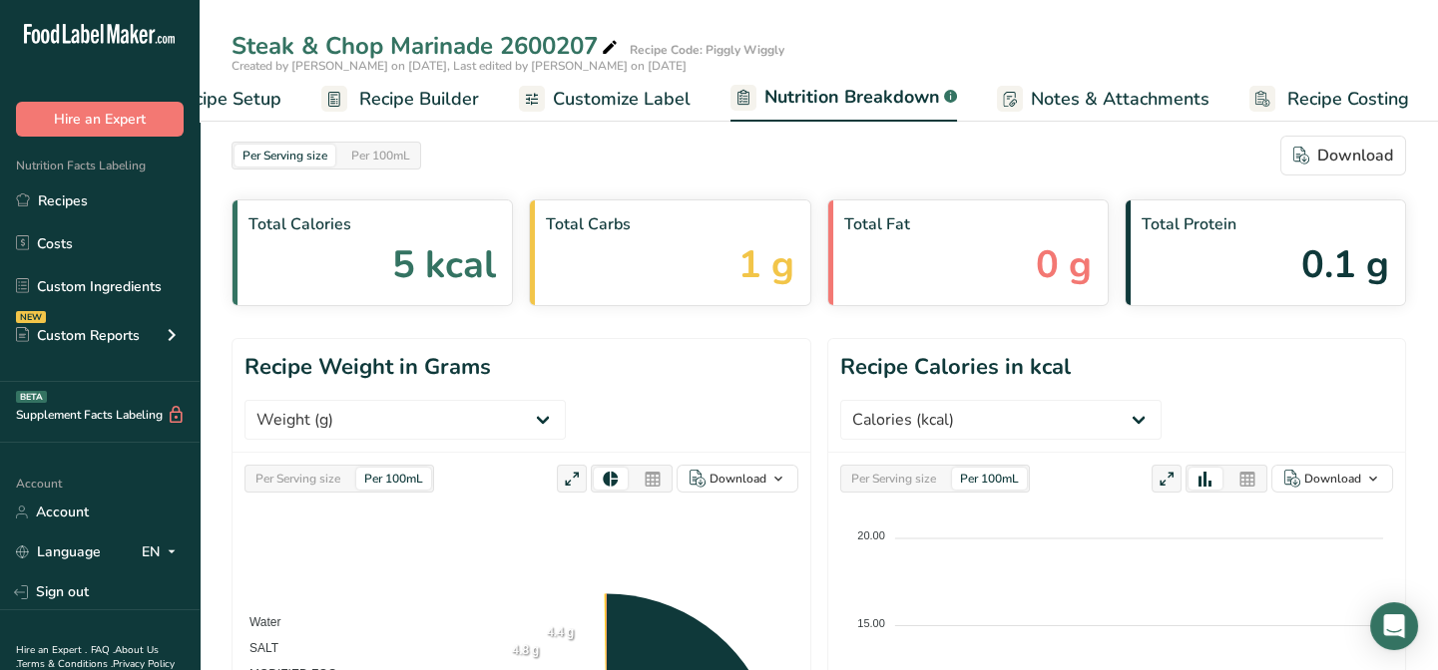
scroll to position [0, 99]
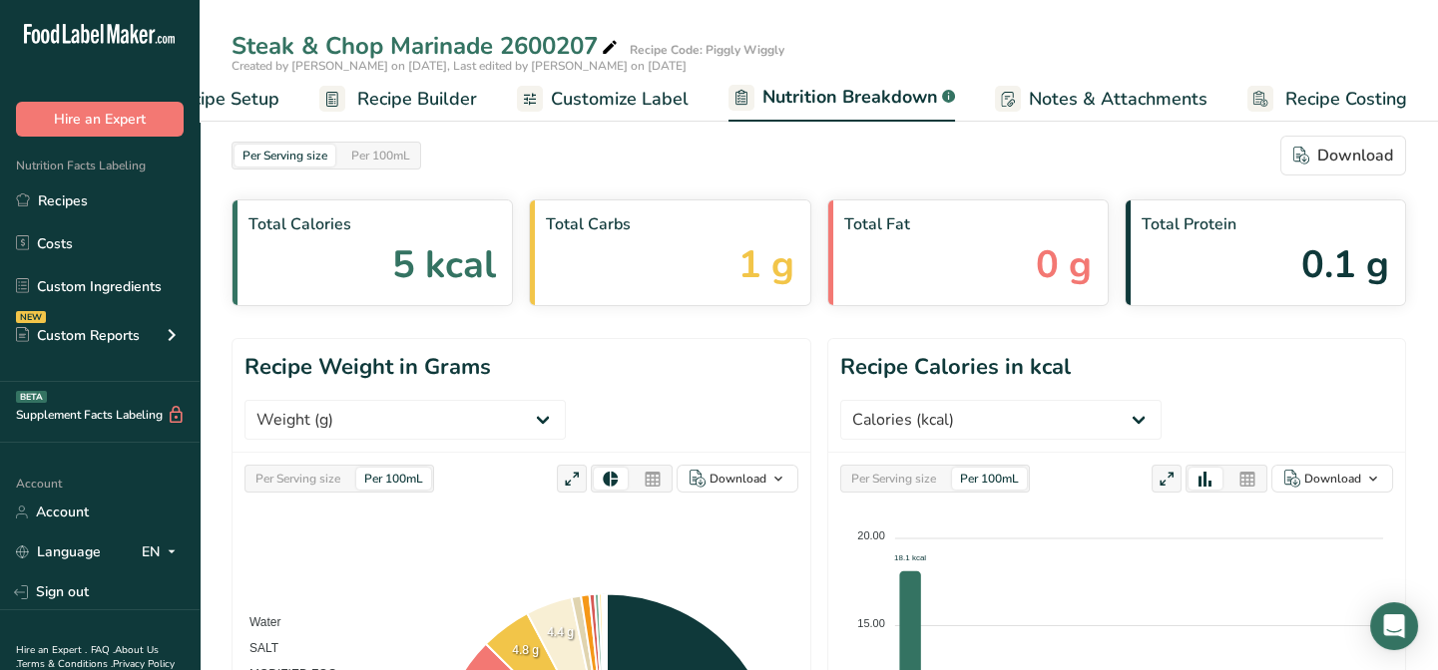
click at [600, 100] on span "Customize Label" at bounding box center [620, 99] width 138 height 27
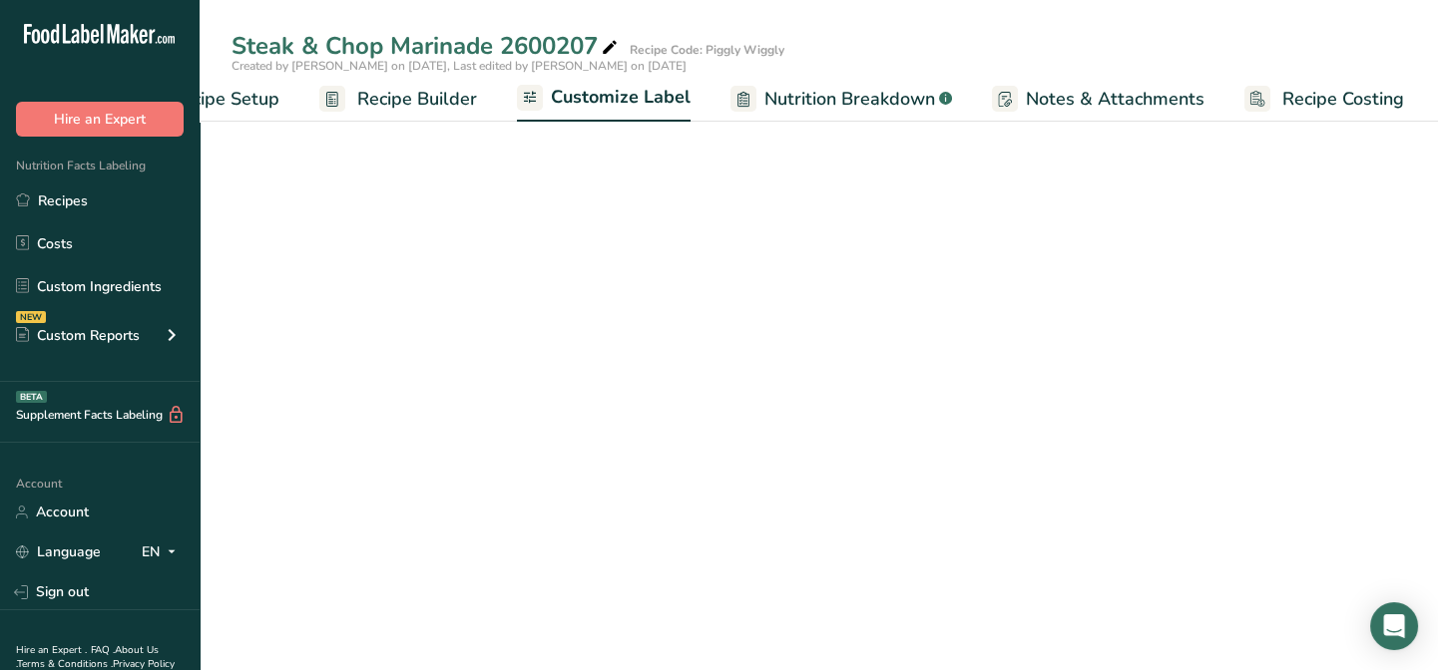
scroll to position [0, 97]
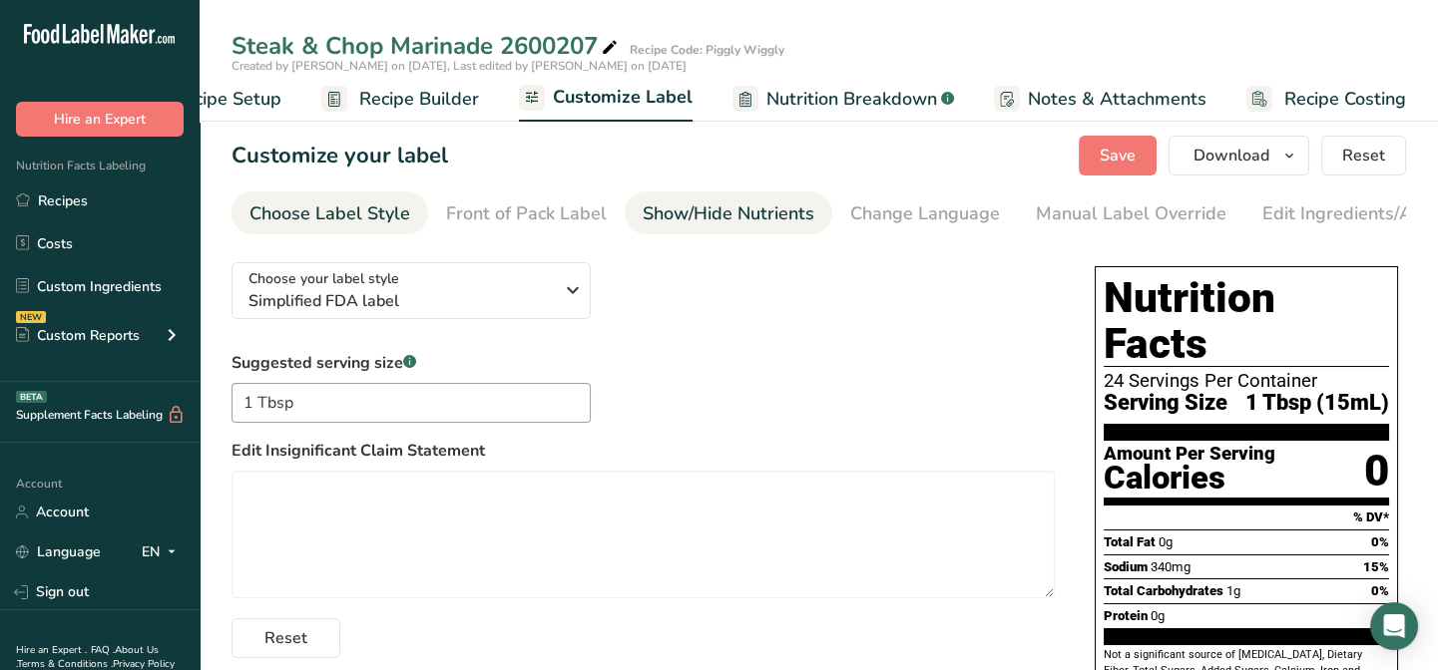
click at [761, 214] on div "Show/Hide Nutrients" at bounding box center [728, 214] width 172 height 27
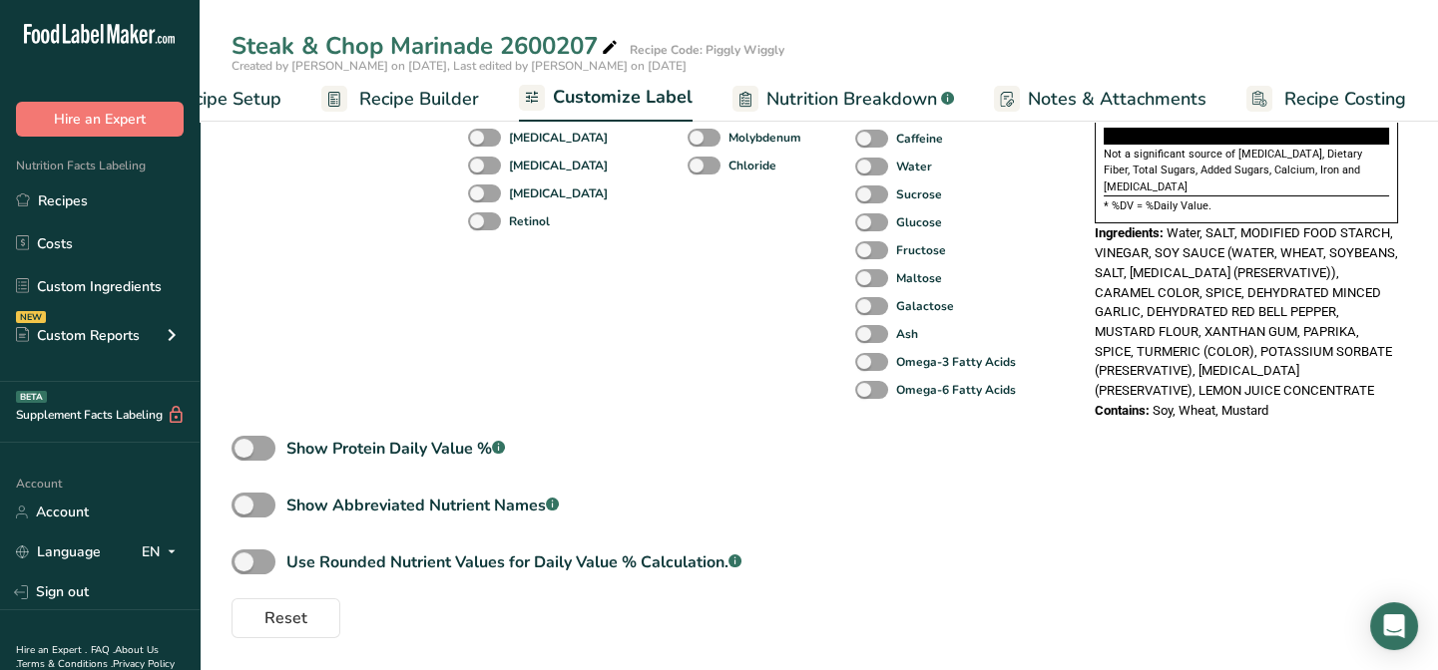
scroll to position [504, 0]
click at [247, 572] on span at bounding box center [253, 562] width 44 height 25
click at [244, 569] on input "Use Rounded Nutrient Values for Daily Value % Calculation. .a-a{fill:#347362;}.…" at bounding box center [237, 562] width 13 height 13
checkbox input "true"
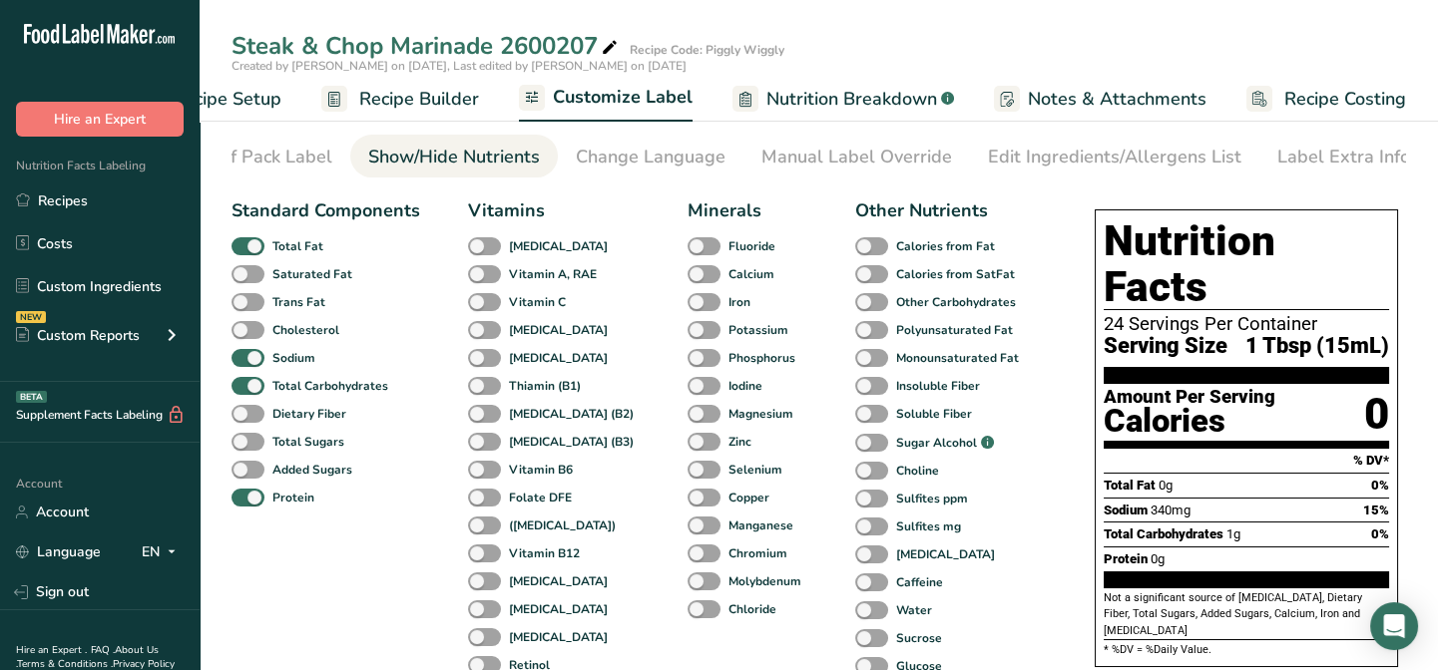
scroll to position [0, 0]
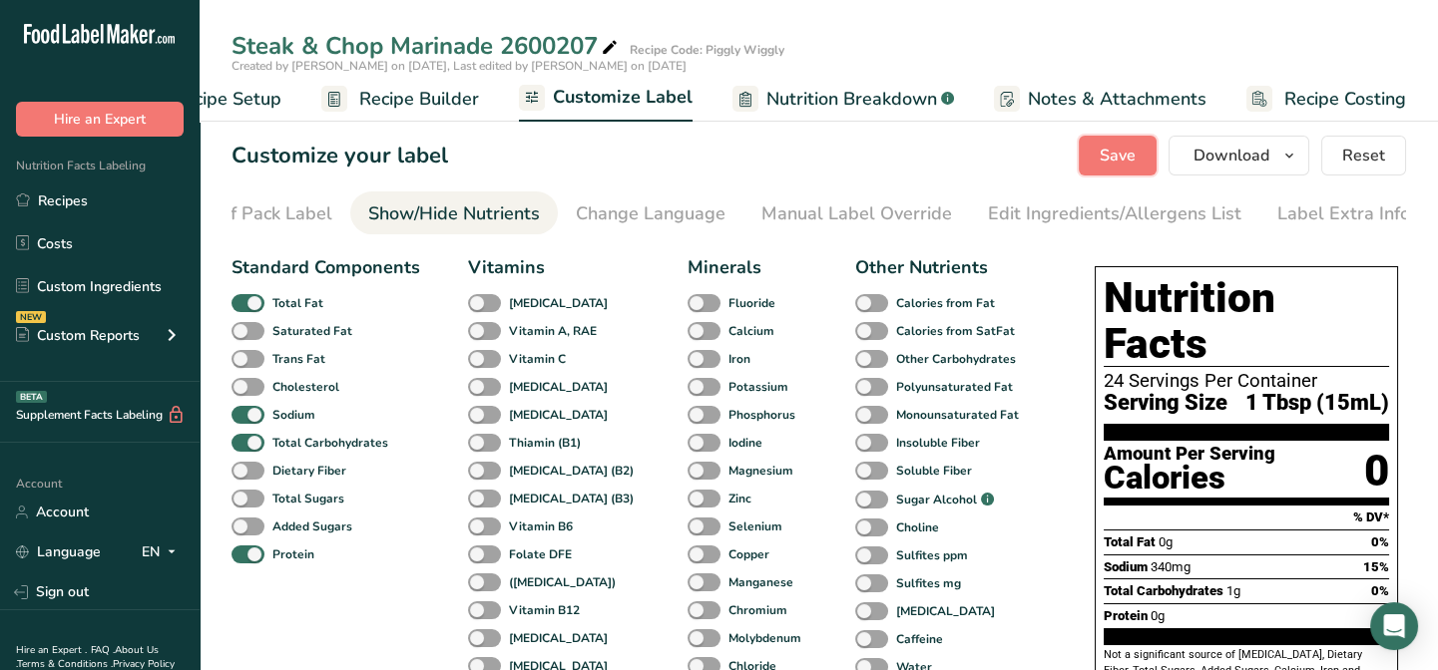
click at [1100, 160] on button "Save" at bounding box center [1117, 156] width 78 height 40
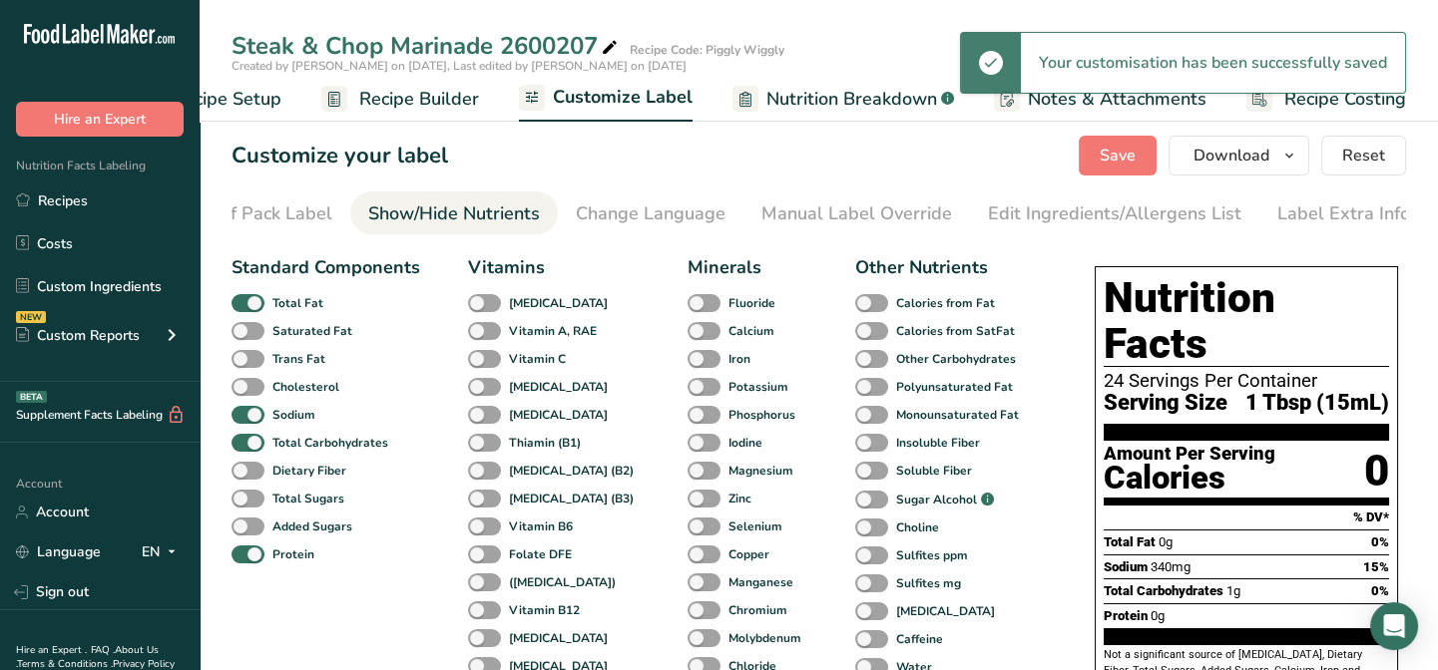
click at [396, 100] on span "Recipe Builder" at bounding box center [419, 99] width 120 height 27
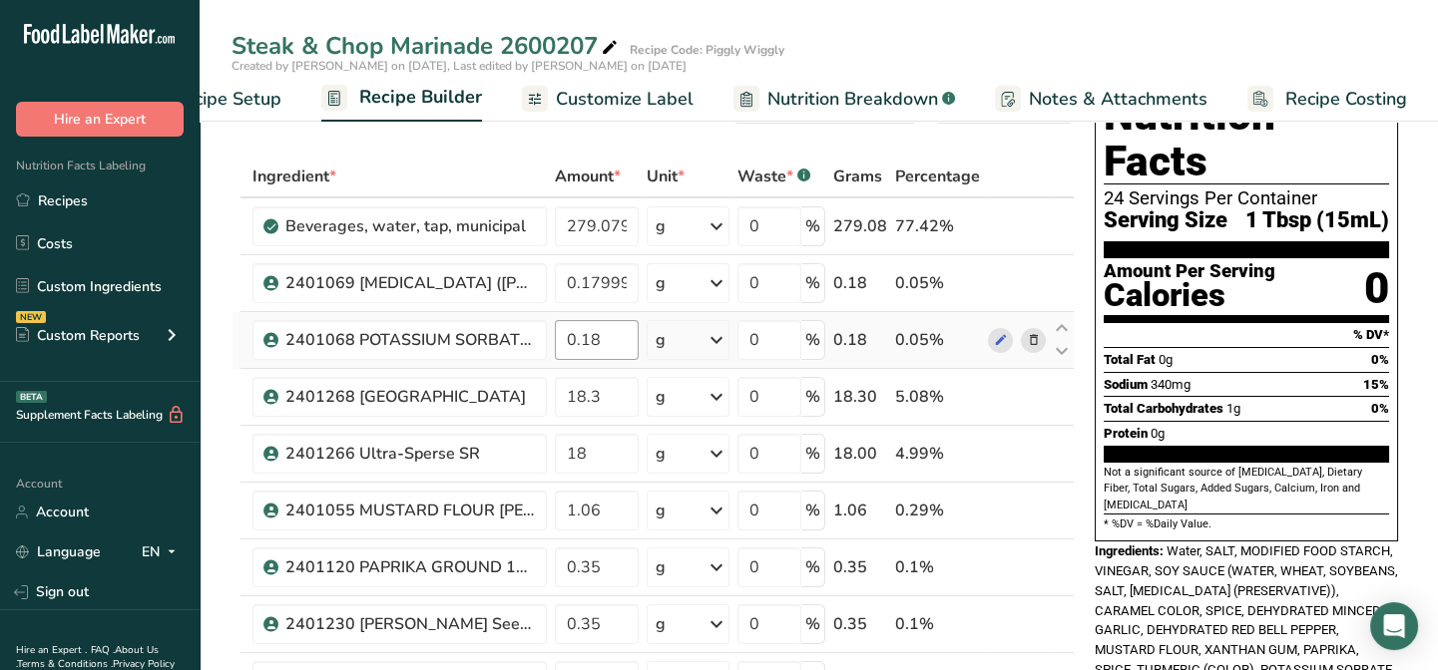
scroll to position [90, 0]
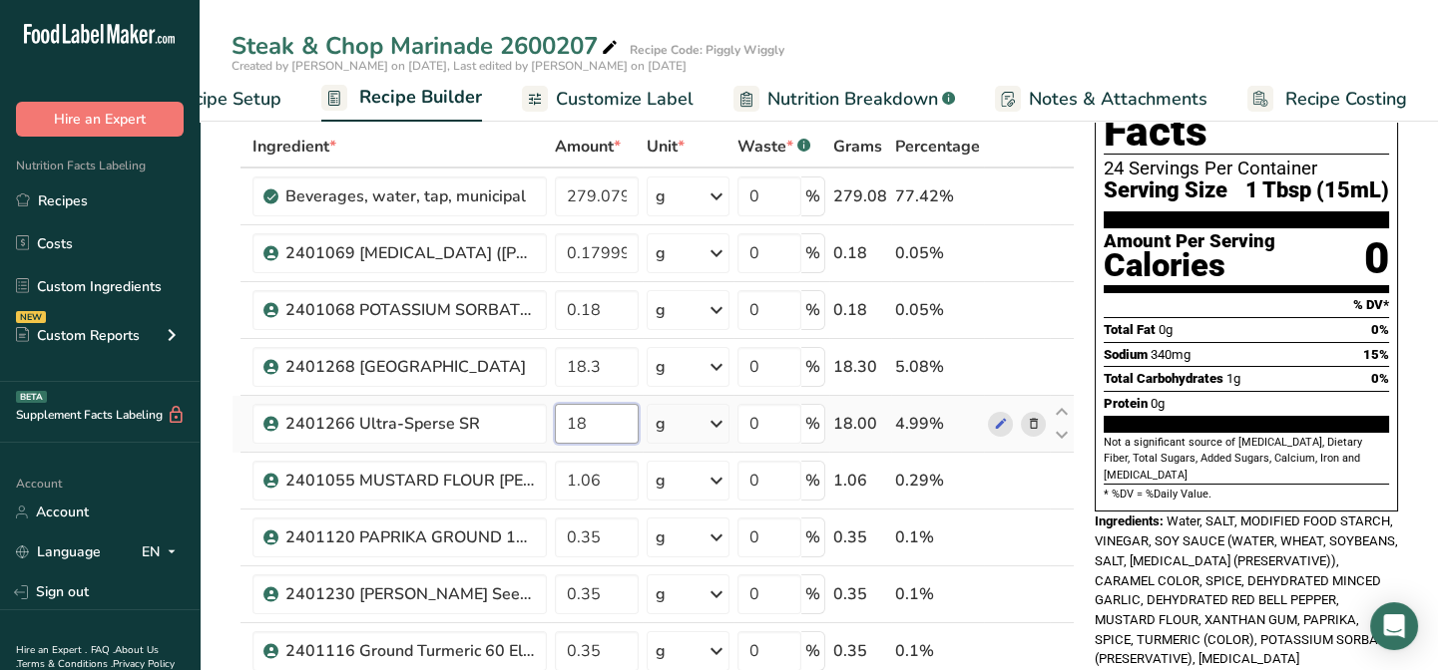
click at [583, 421] on input "18" at bounding box center [597, 424] width 84 height 40
drag, startPoint x: 591, startPoint y: 420, endPoint x: 562, endPoint y: 426, distance: 29.5
click at [562, 426] on input "18" at bounding box center [597, 424] width 84 height 40
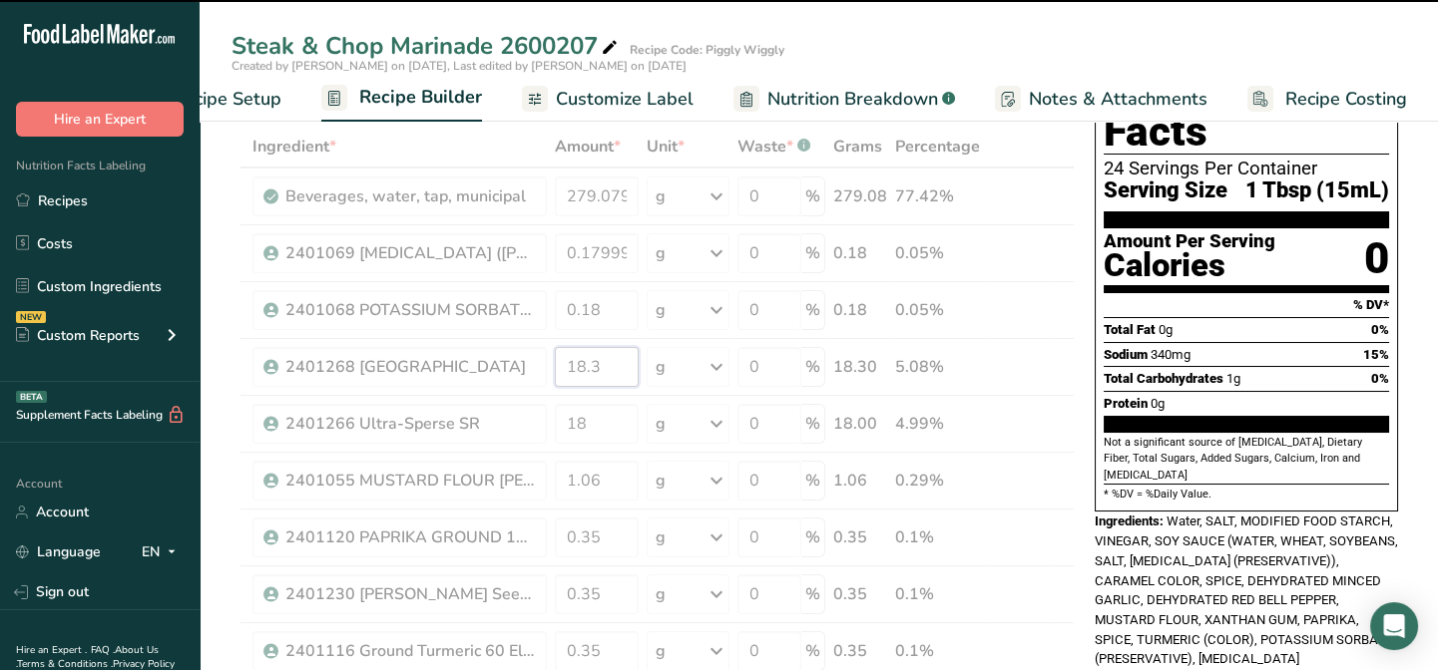
drag, startPoint x: 600, startPoint y: 360, endPoint x: 561, endPoint y: 361, distance: 38.9
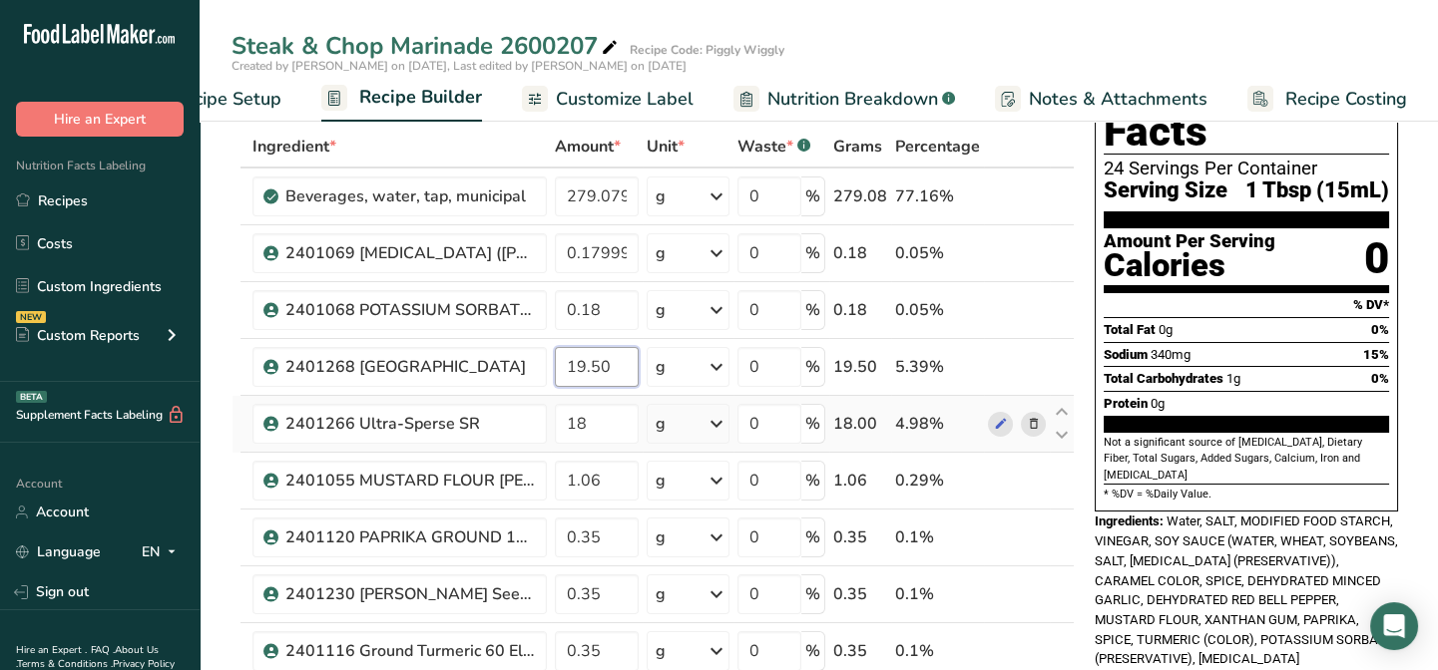
type input "19.50"
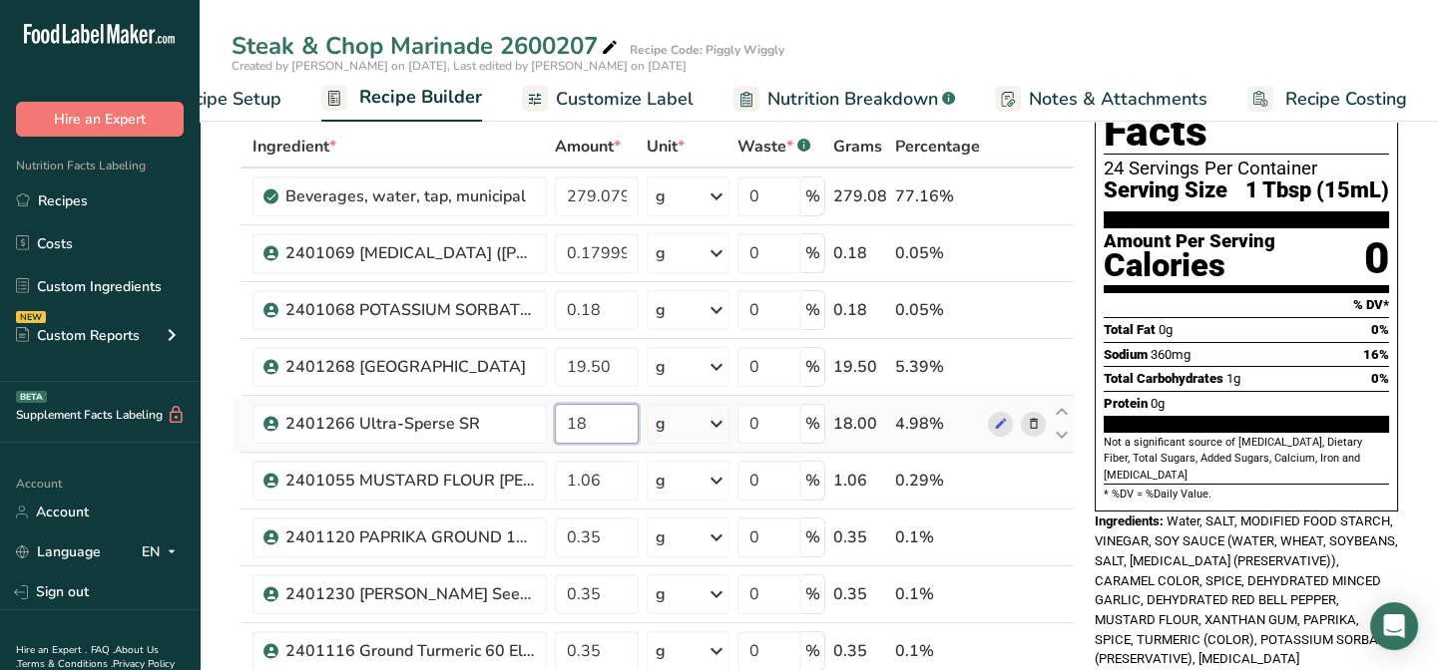
click at [591, 428] on input "18" at bounding box center [597, 424] width 84 height 40
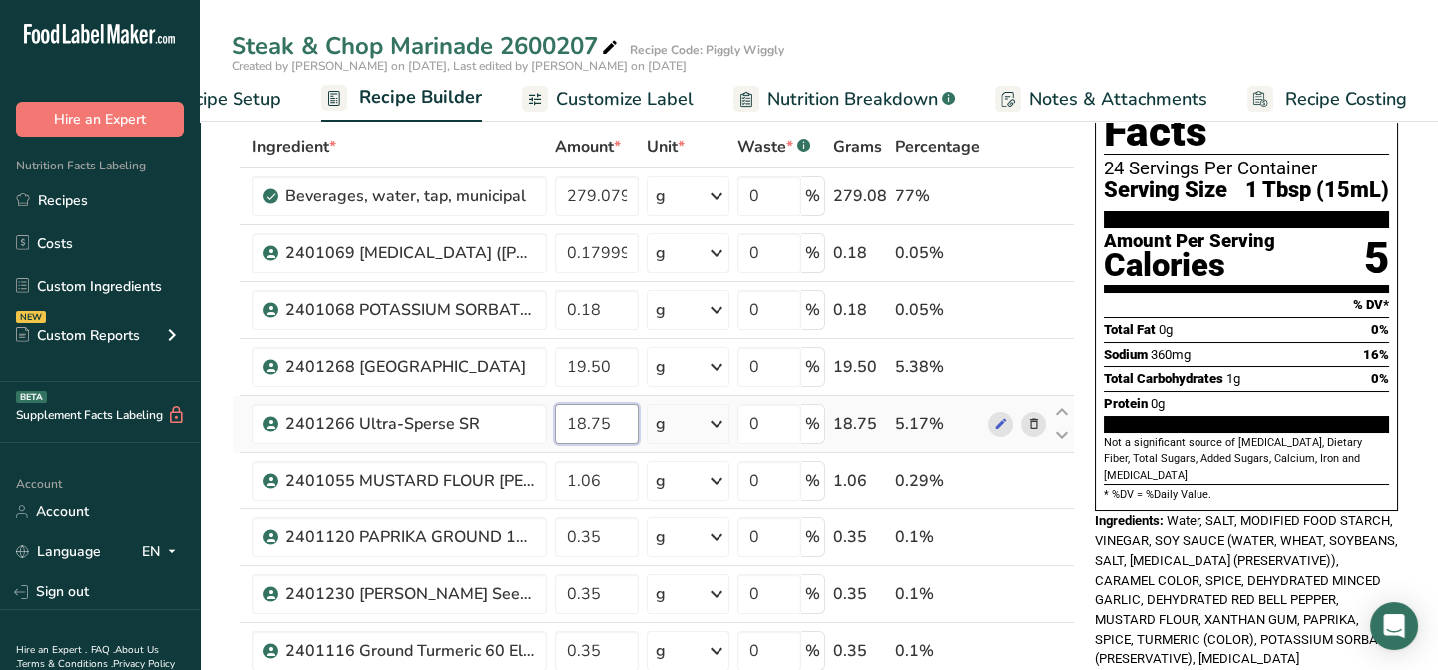
drag, startPoint x: 609, startPoint y: 423, endPoint x: 592, endPoint y: 426, distance: 17.2
click at [592, 426] on input "18.75" at bounding box center [597, 424] width 84 height 40
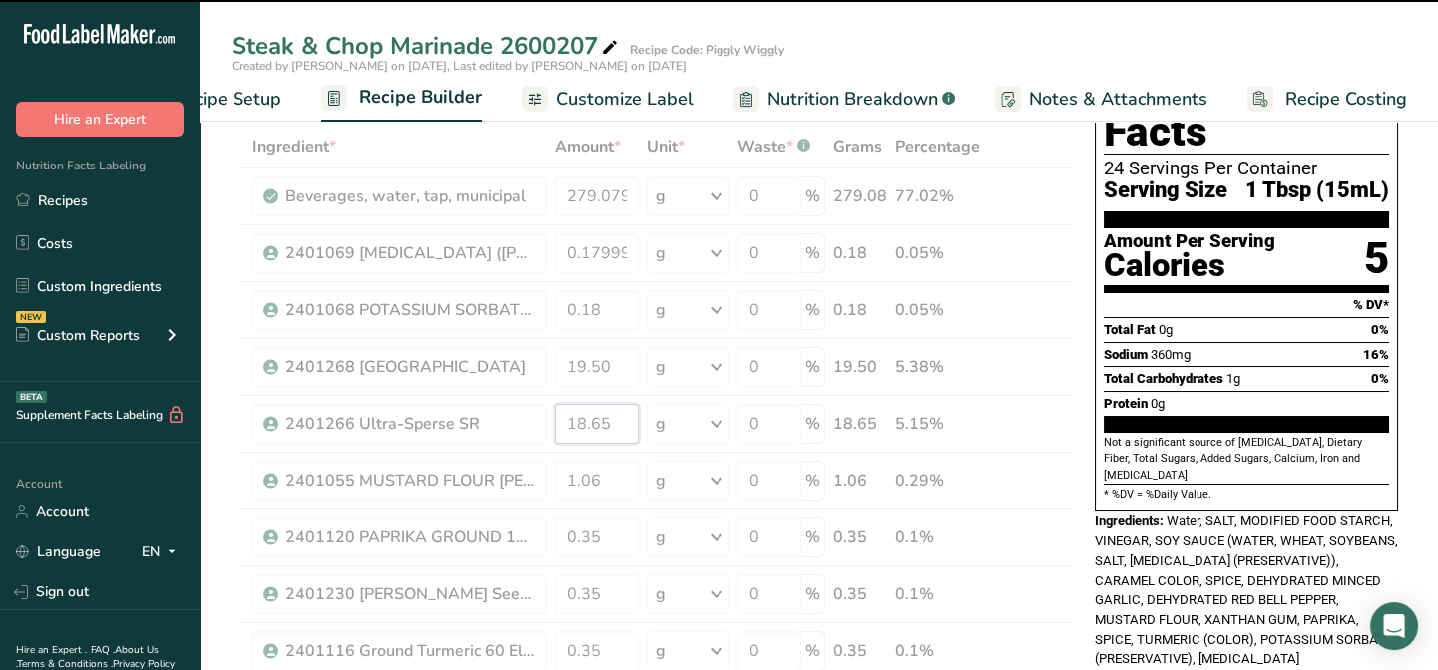
drag, startPoint x: 612, startPoint y: 423, endPoint x: 590, endPoint y: 422, distance: 22.0
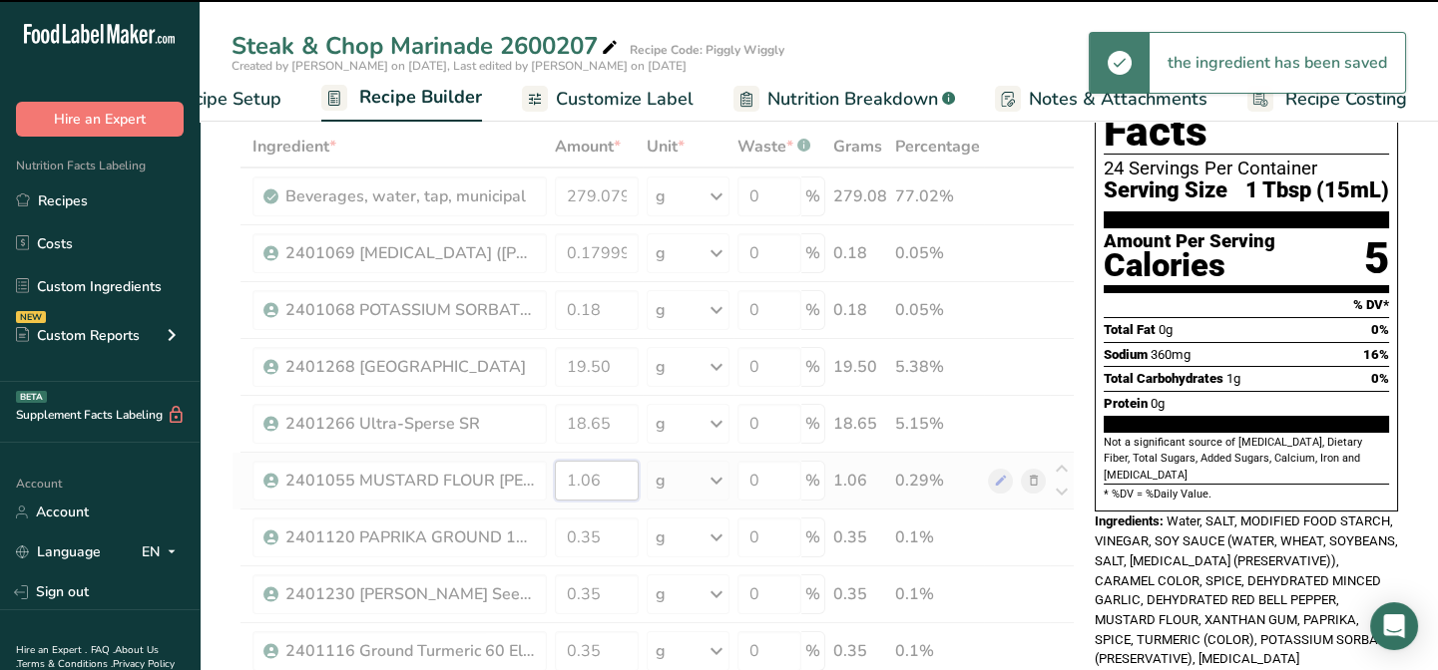
drag, startPoint x: 609, startPoint y: 422, endPoint x: 566, endPoint y: 418, distance: 43.1
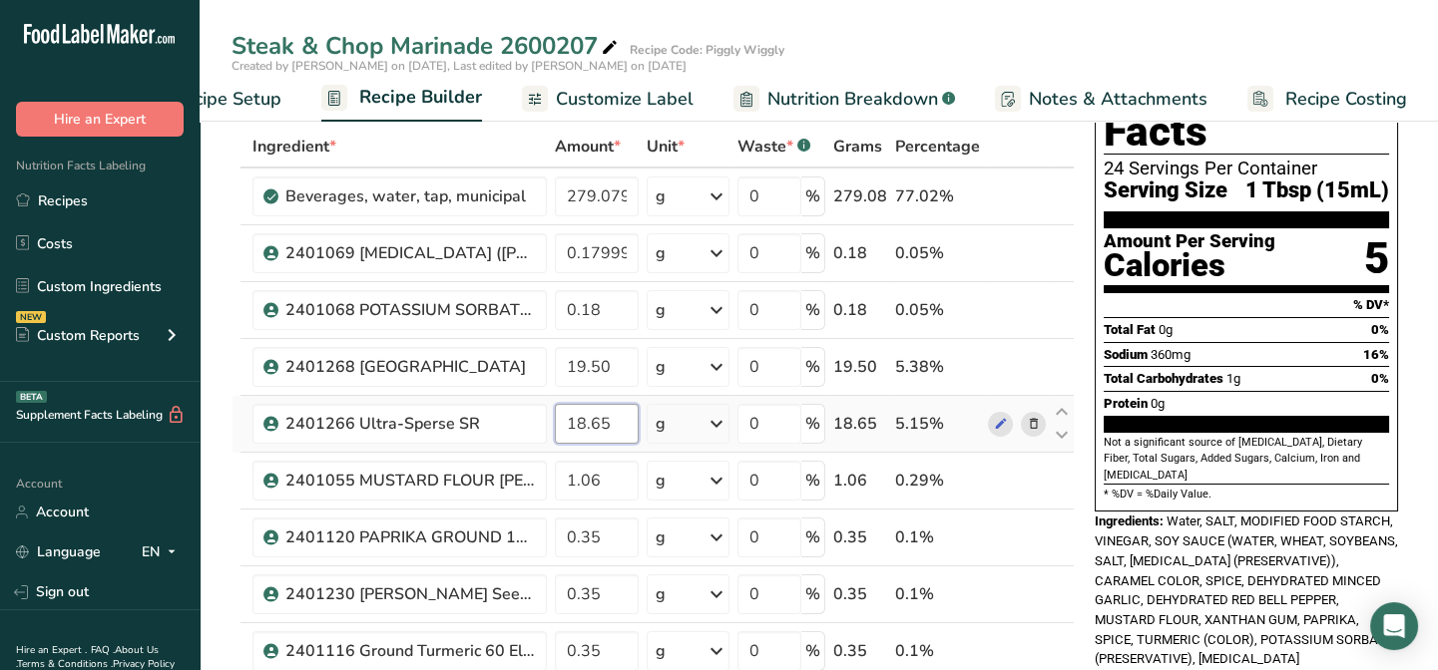
click at [610, 415] on input "18.65" at bounding box center [597, 424] width 84 height 40
type input "18.50"
